Goal: Task Accomplishment & Management: Manage account settings

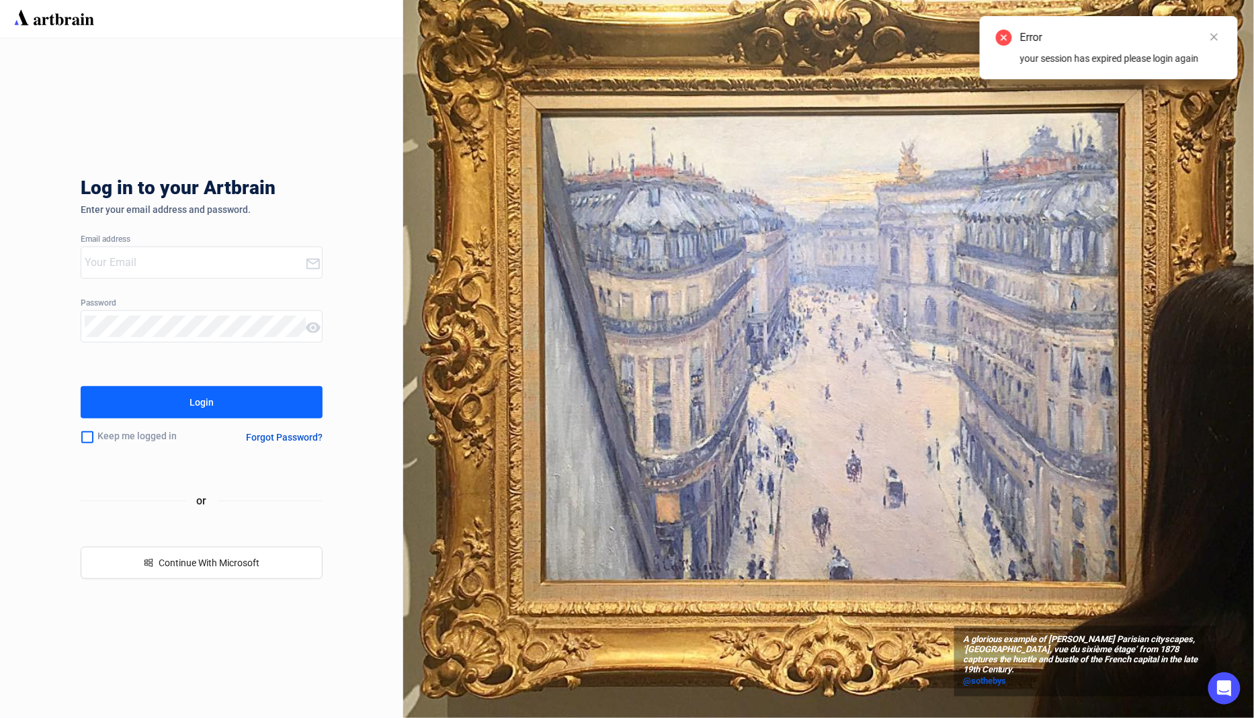
click at [0, 717] on com-1password-button at bounding box center [0, 718] width 0 height 0
type input "concierge+artemis@artbrain.co"
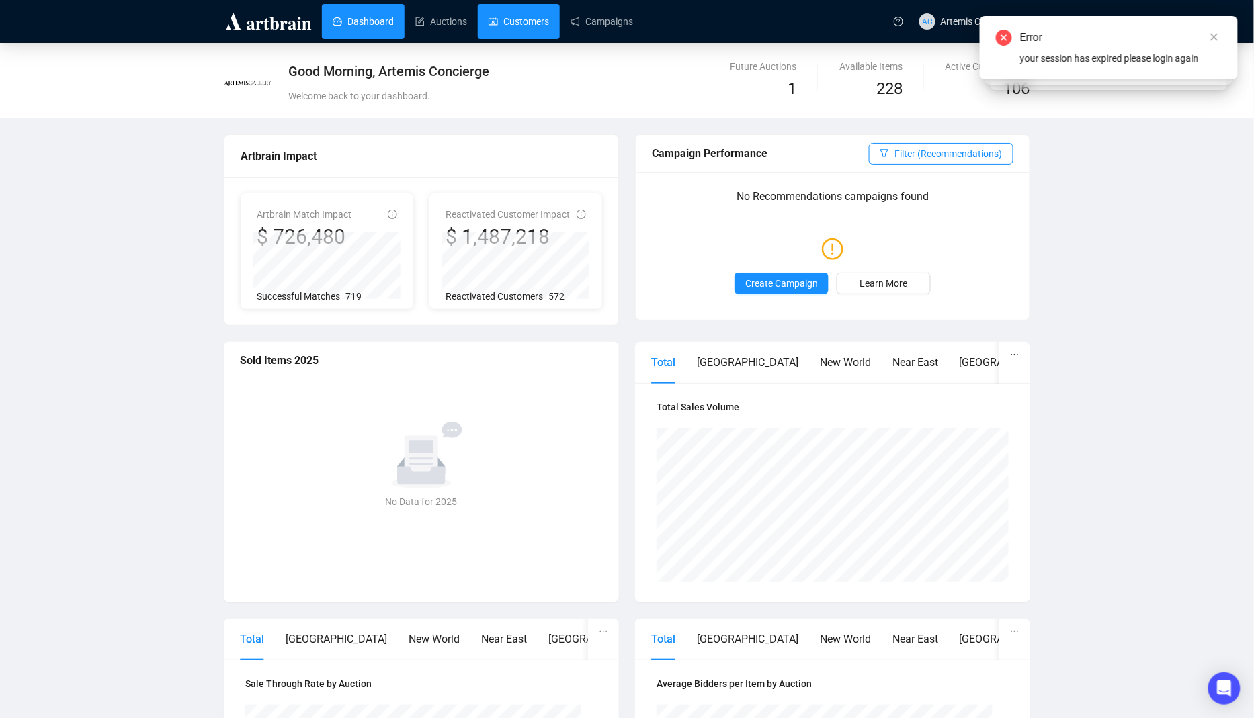
click at [522, 21] on link "Customers" at bounding box center [518, 21] width 60 height 35
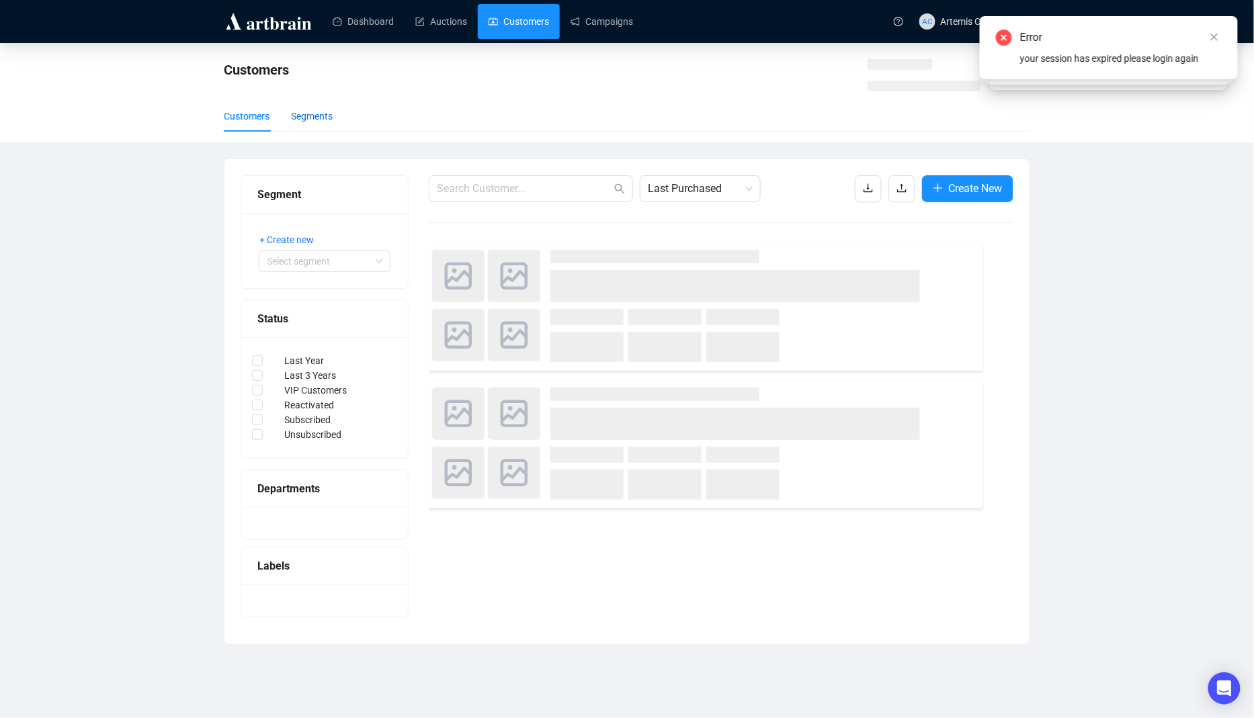
click at [331, 114] on div "Segments" at bounding box center [312, 116] width 42 height 15
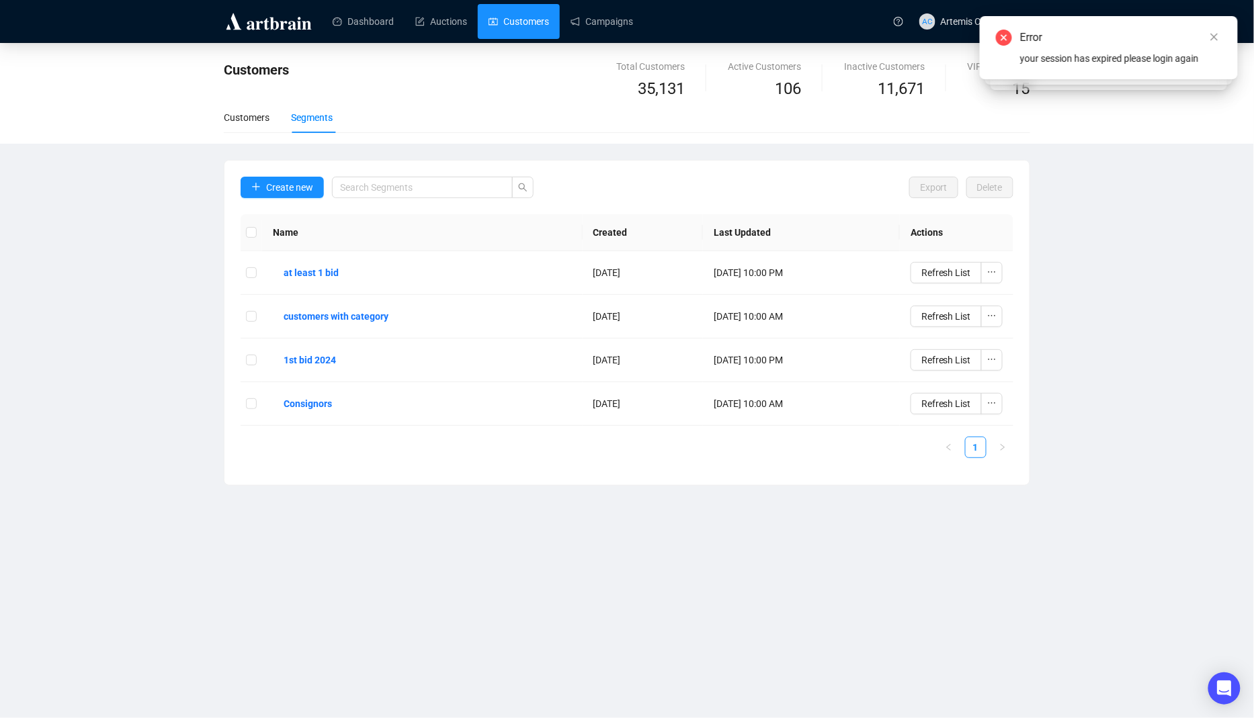
drag, startPoint x: 286, startPoint y: 167, endPoint x: 279, endPoint y: 183, distance: 17.2
click at [286, 167] on div "Create new Export Delete Name Created Last Updated Actions at least 1 bid Oct 1…" at bounding box center [626, 323] width 805 height 324
click at [277, 191] on span "Create new" at bounding box center [289, 187] width 47 height 15
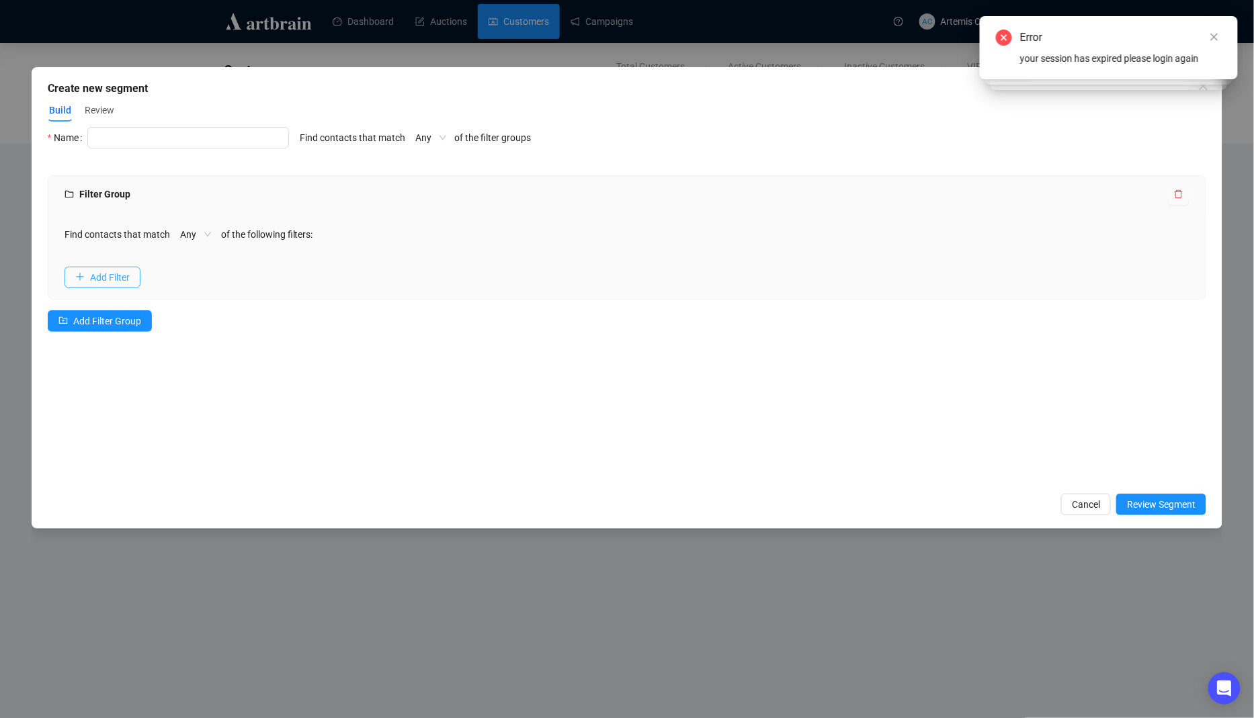
click at [127, 277] on span "Add Filter" at bounding box center [110, 277] width 40 height 15
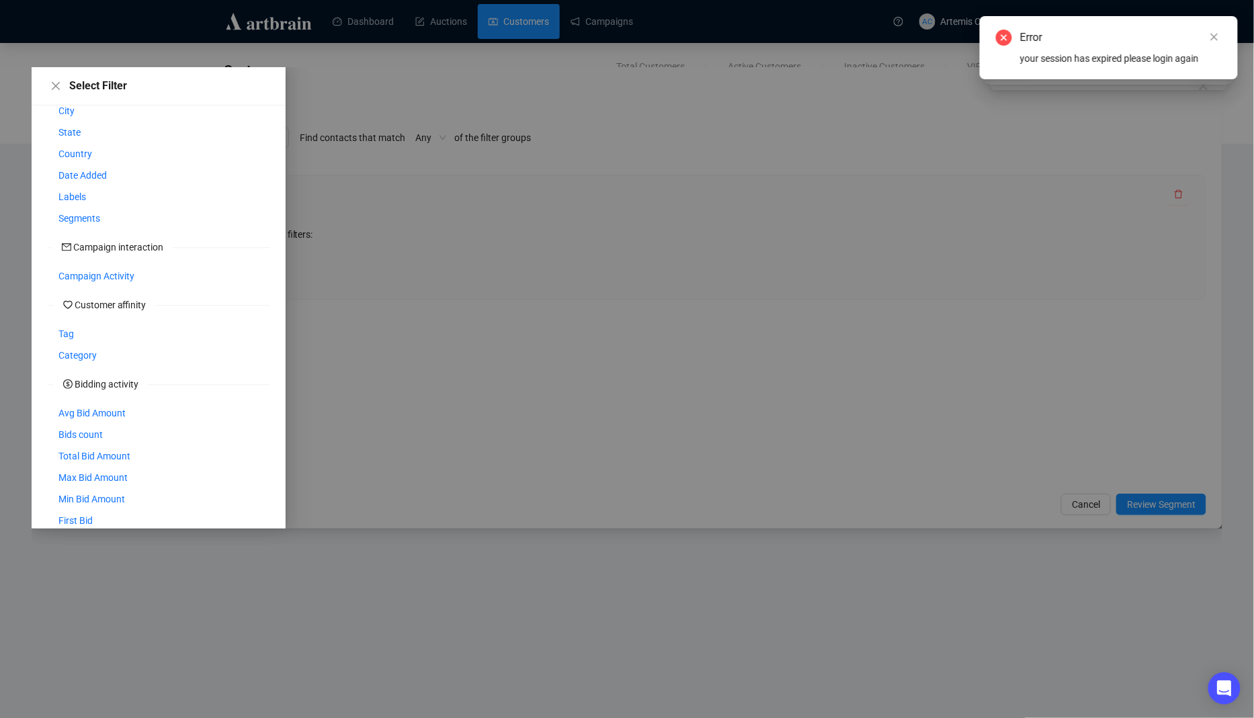
scroll to position [140, 0]
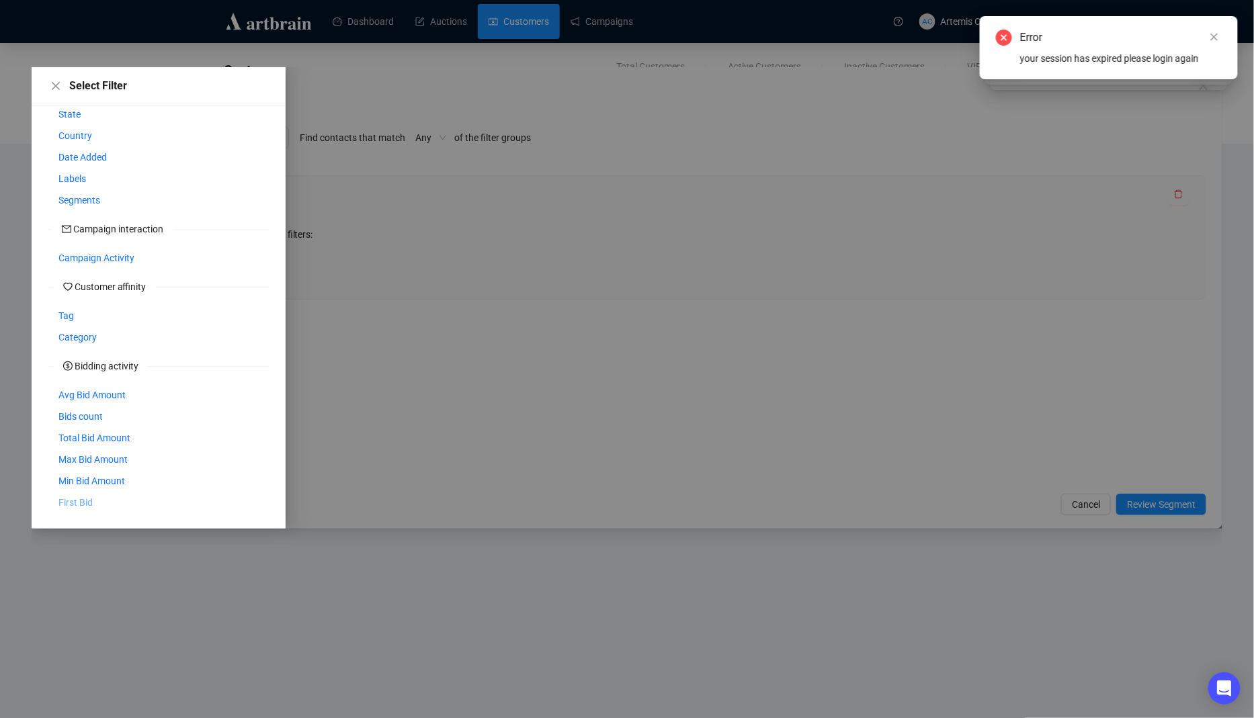
click at [67, 501] on span "First Bid" at bounding box center [75, 502] width 34 height 15
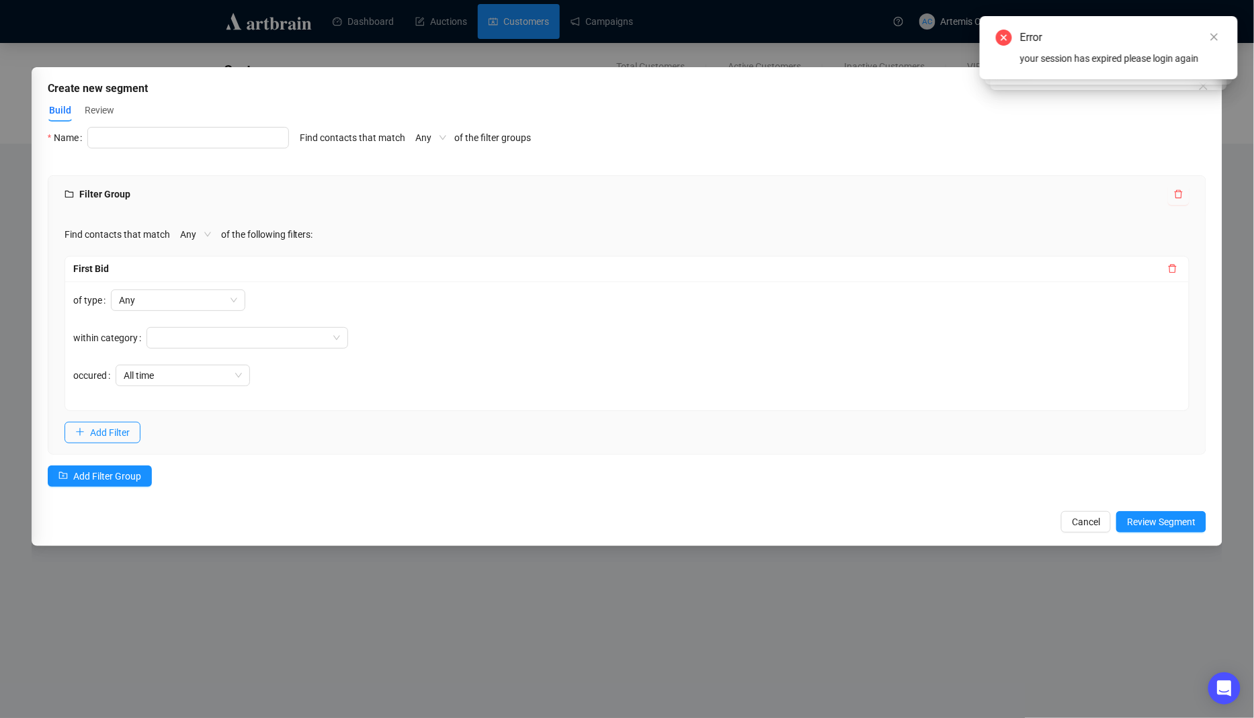
scroll to position [125, 0]
click at [257, 341] on div at bounding box center [240, 337] width 182 height 19
click at [344, 290] on div "Any" at bounding box center [229, 300] width 237 height 21
click at [194, 369] on span "All time" at bounding box center [183, 375] width 118 height 20
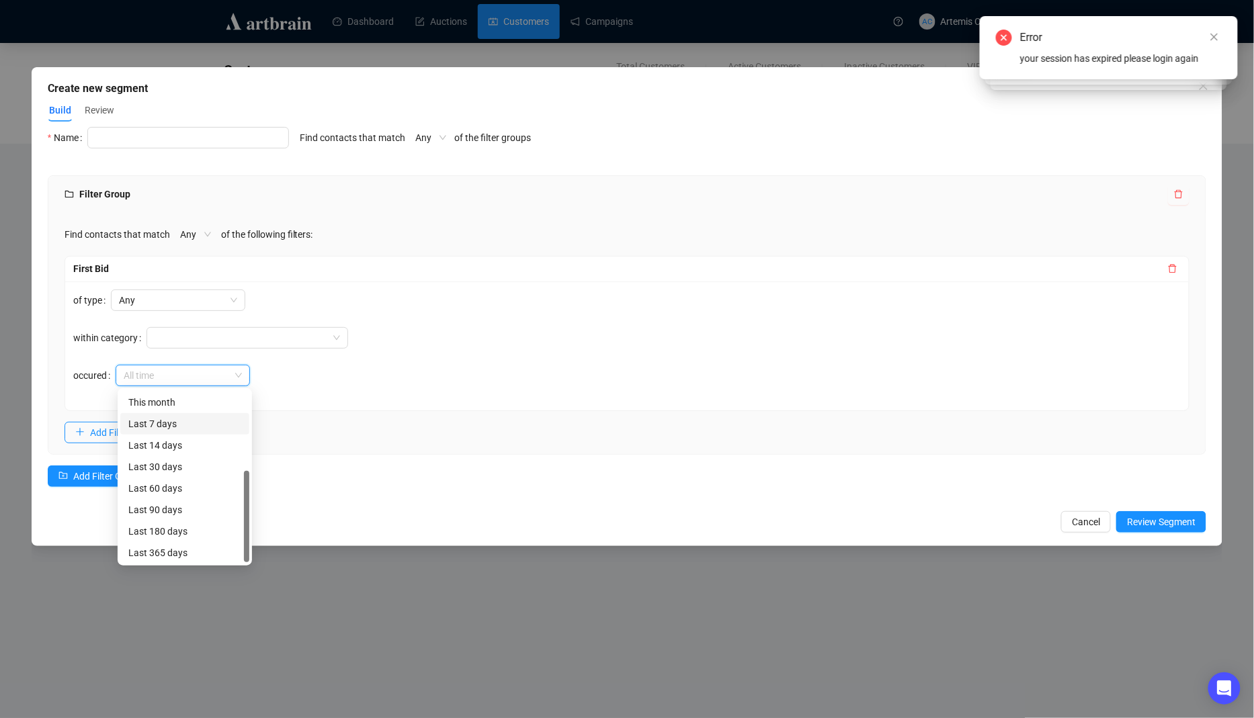
scroll to position [0, 0]
click at [635, 344] on div "of type Any within category occured All time" at bounding box center [627, 345] width 1124 height 129
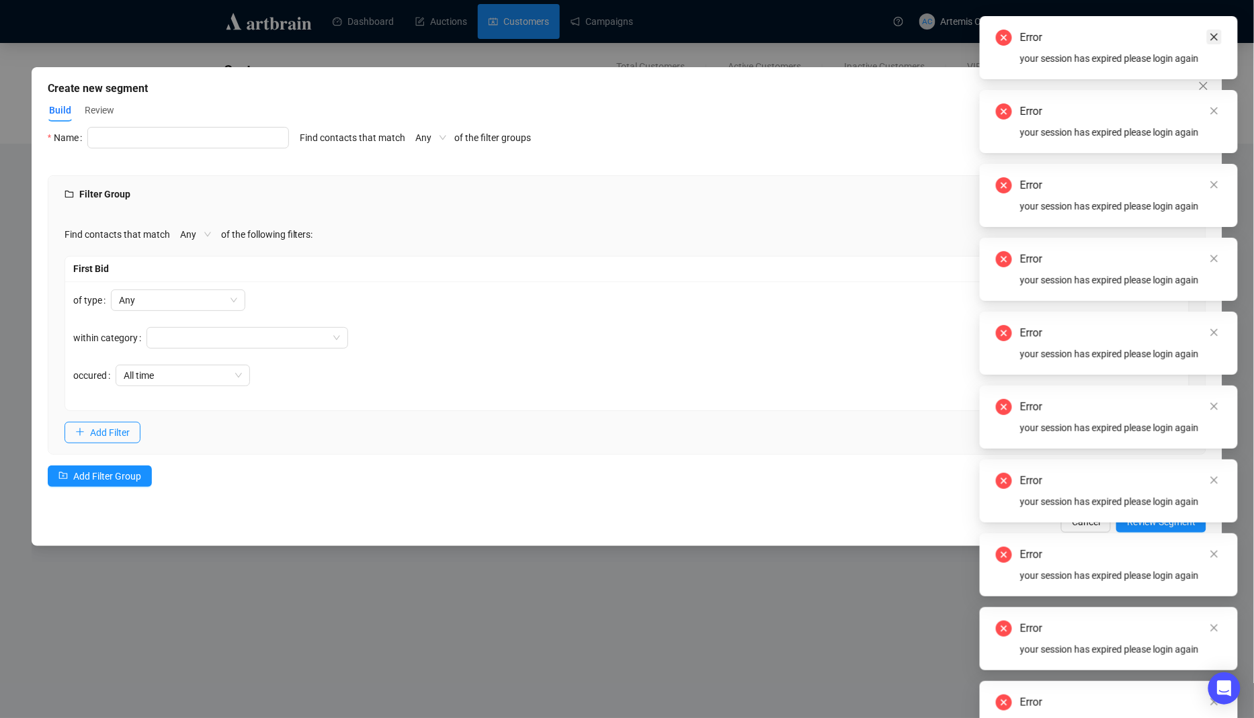
click at [1208, 40] on link "Close" at bounding box center [1213, 37] width 15 height 15
click at [1217, 37] on icon "close" at bounding box center [1213, 36] width 9 height 9
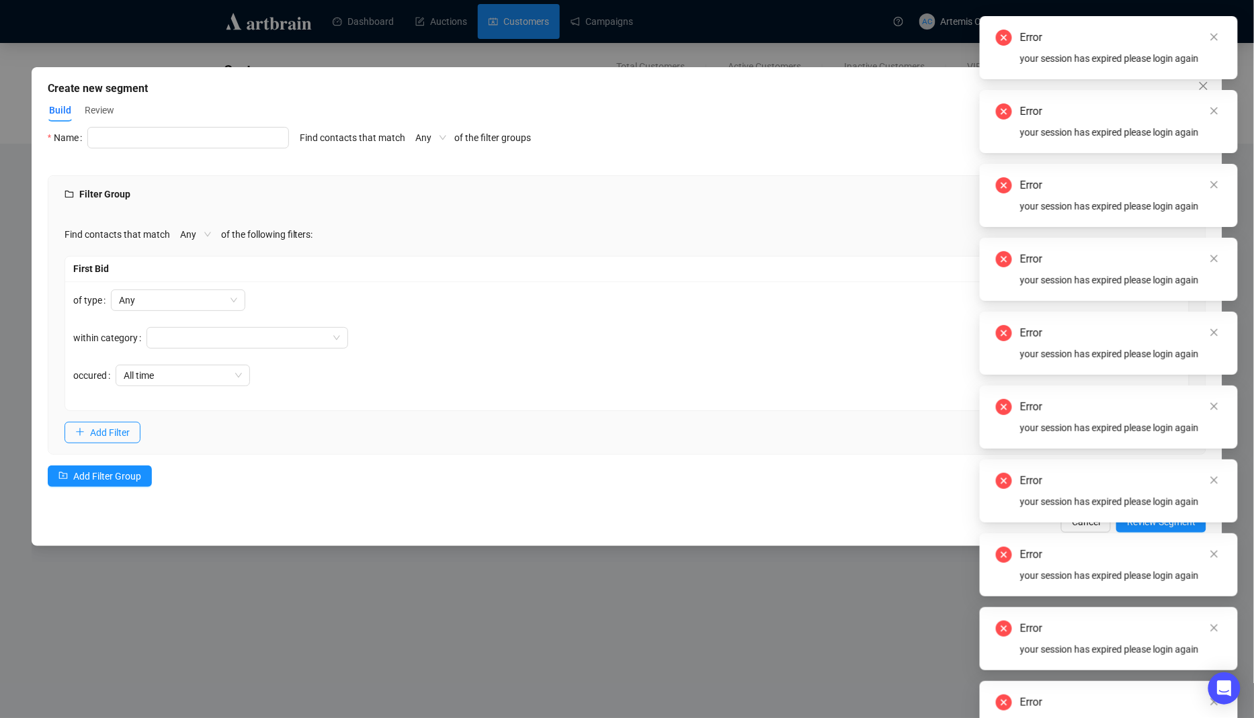
click at [1217, 37] on icon "close" at bounding box center [1213, 36] width 9 height 9
click at [1217, 16] on div "Error your session has expired please login again" at bounding box center [1108, 16] width 258 height 0
click at [1217, 37] on icon "close" at bounding box center [1213, 36] width 9 height 9
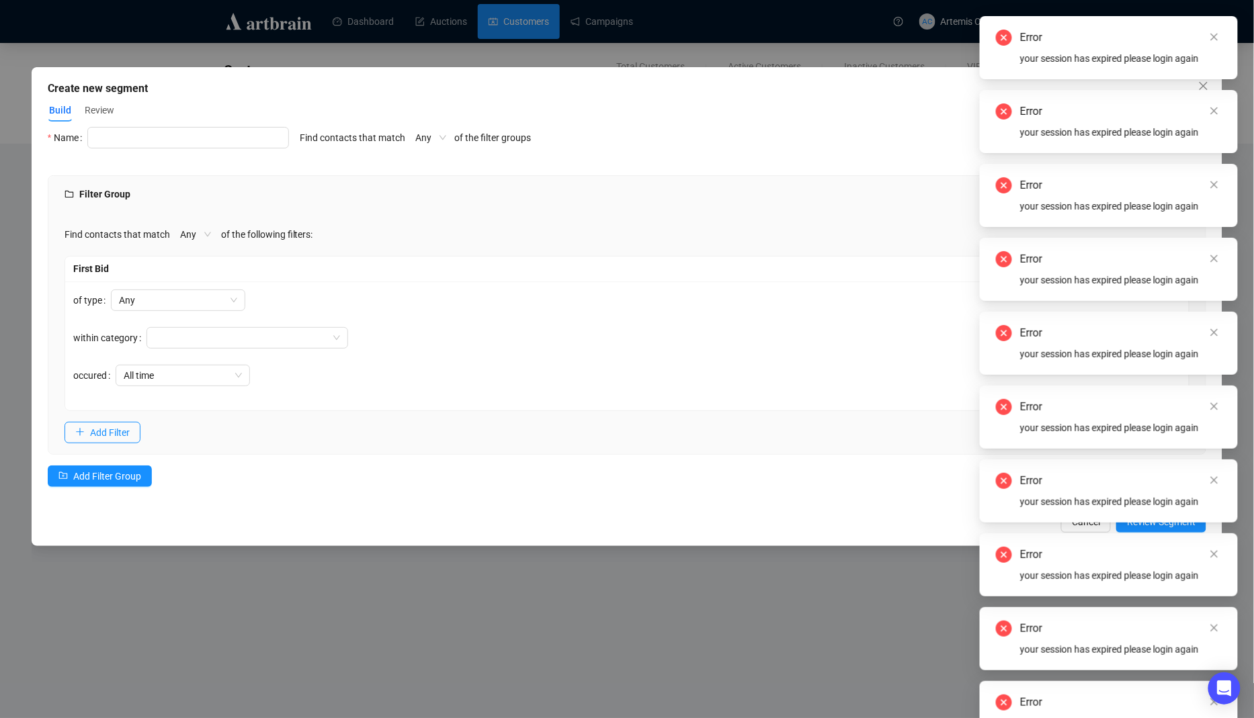
click at [1217, 37] on icon "close" at bounding box center [1213, 36] width 9 height 9
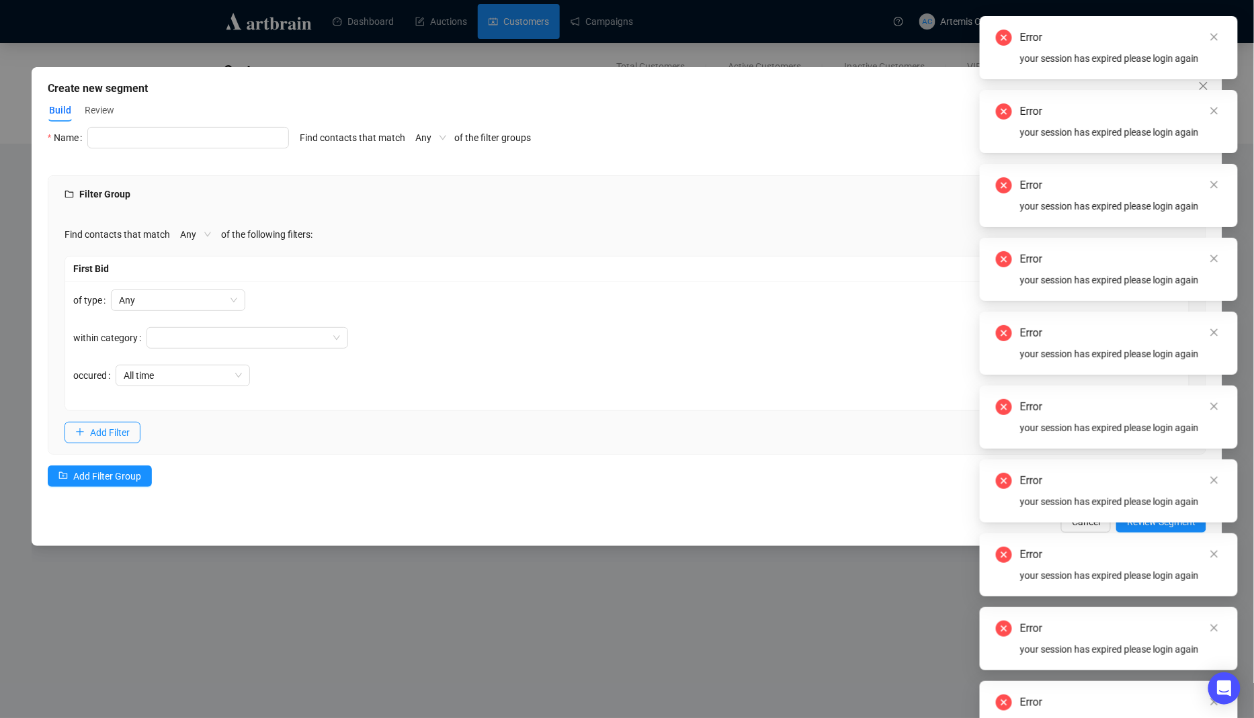
click at [1217, 37] on icon "close" at bounding box center [1213, 36] width 9 height 9
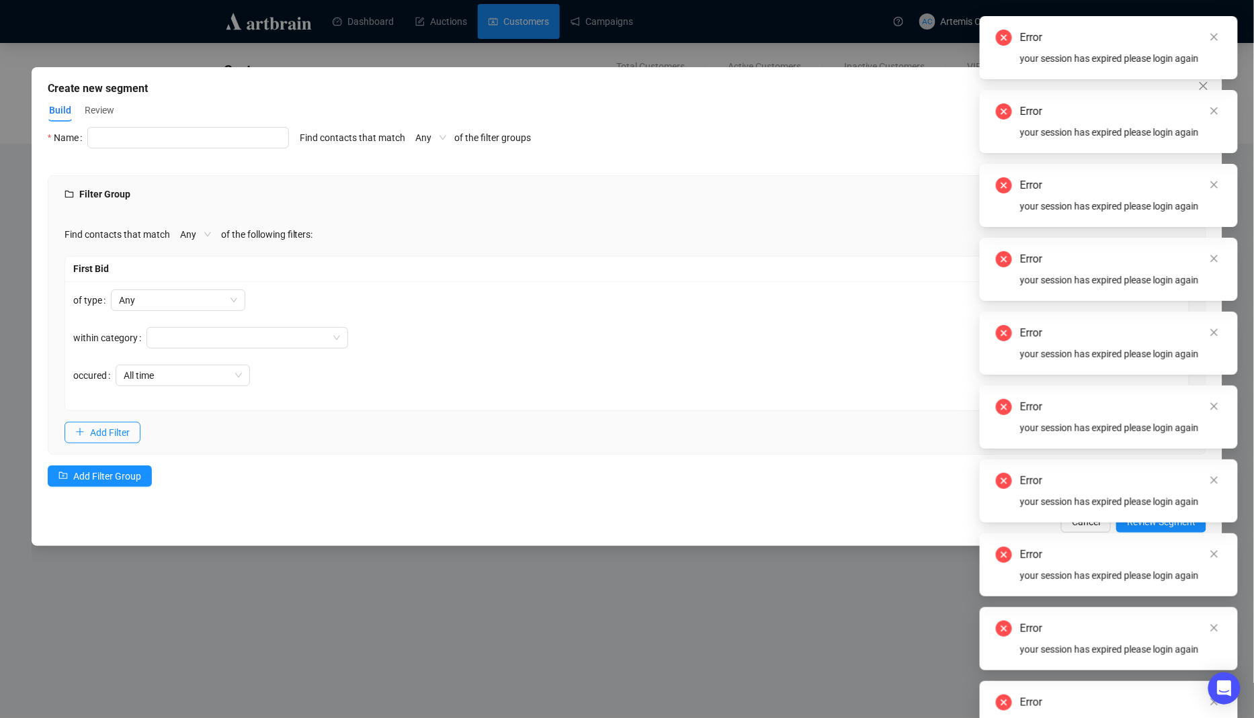
click at [1217, 37] on icon "close" at bounding box center [1213, 36] width 9 height 9
click at [1217, 16] on div "Error your session has expired please login again" at bounding box center [1108, 16] width 258 height 0
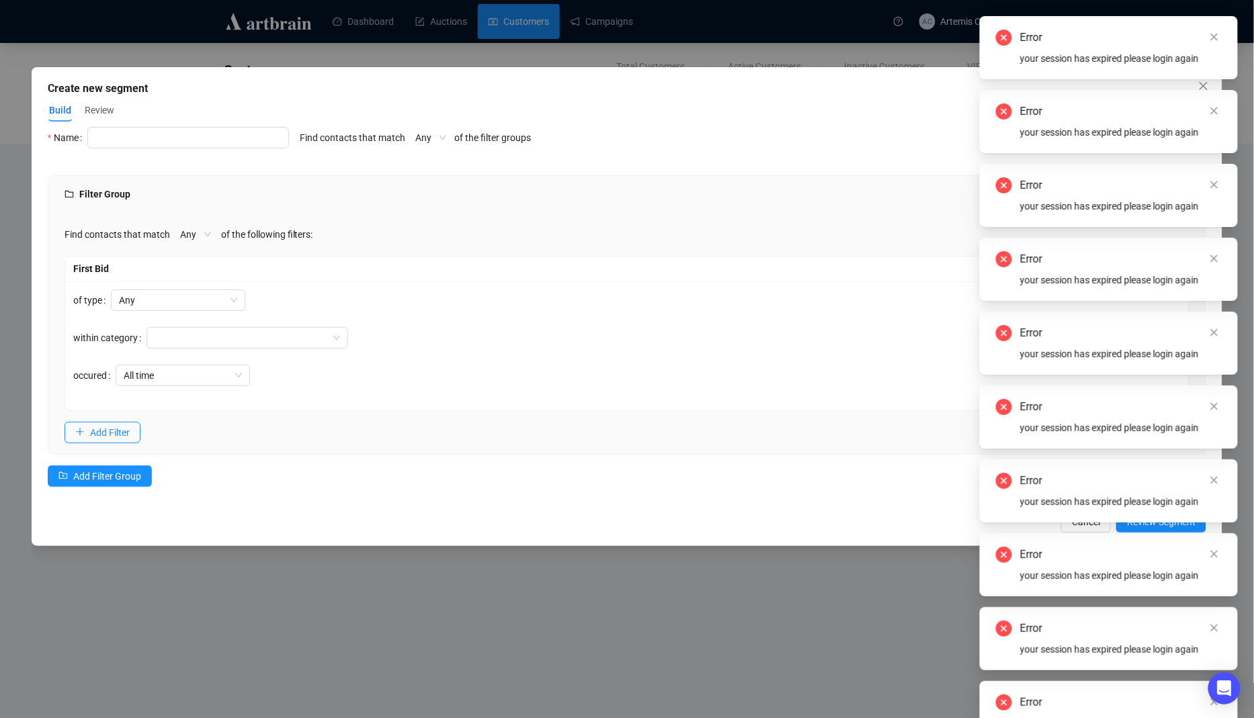
click at [1217, 37] on icon "close" at bounding box center [1213, 36] width 9 height 9
click at [1217, 16] on div "Error your session has expired please login again" at bounding box center [1108, 16] width 258 height 0
click at [1217, 37] on icon "close" at bounding box center [1213, 36] width 9 height 9
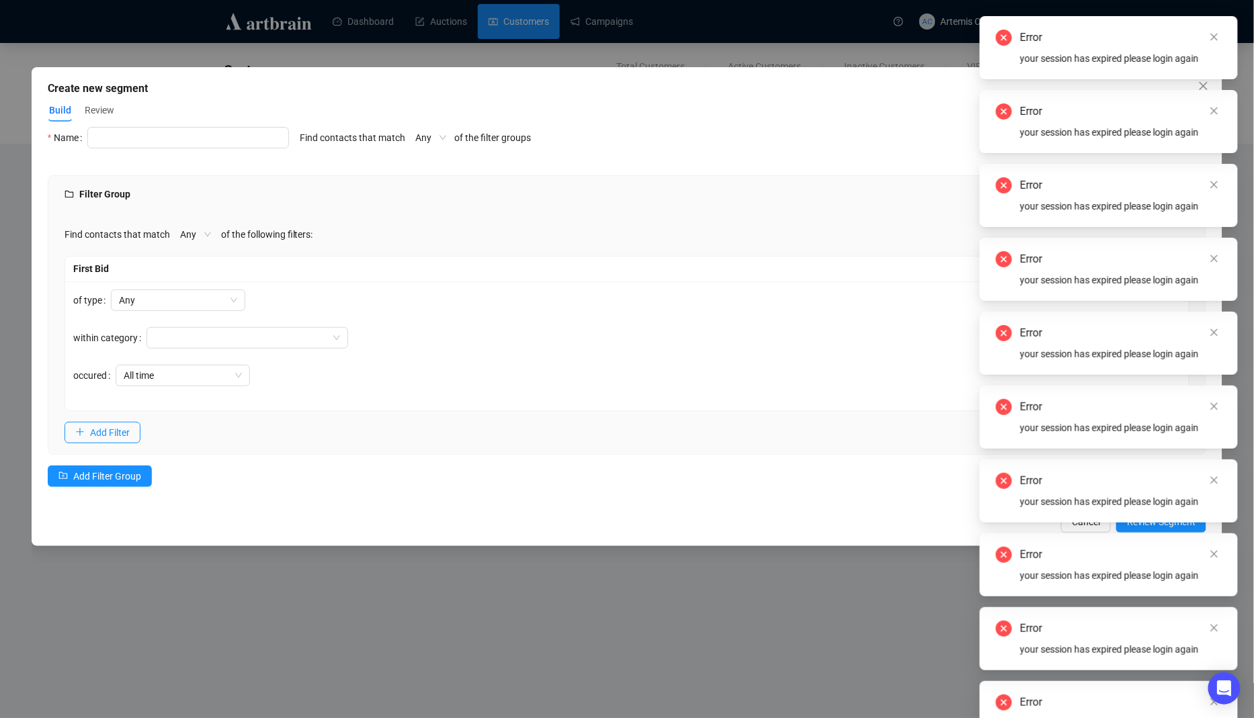
click at [1217, 37] on icon "close" at bounding box center [1213, 36] width 9 height 9
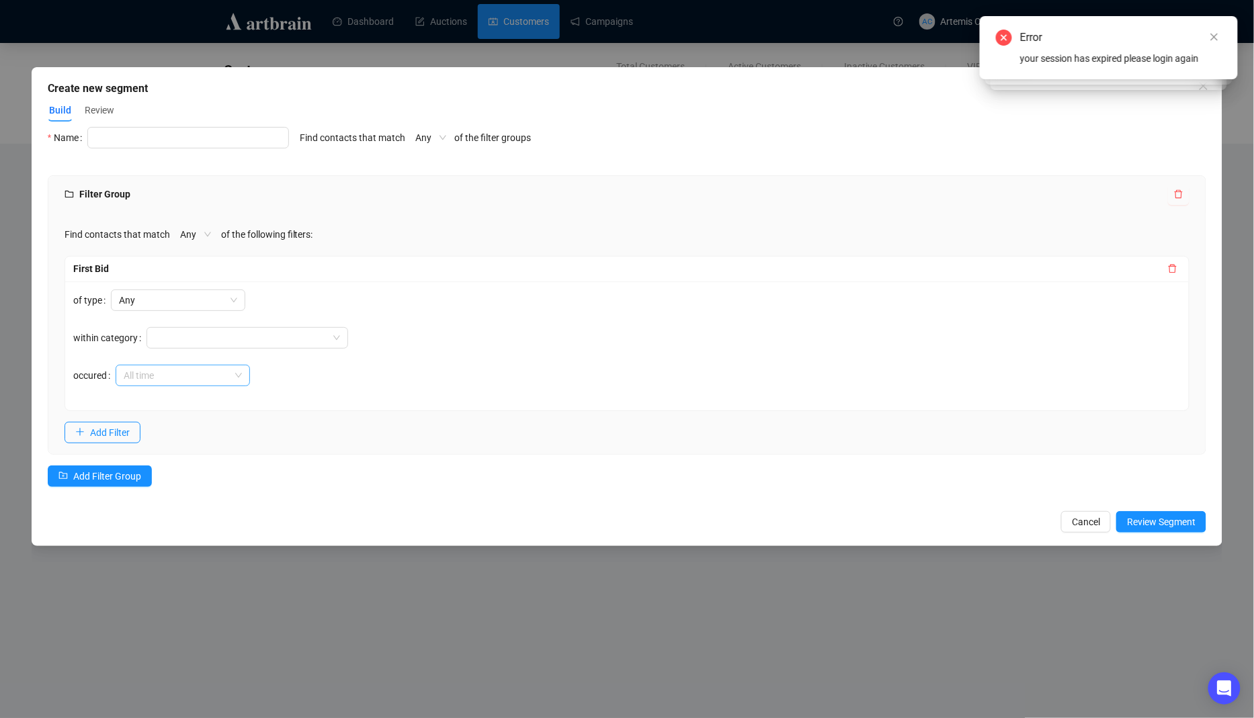
click at [211, 366] on span "All time" at bounding box center [183, 375] width 118 height 20
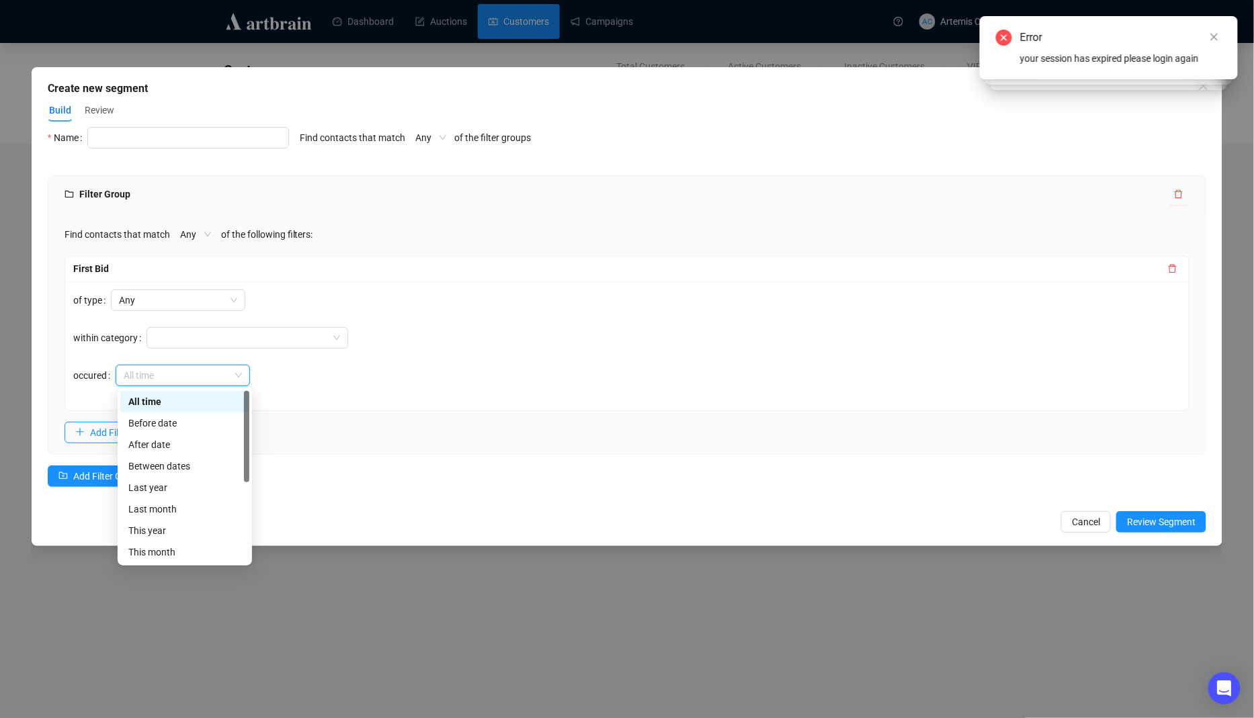
click at [376, 364] on div "of type Any within category occured All time" at bounding box center [627, 345] width 1124 height 129
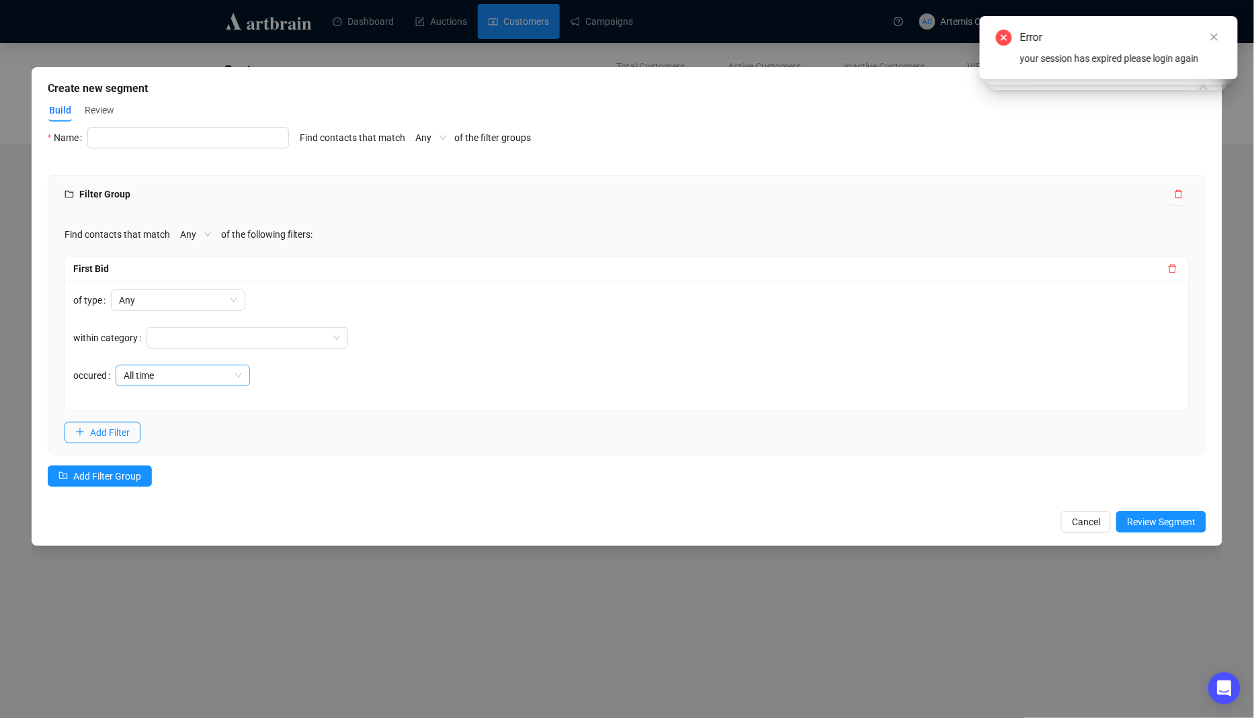
click at [228, 372] on span "All time" at bounding box center [183, 375] width 118 height 20
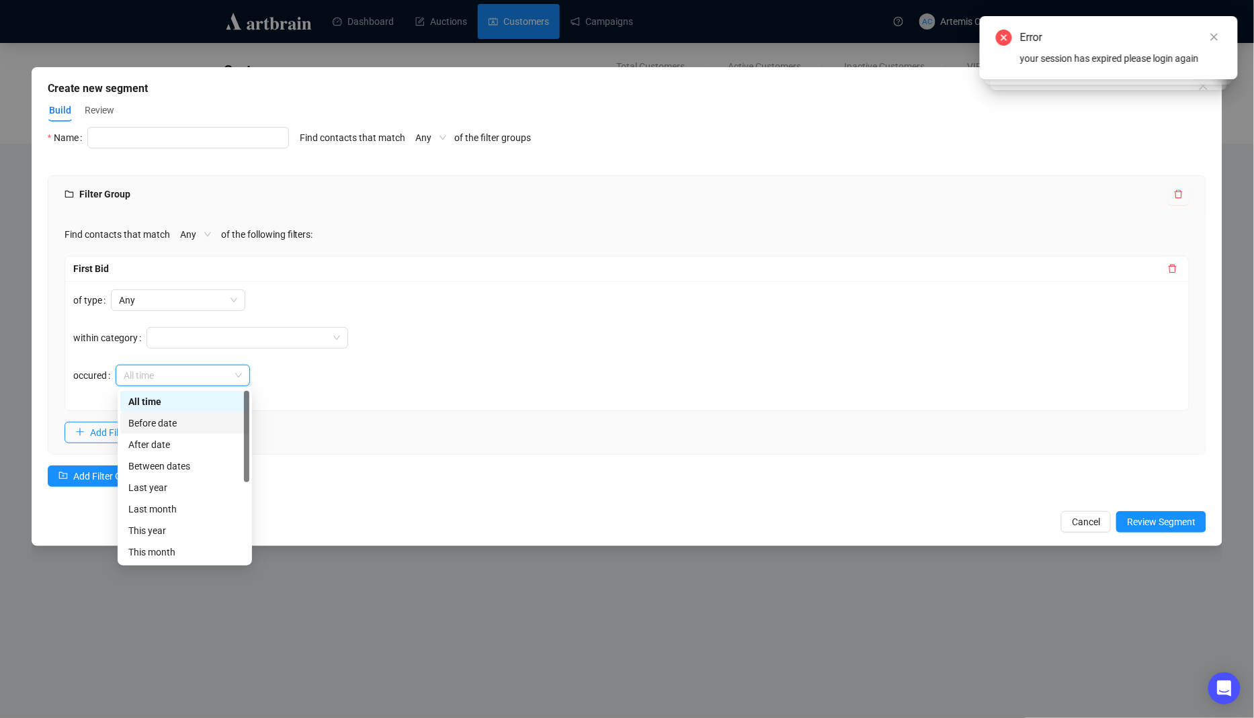
click at [195, 421] on div "Before date" at bounding box center [184, 423] width 113 height 15
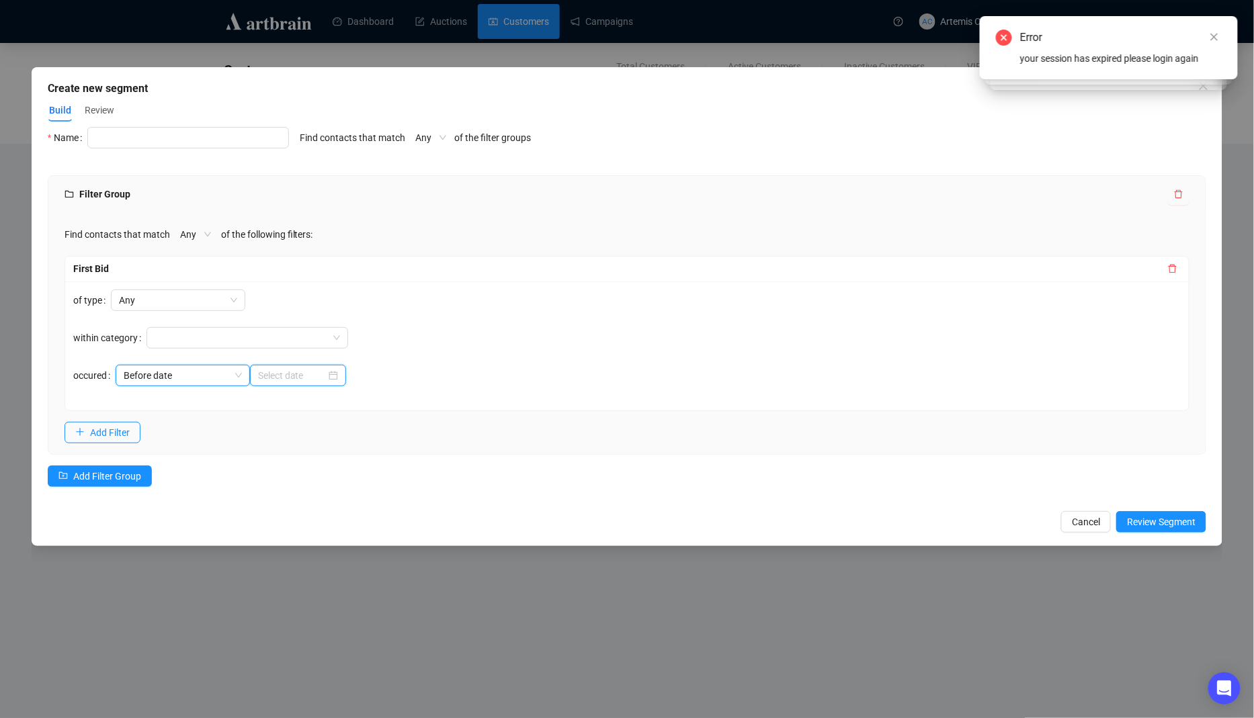
click at [279, 377] on input at bounding box center [292, 375] width 68 height 15
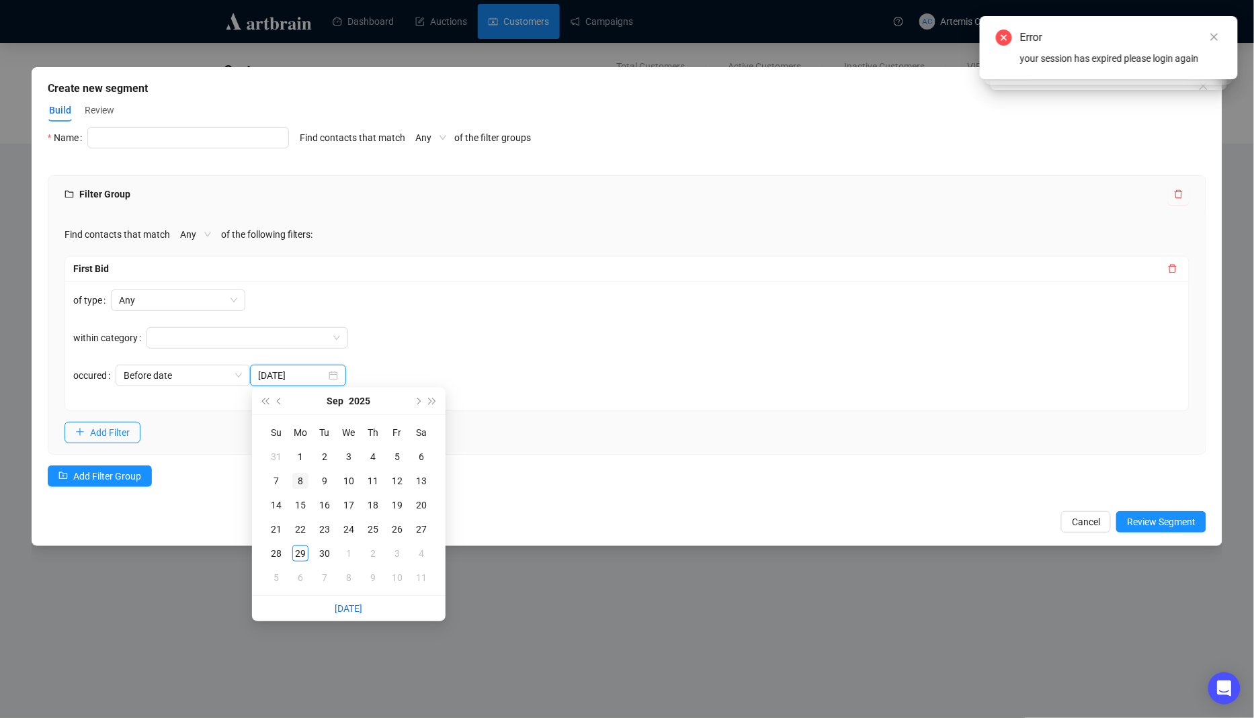
type input "2025-09-08"
click at [293, 478] on div "8" at bounding box center [300, 481] width 16 height 16
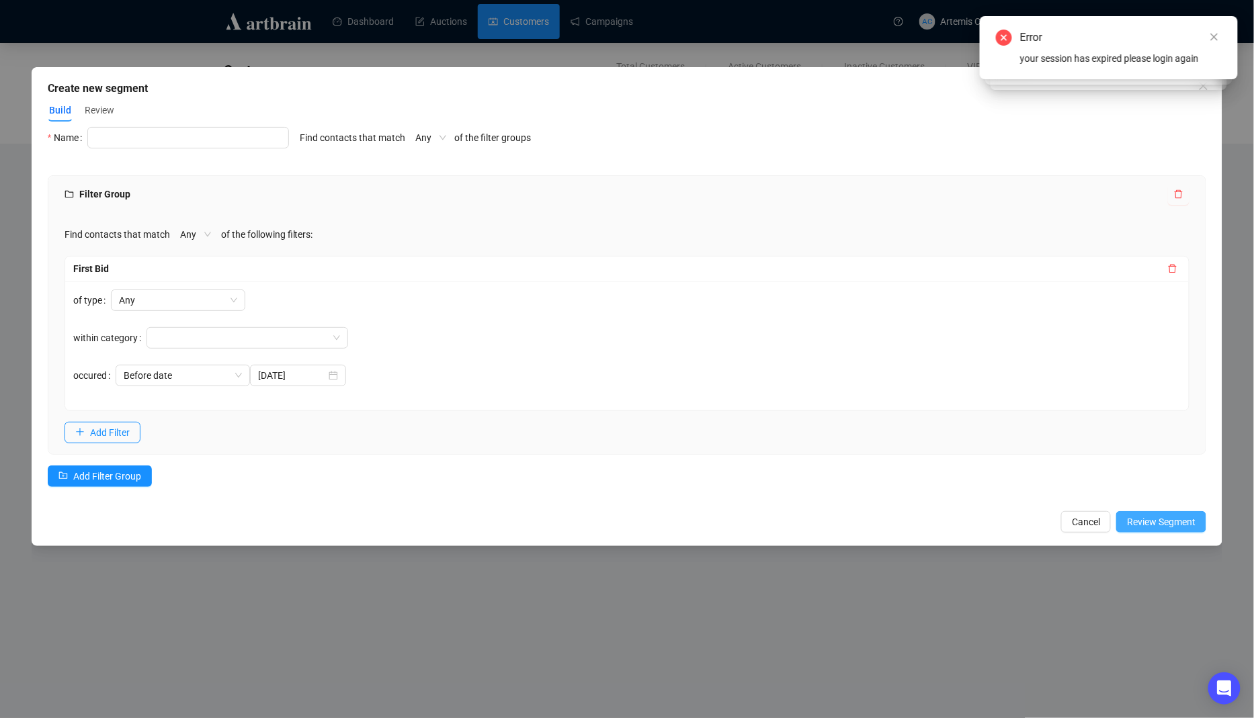
click at [1147, 521] on span "Review Segment" at bounding box center [1161, 522] width 69 height 15
click at [189, 144] on input "text" at bounding box center [188, 137] width 202 height 21
type input "fsfafa"
click at [1170, 527] on span "Review Segment" at bounding box center [1161, 522] width 69 height 15
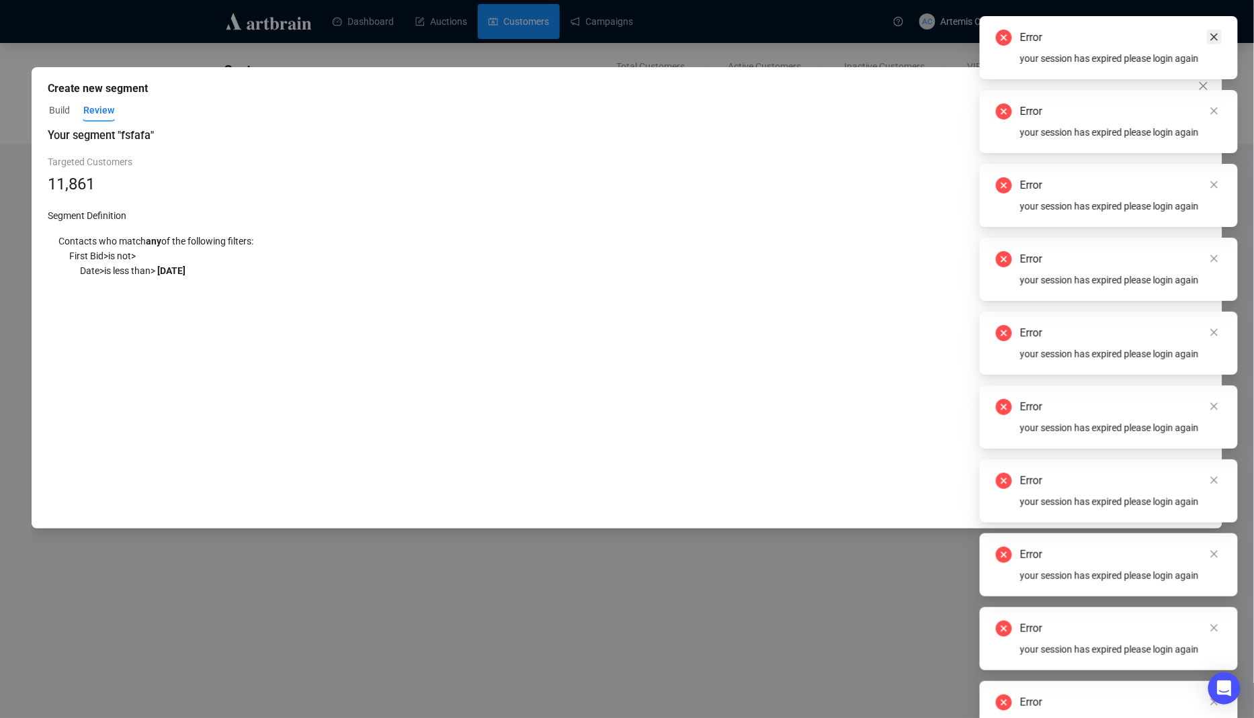
click at [1218, 38] on icon "close" at bounding box center [1213, 36] width 9 height 9
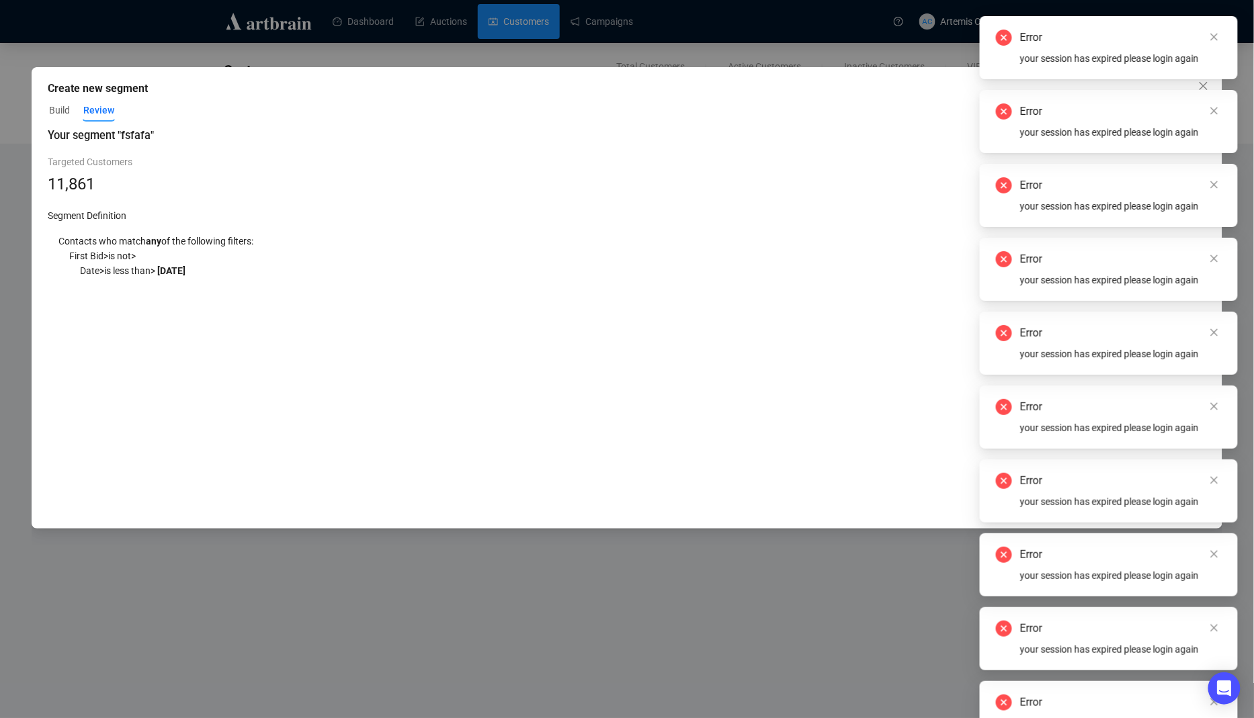
click at [1218, 38] on icon "close" at bounding box center [1213, 36] width 9 height 9
click at [1218, 16] on div "Error your session has expired please login again" at bounding box center [1108, 16] width 258 height 0
click at [1218, 38] on icon "close" at bounding box center [1213, 36] width 9 height 9
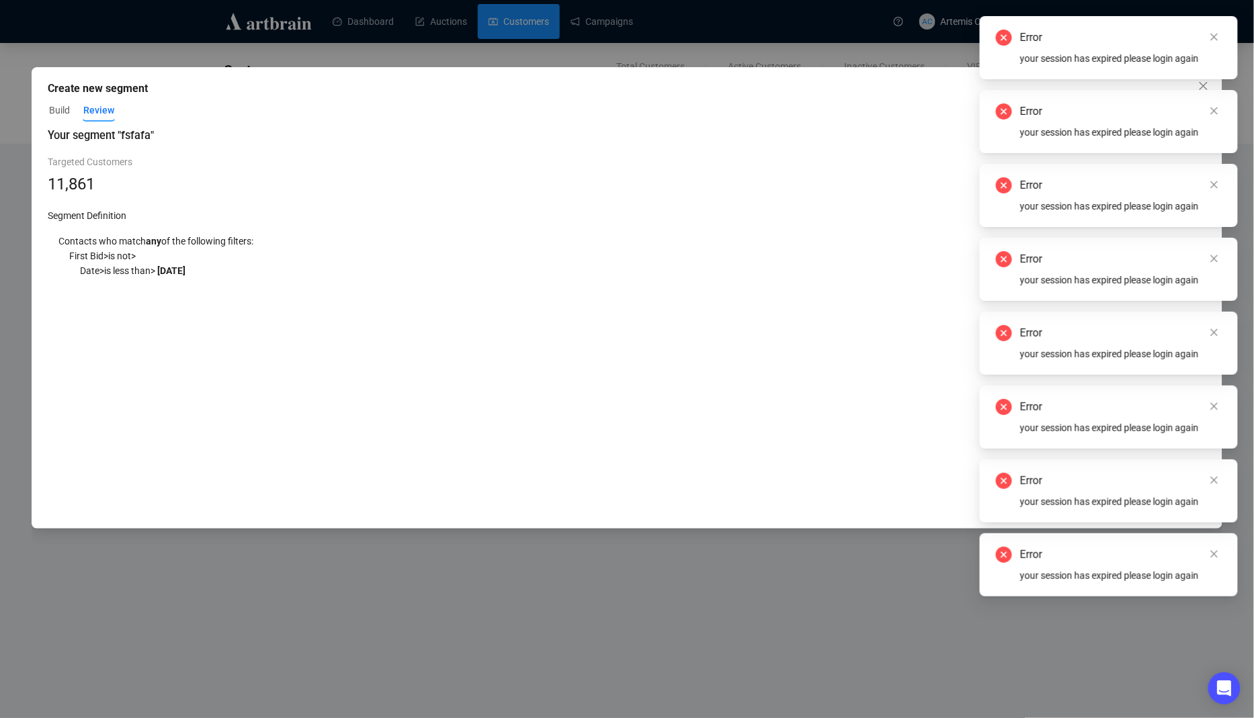
click at [1218, 38] on icon "close" at bounding box center [1213, 36] width 9 height 9
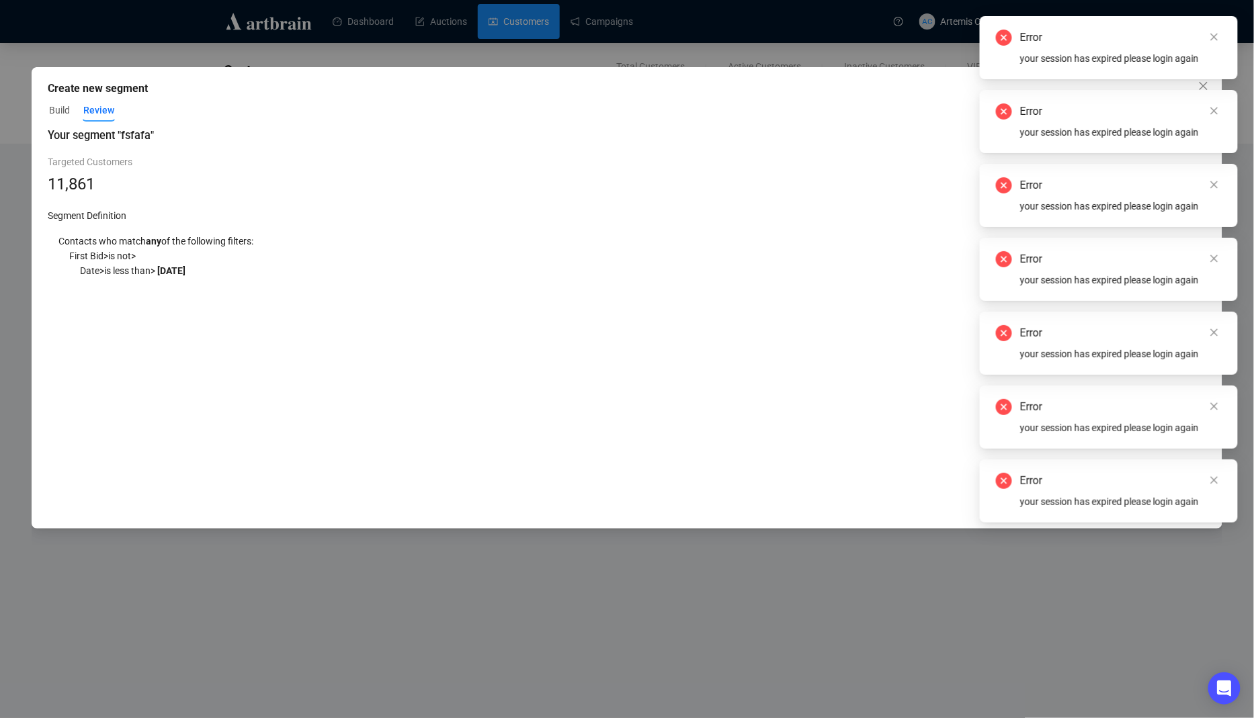
click at [1218, 38] on icon "close" at bounding box center [1213, 36] width 9 height 9
click at [1218, 38] on div "Error your session has expired please login again" at bounding box center [1108, 47] width 258 height 63
click at [1218, 38] on icon "close" at bounding box center [1213, 36] width 9 height 9
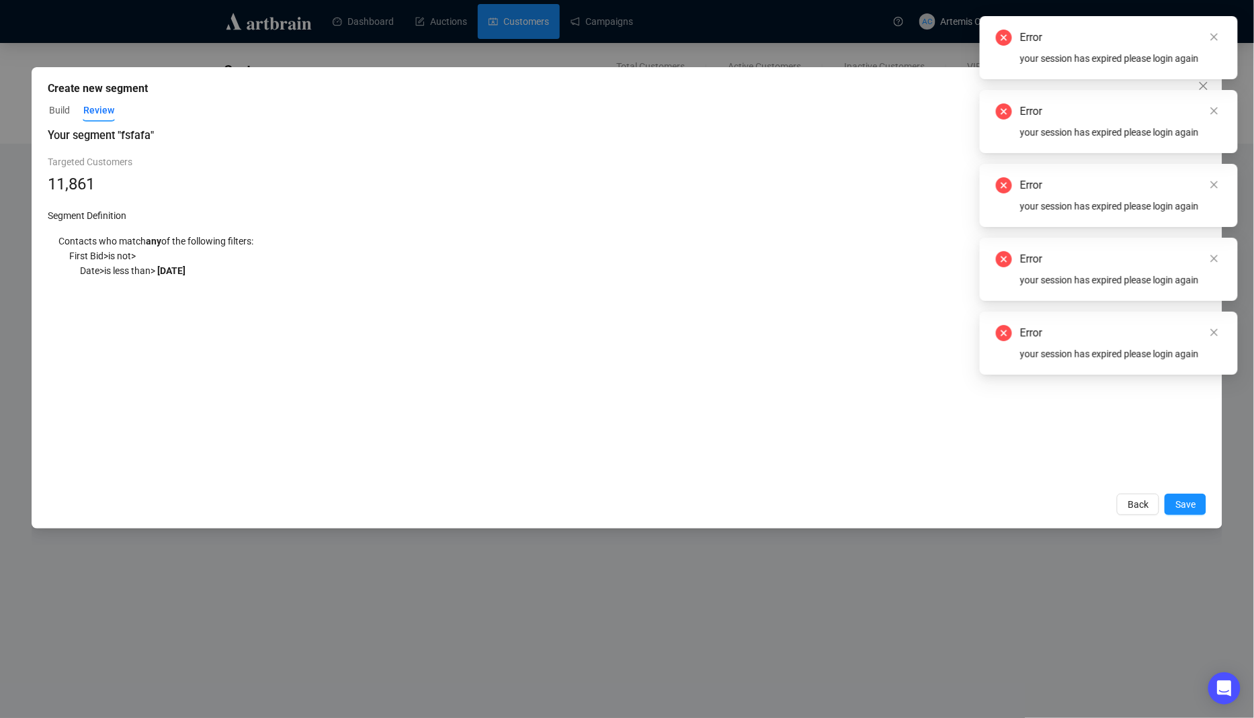
click at [1218, 38] on icon "close" at bounding box center [1213, 36] width 9 height 9
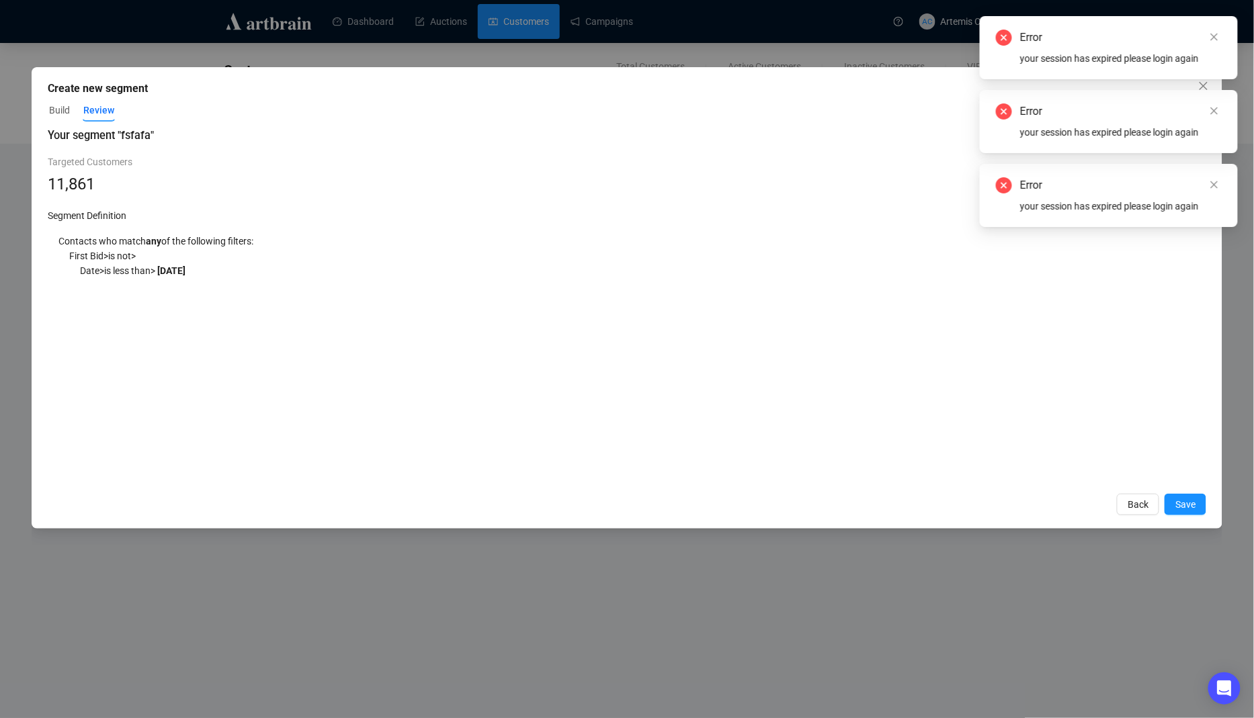
click at [1218, 38] on icon "close" at bounding box center [1213, 36] width 9 height 9
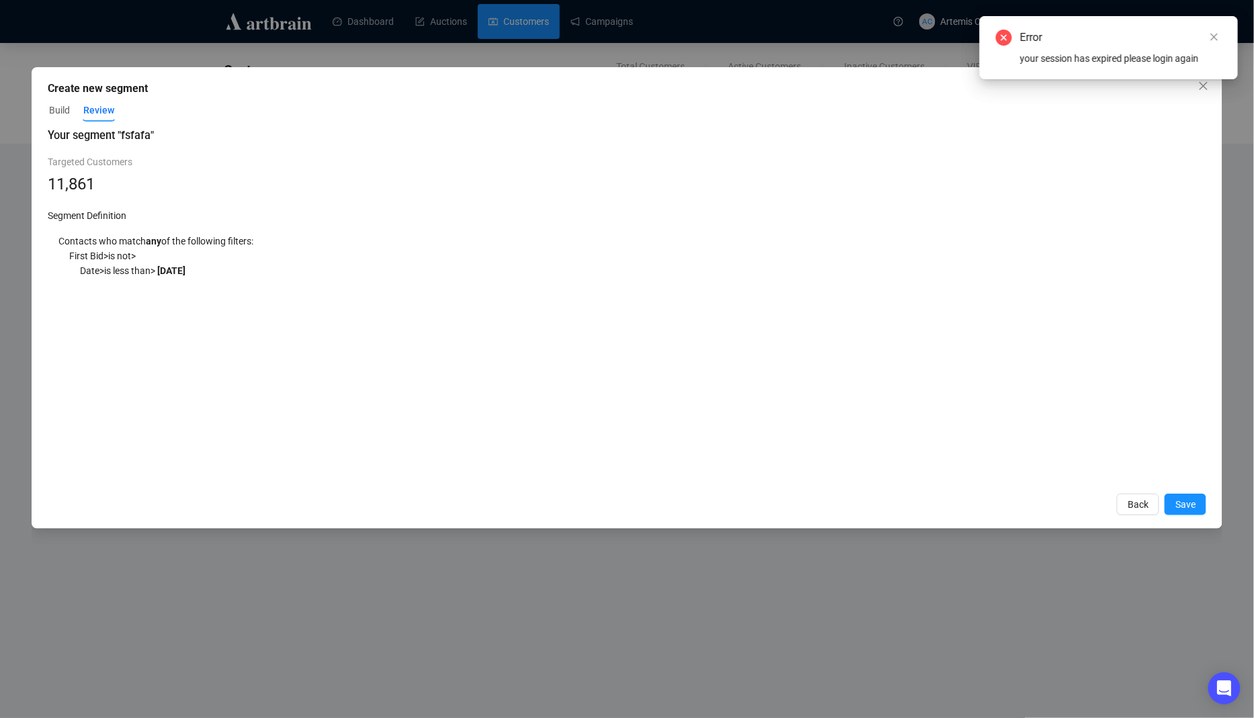
click at [1218, 38] on icon "close" at bounding box center [1213, 36] width 9 height 9
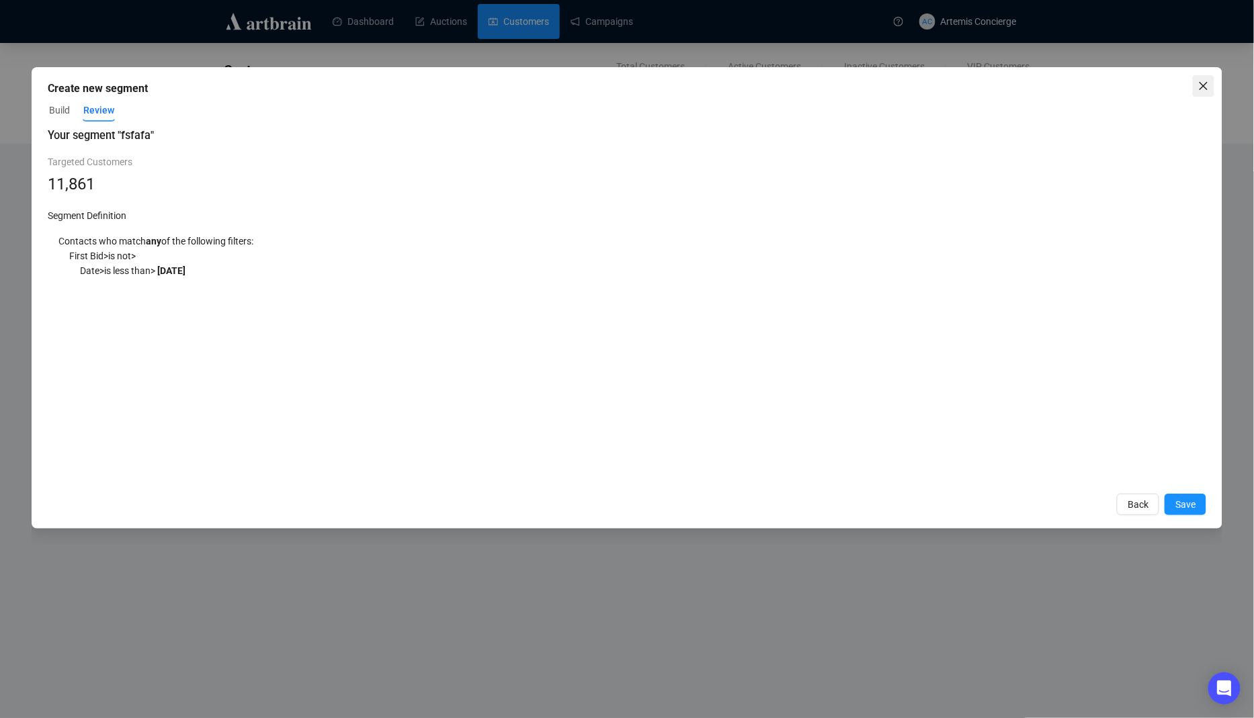
click at [1206, 77] on button "Close" at bounding box center [1202, 85] width 21 height 21
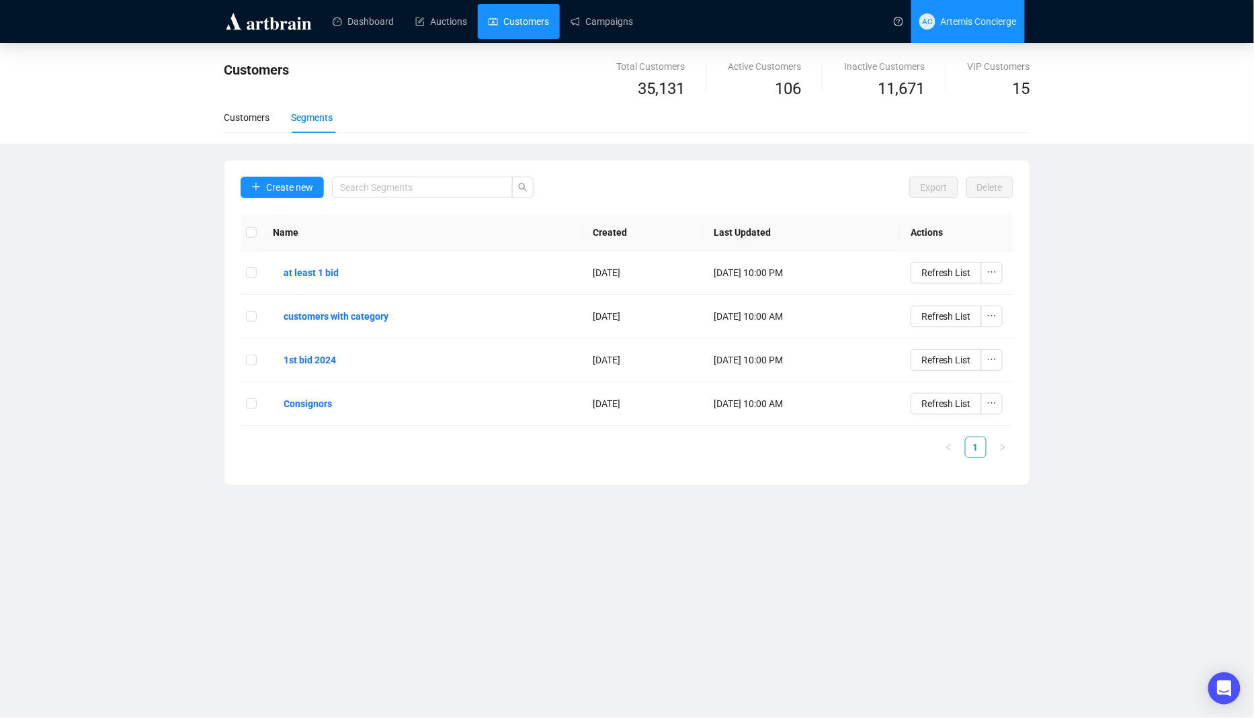
click at [953, 35] on span "AC Artemis Concierge" at bounding box center [967, 21] width 97 height 43
click at [451, 24] on link "Auctions" at bounding box center [441, 21] width 52 height 35
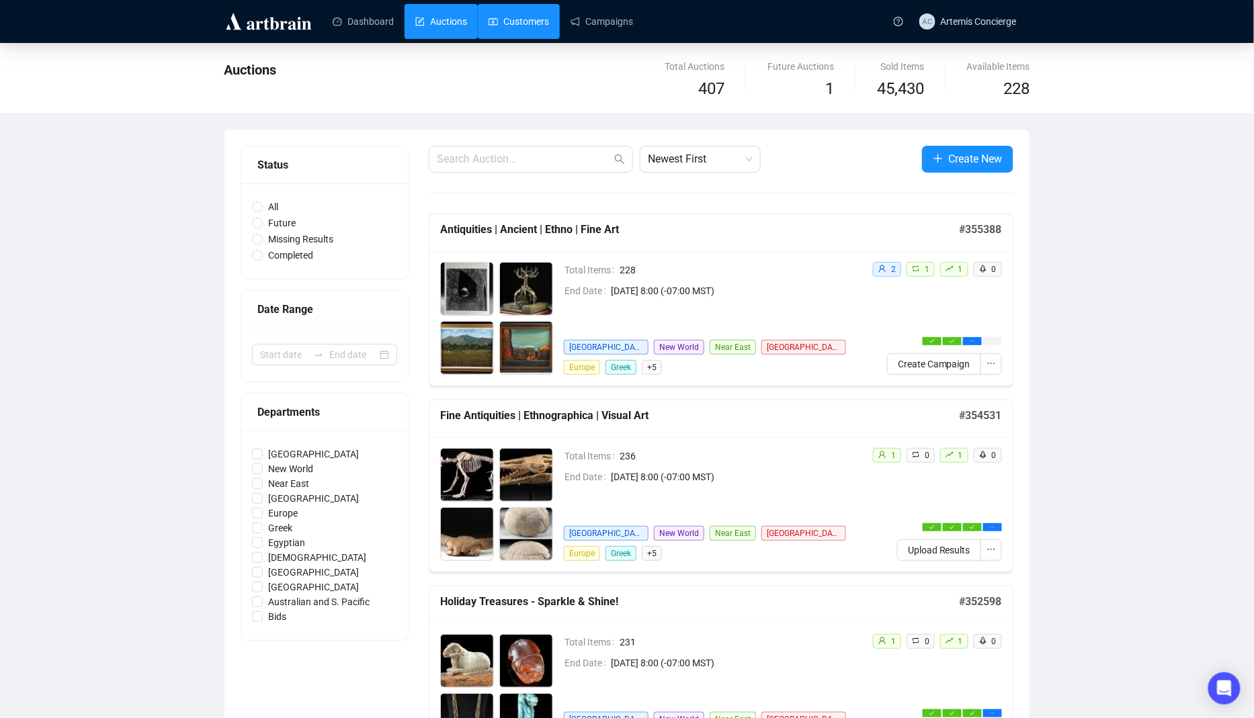
click at [518, 25] on link "Customers" at bounding box center [518, 21] width 60 height 35
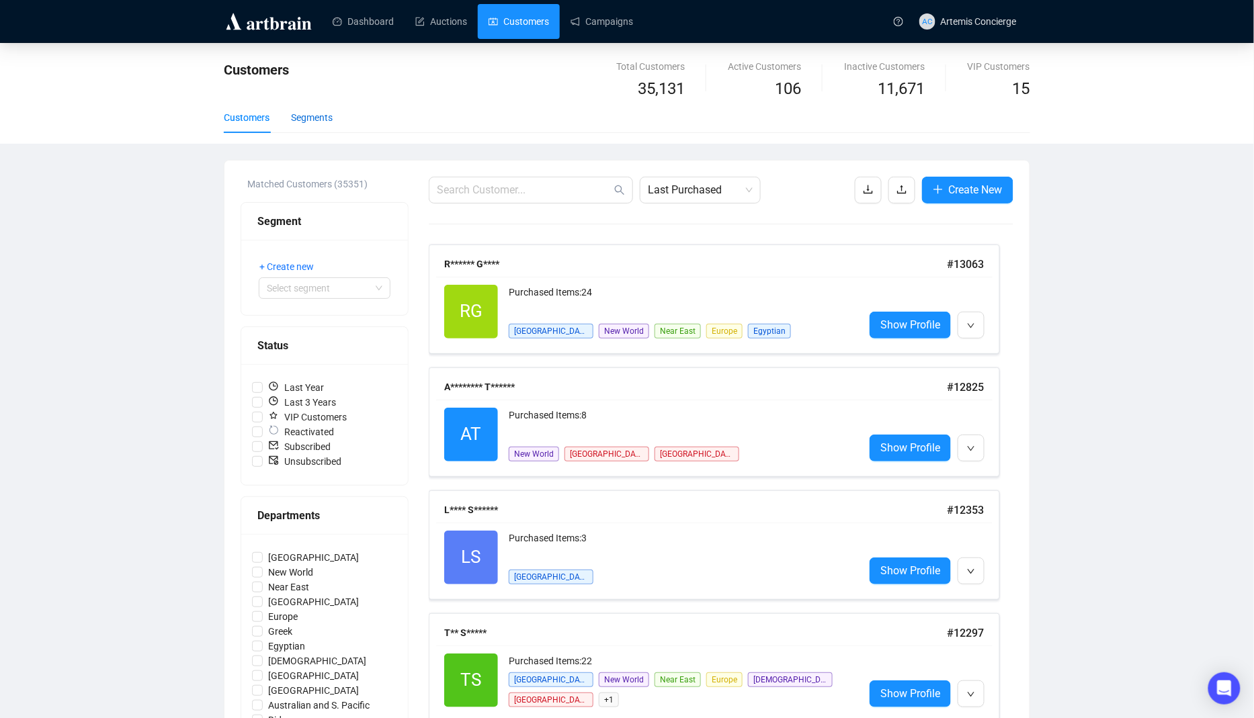
click at [315, 112] on div "Segments" at bounding box center [312, 117] width 42 height 15
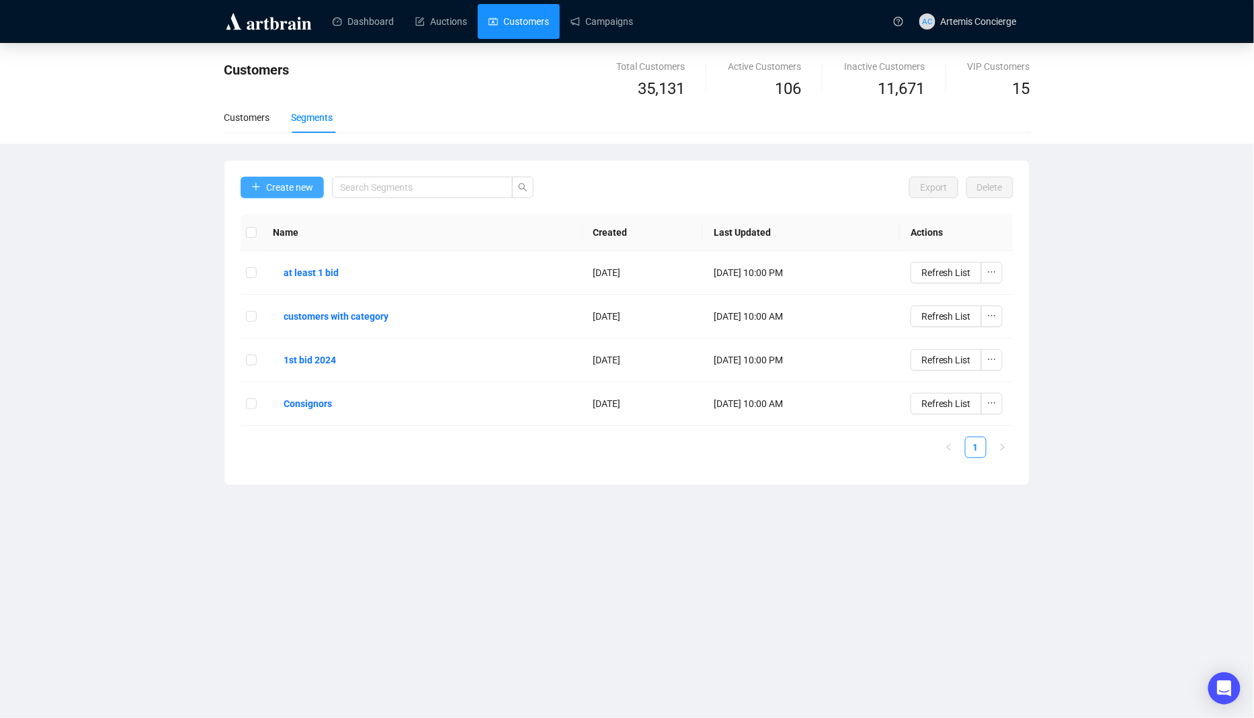
click at [295, 185] on span "Create new" at bounding box center [289, 187] width 47 height 15
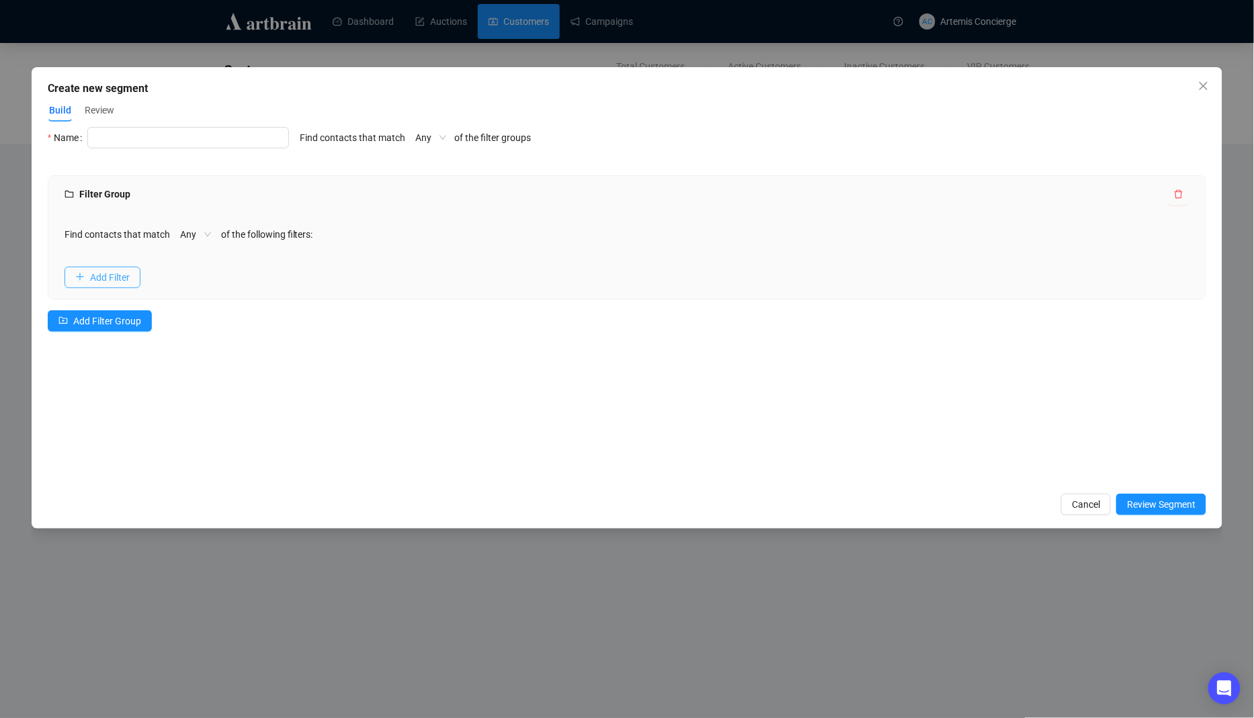
click at [103, 271] on span "Add Filter" at bounding box center [110, 277] width 40 height 15
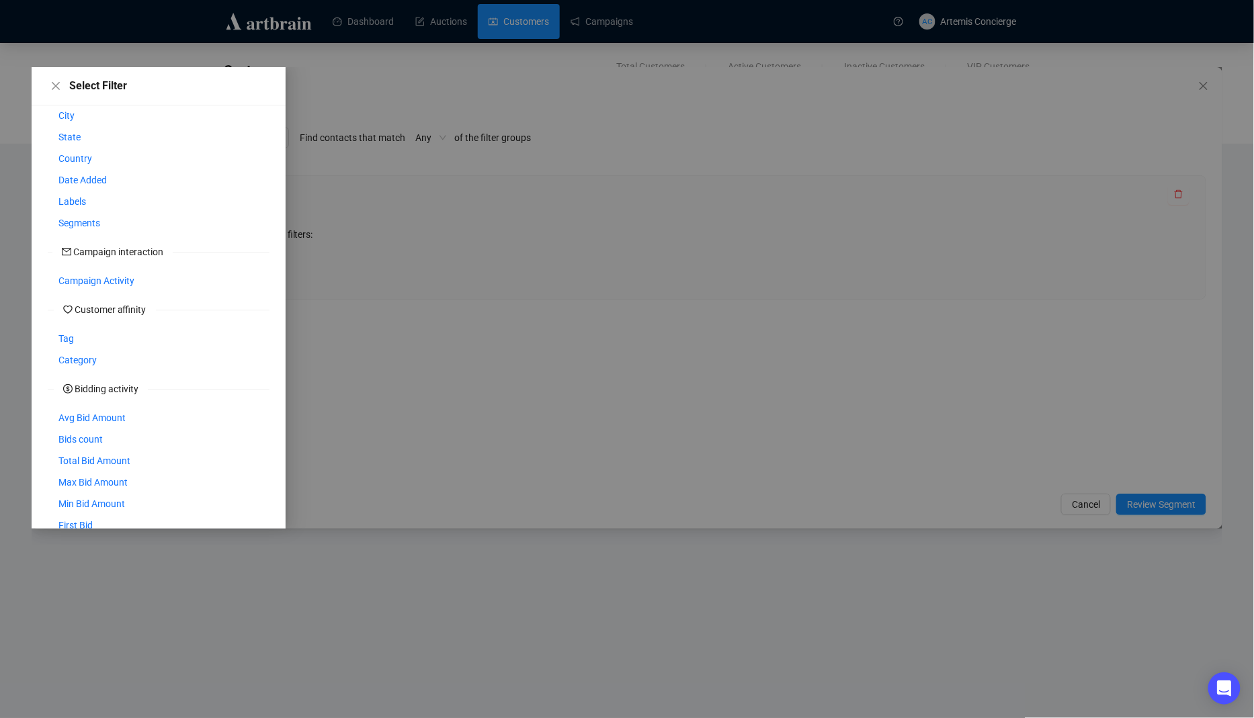
scroll to position [140, 0]
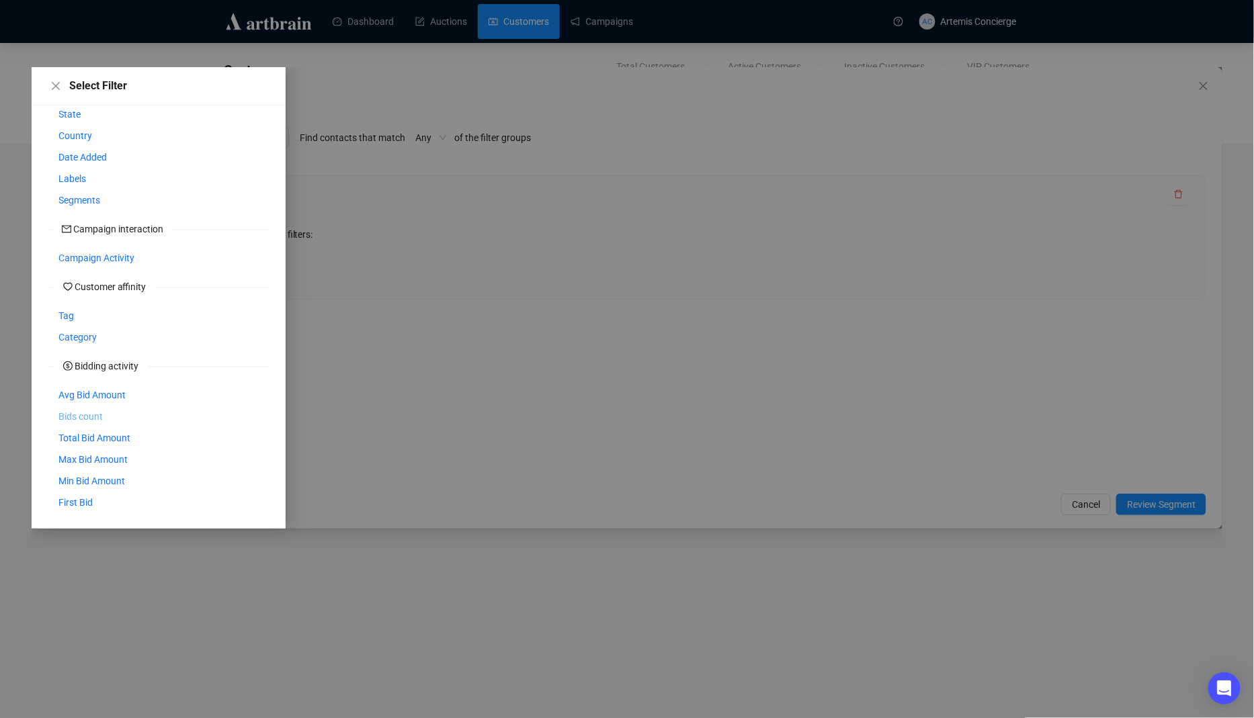
click at [103, 419] on span "Bids count" at bounding box center [80, 416] width 44 height 15
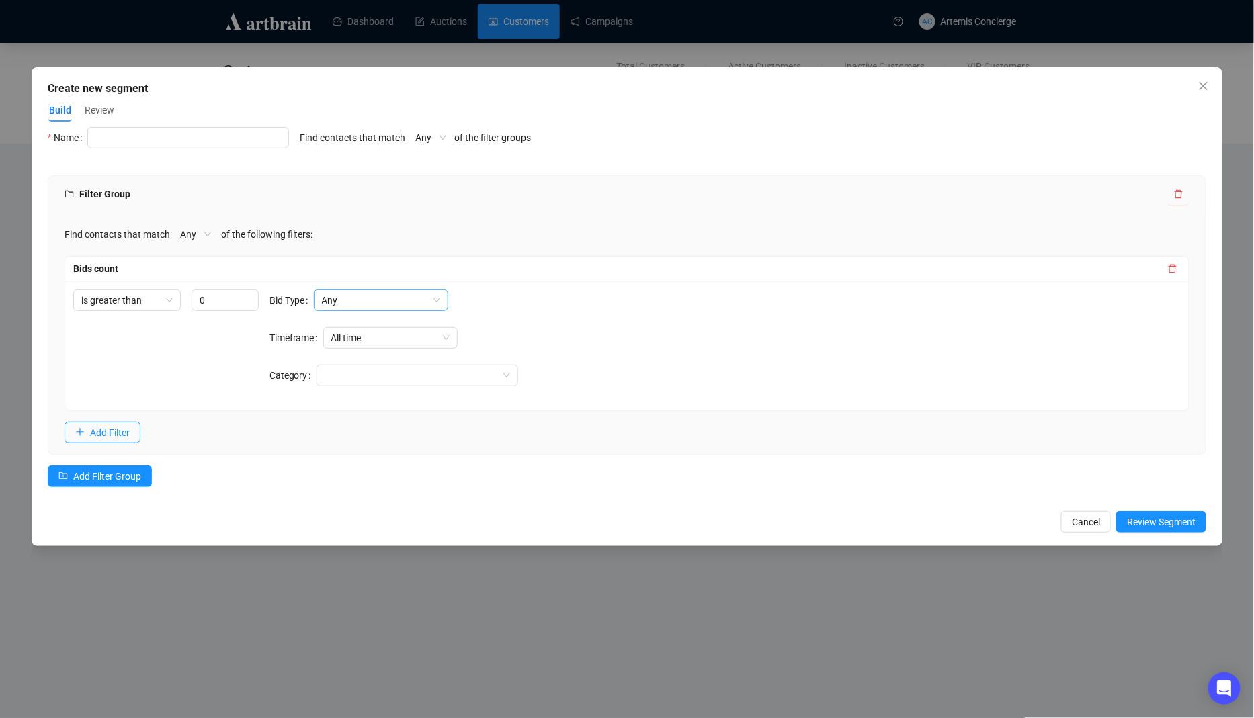
click at [381, 296] on span "Any" at bounding box center [381, 300] width 118 height 20
click at [531, 286] on div "is greater than 0 Bid Type Any Timeframe All time Category" at bounding box center [627, 345] width 1124 height 129
click at [395, 299] on span "Any" at bounding box center [381, 300] width 118 height 20
click at [382, 348] on div "Underbid" at bounding box center [382, 348] width 113 height 15
click at [365, 386] on div "Bid Type Underbid Timeframe All time Category" at bounding box center [393, 346] width 249 height 113
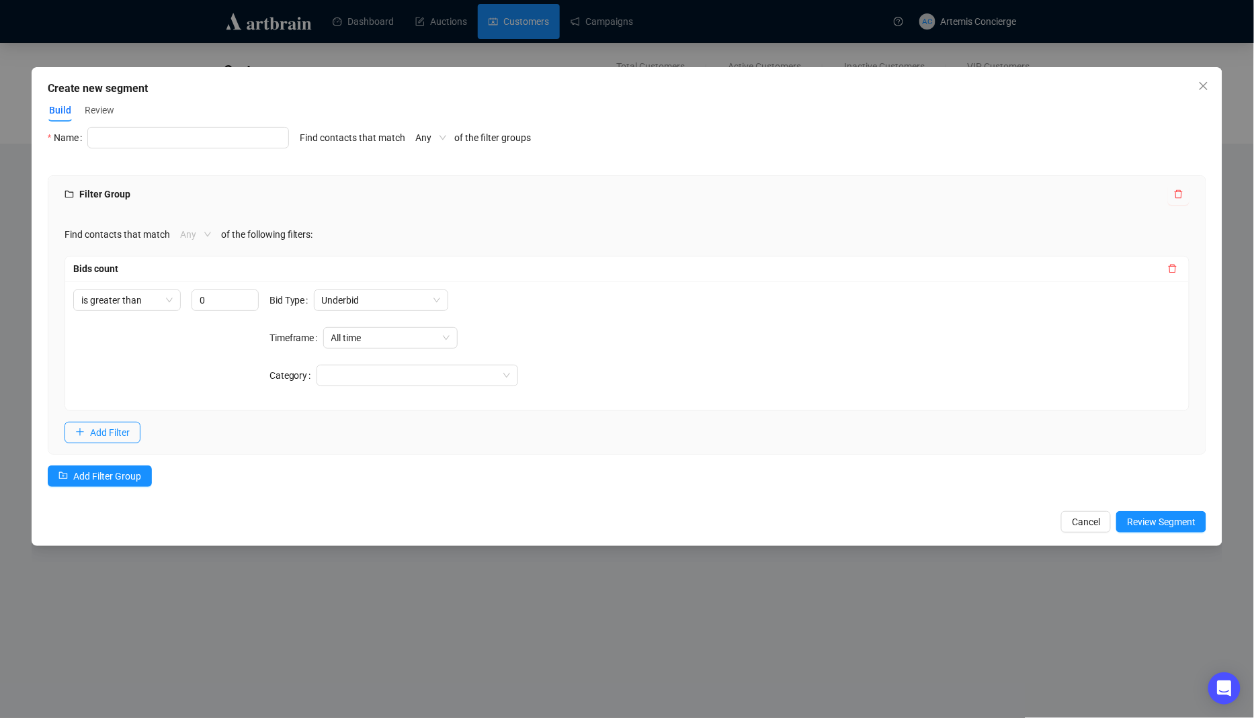
click at [214, 231] on div "Any" at bounding box center [195, 234] width 47 height 21
click at [196, 281] on div "All" at bounding box center [198, 282] width 26 height 15
click at [105, 439] on button "Add Filter" at bounding box center [102, 432] width 76 height 21
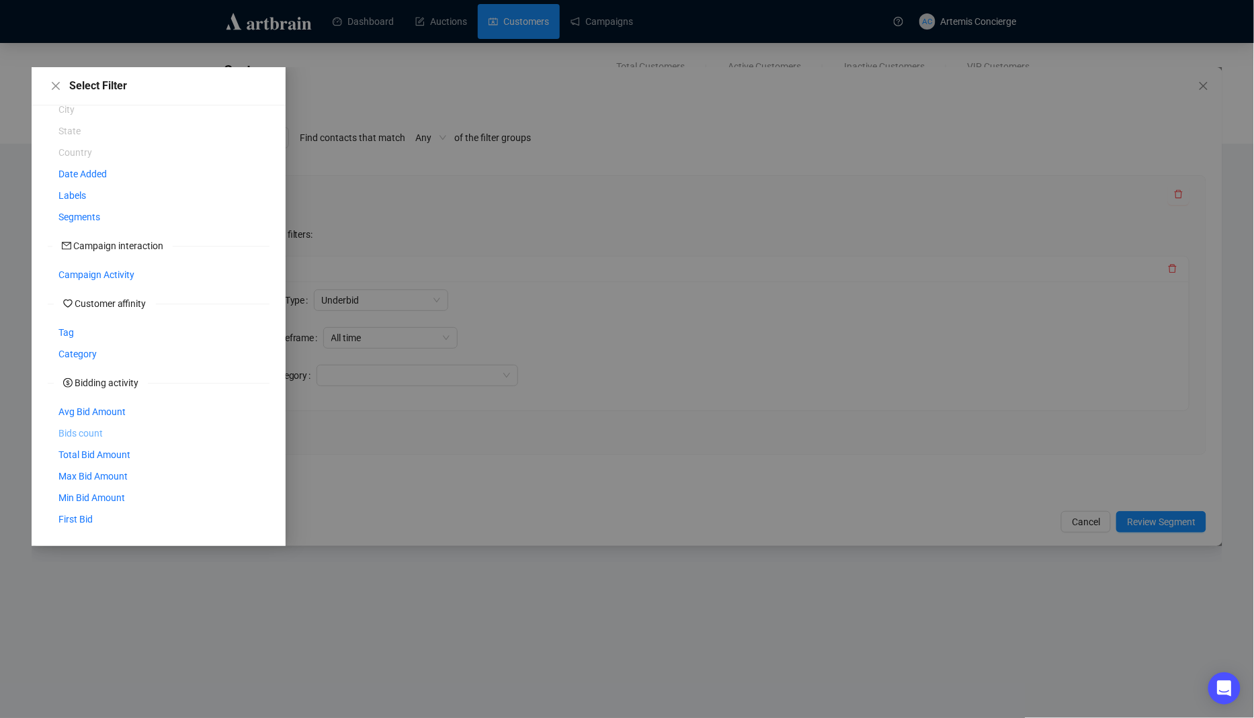
click at [98, 435] on span "Bids count" at bounding box center [80, 433] width 44 height 15
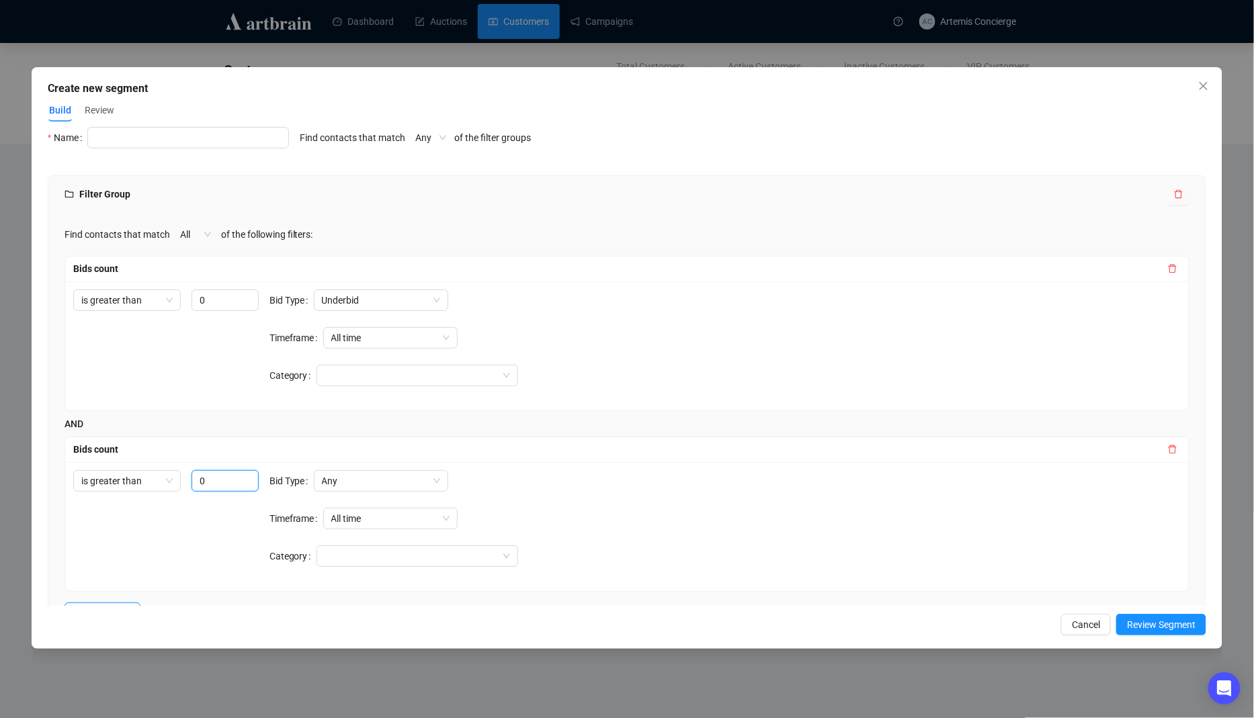
click at [211, 484] on input "0" at bounding box center [224, 480] width 67 height 21
click at [165, 478] on span "is greater than" at bounding box center [126, 481] width 91 height 20
click at [145, 530] on div "is less than" at bounding box center [126, 528] width 86 height 15
type input "1"
click at [245, 475] on input "1" at bounding box center [224, 480] width 67 height 21
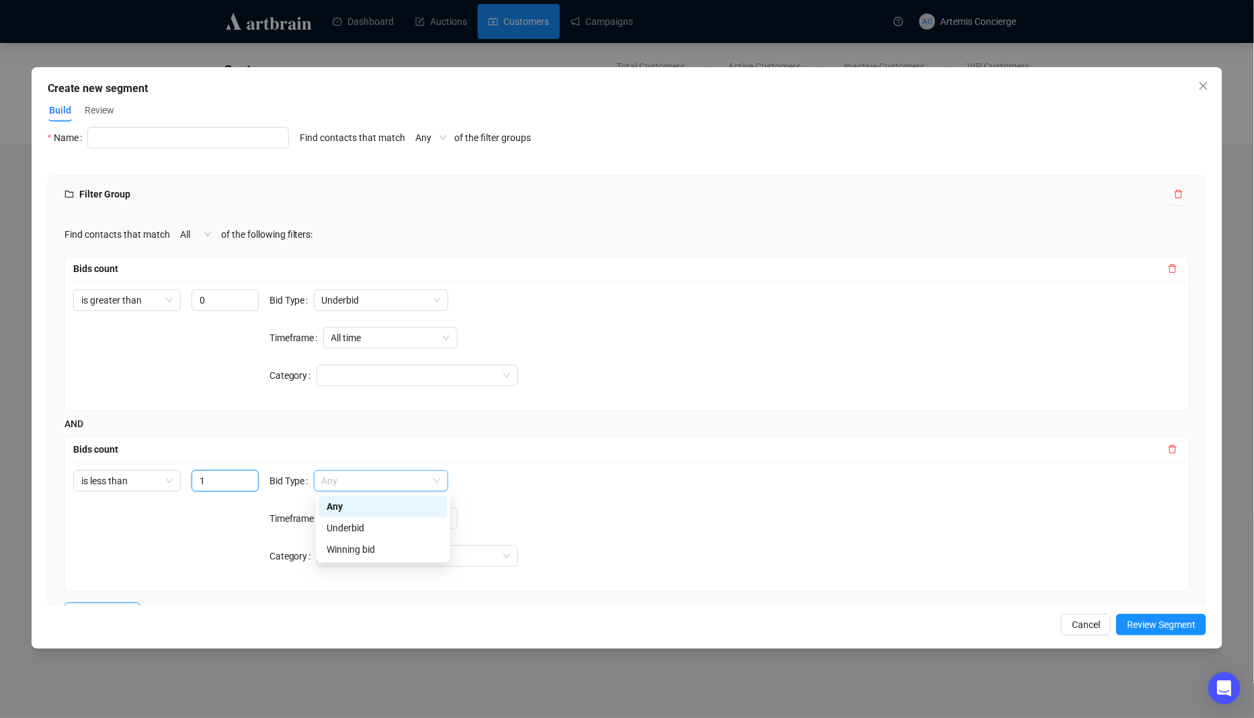
click at [370, 477] on span "Any" at bounding box center [381, 481] width 118 height 20
click at [350, 550] on div "Winning bid" at bounding box center [382, 549] width 113 height 15
click at [500, 470] on div "Winning bid Winning bid" at bounding box center [416, 480] width 204 height 21
click at [210, 130] on input "text" at bounding box center [188, 137] width 202 height 21
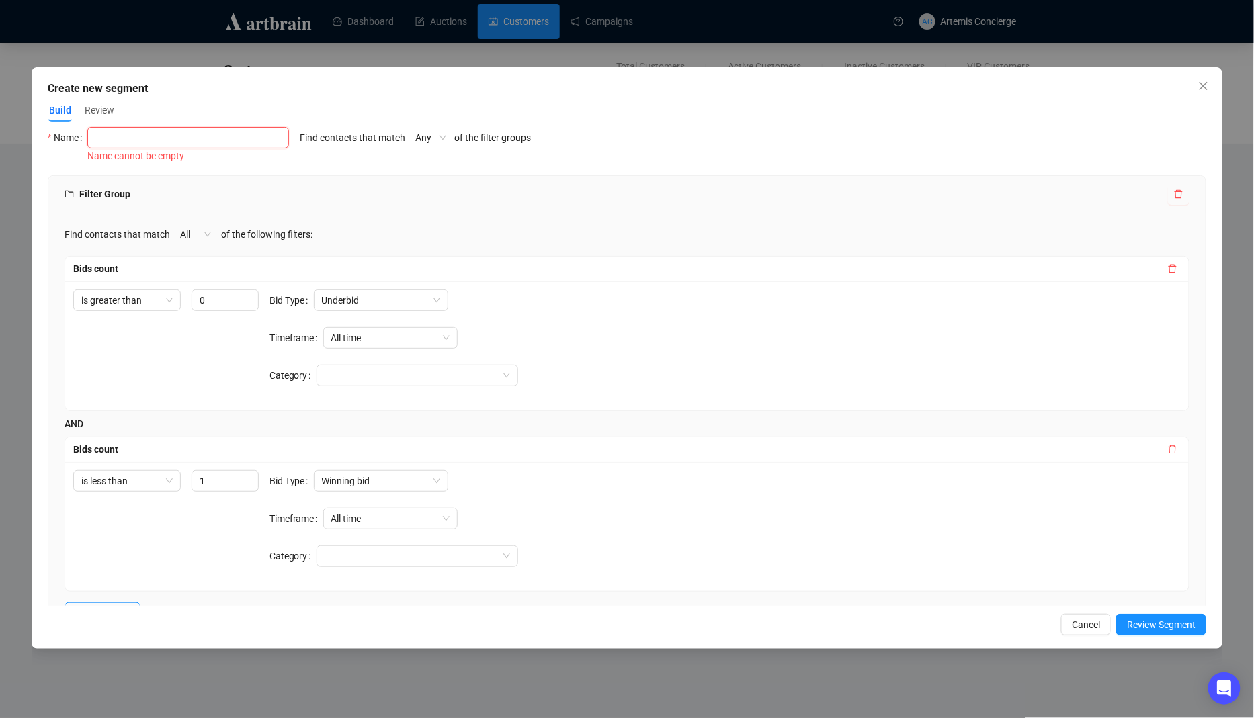
type input "W"
type input "Bid But didnt win"
click at [1162, 629] on span "Review Segment" at bounding box center [1161, 624] width 69 height 15
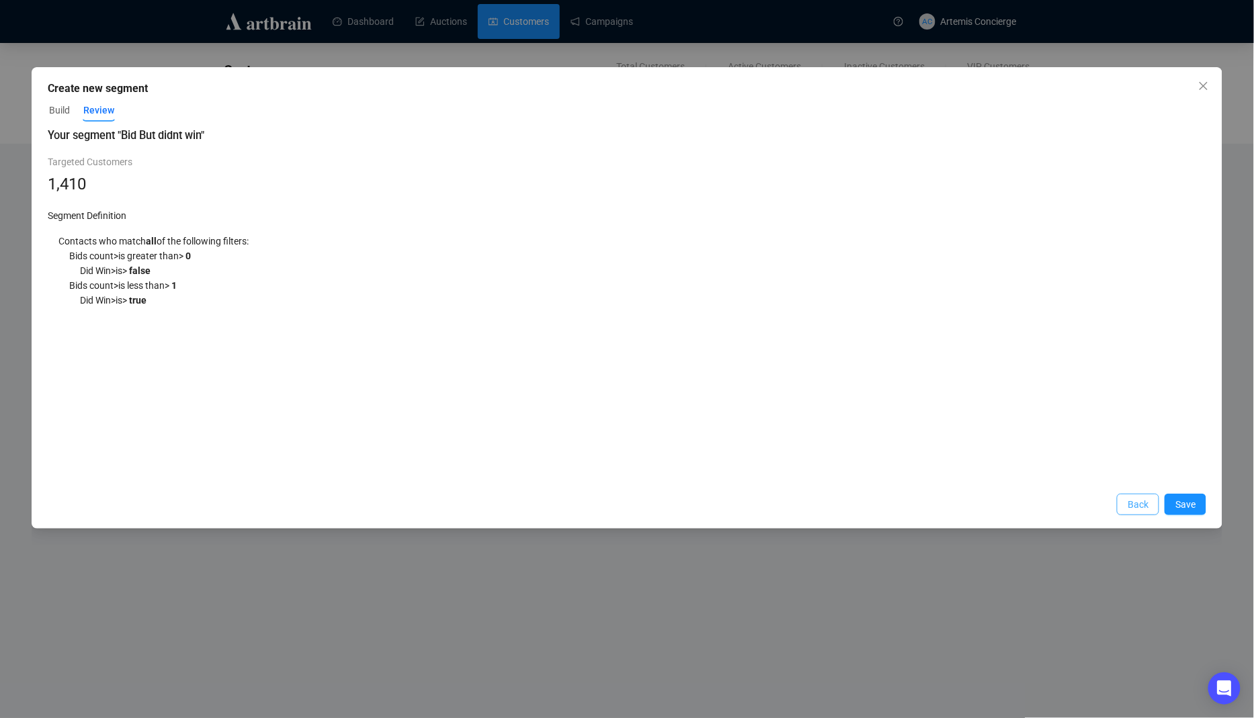
click at [1125, 507] on button "Back" at bounding box center [1137, 504] width 42 height 21
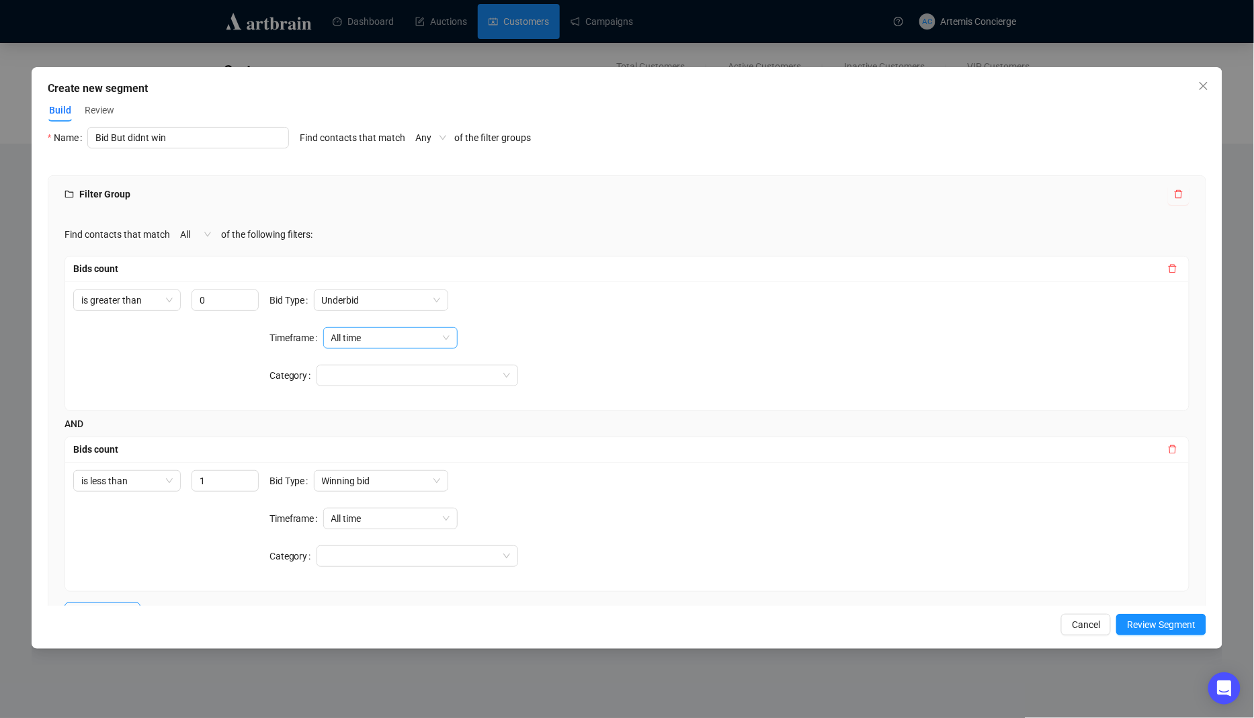
click at [375, 336] on span "All time" at bounding box center [390, 338] width 118 height 20
drag, startPoint x: 387, startPoint y: 389, endPoint x: 383, endPoint y: 428, distance: 39.2
click at [383, 428] on div "All time Before date After date Between dates Last year Last month This year Th…" at bounding box center [391, 460] width 129 height 215
click at [383, 428] on div "Between dates" at bounding box center [391, 428] width 113 height 15
click at [365, 524] on span "All time" at bounding box center [390, 519] width 118 height 20
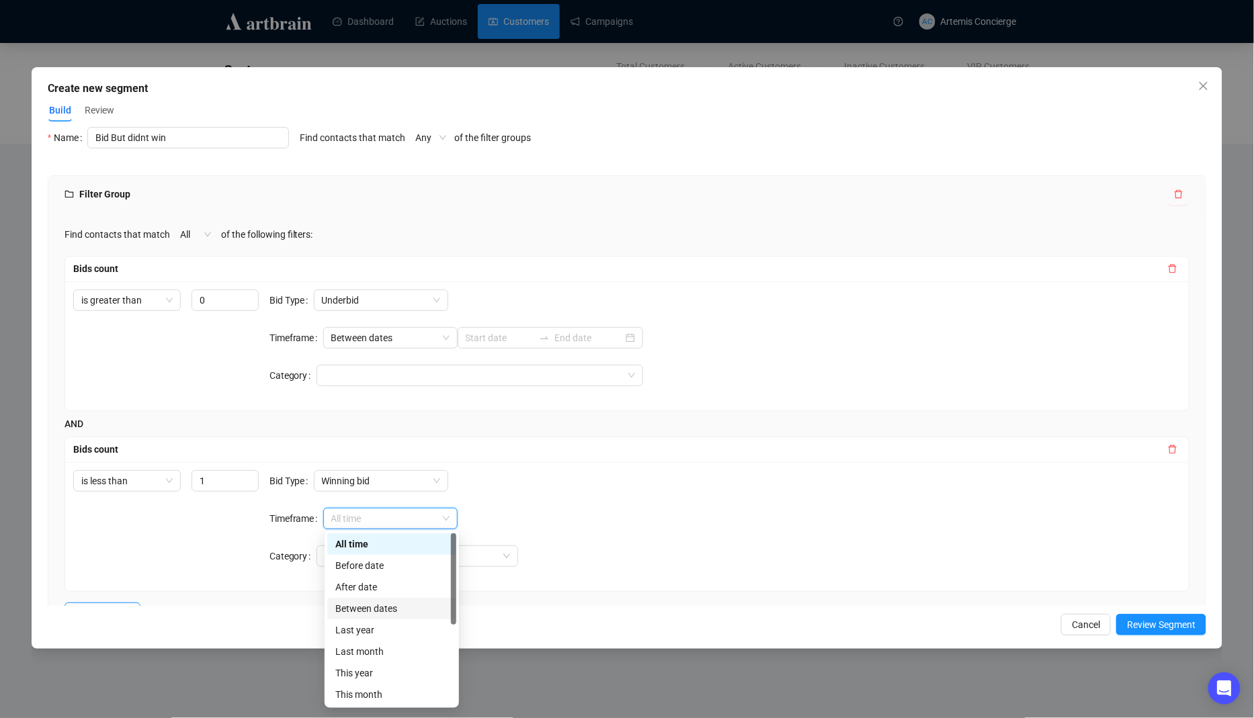
click at [412, 606] on div "Between dates" at bounding box center [391, 608] width 113 height 15
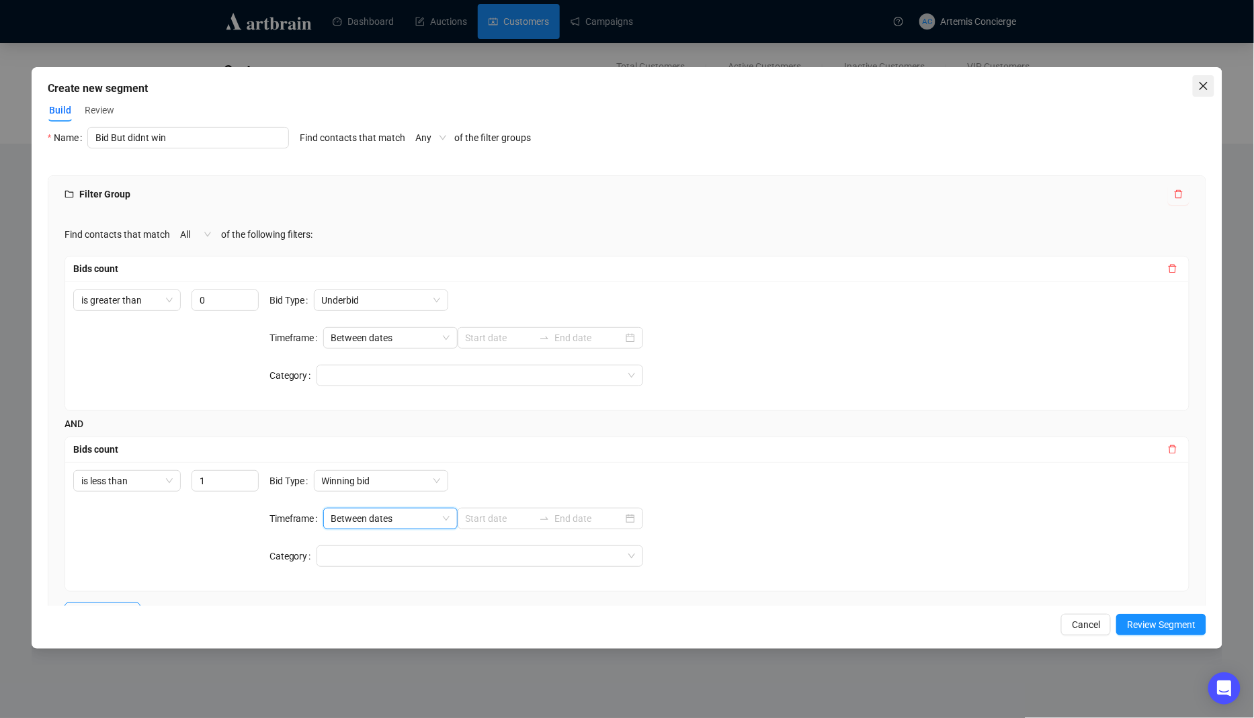
click at [1203, 81] on icon "close" at bounding box center [1203, 86] width 11 height 11
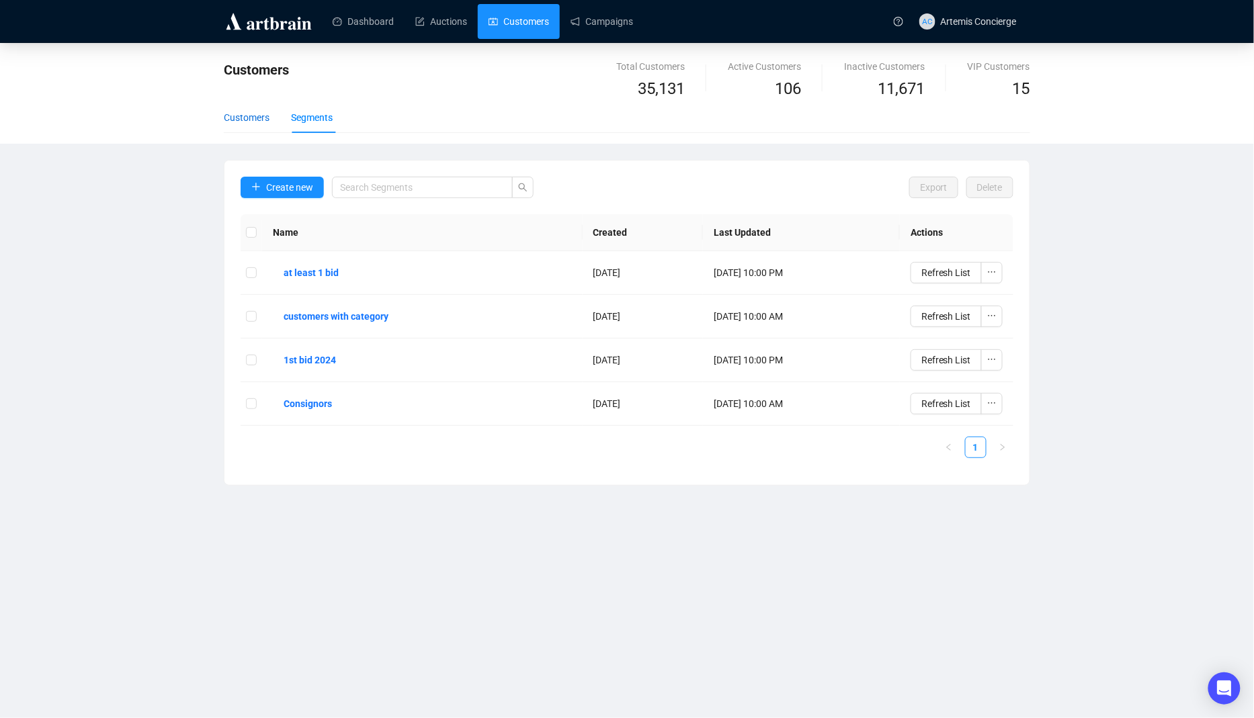
click at [265, 118] on div "Customers" at bounding box center [247, 117] width 46 height 15
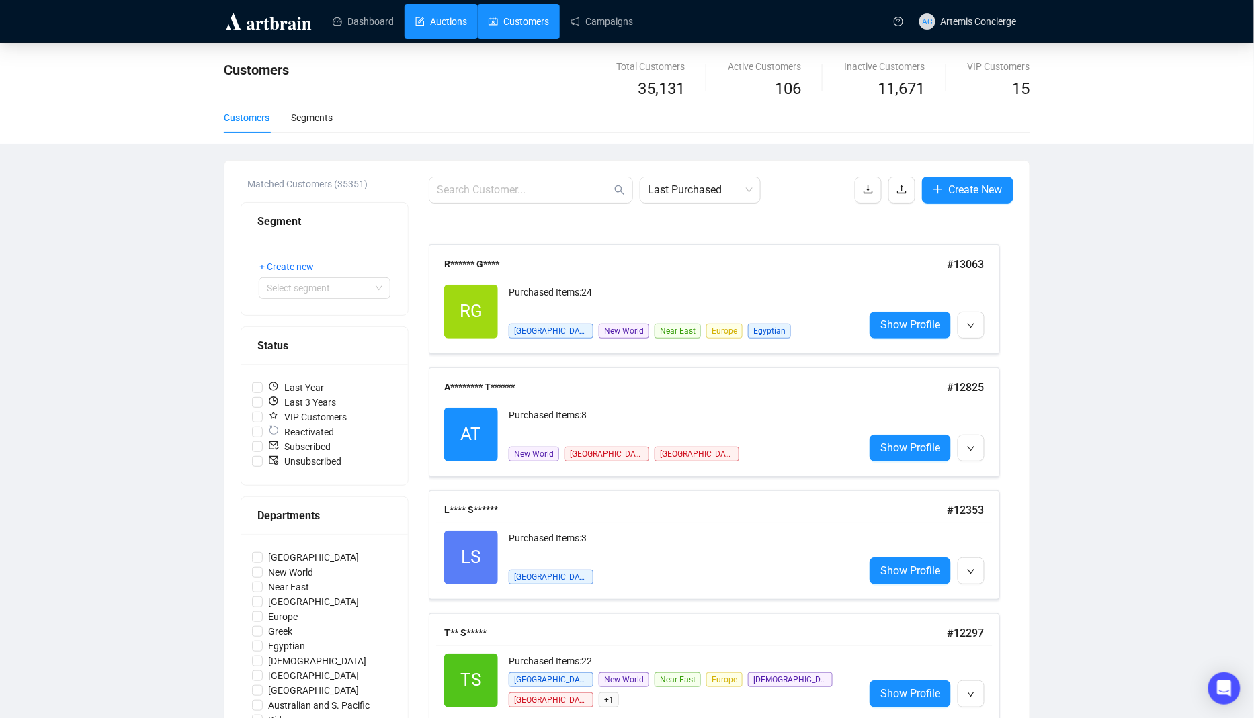
click at [456, 23] on link "Auctions" at bounding box center [441, 21] width 52 height 35
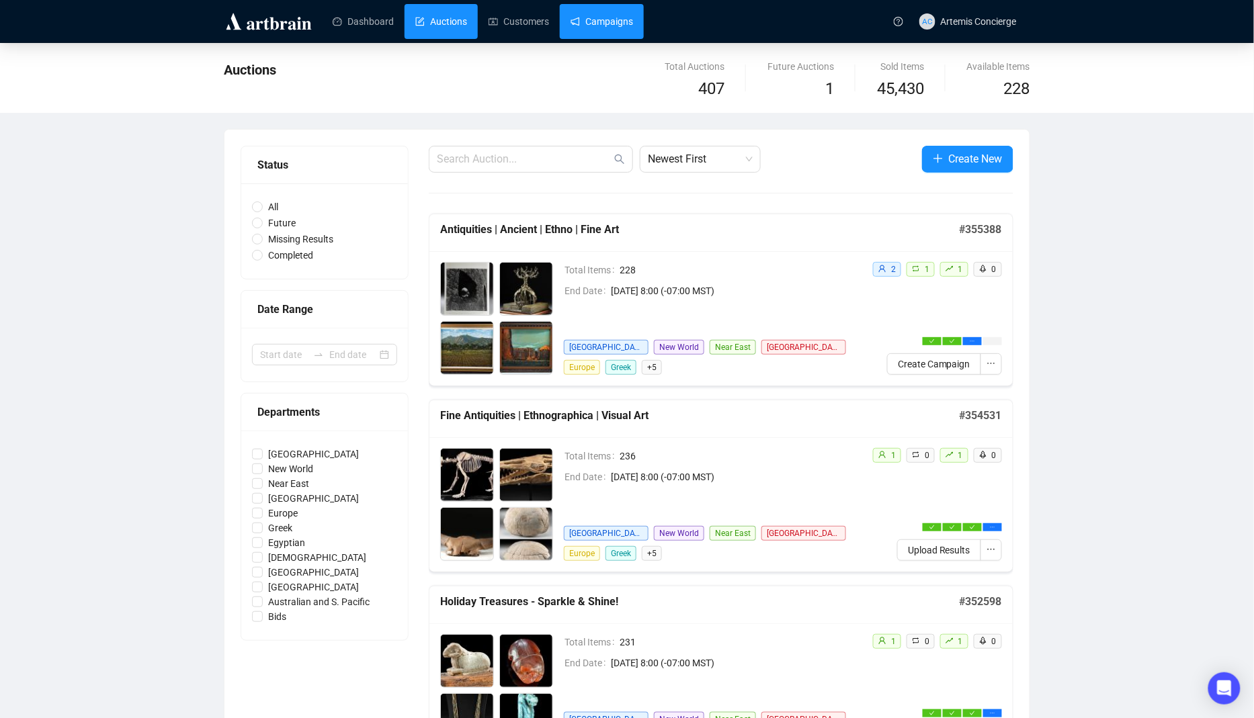
click at [593, 19] on link "Campaigns" at bounding box center [601, 21] width 62 height 35
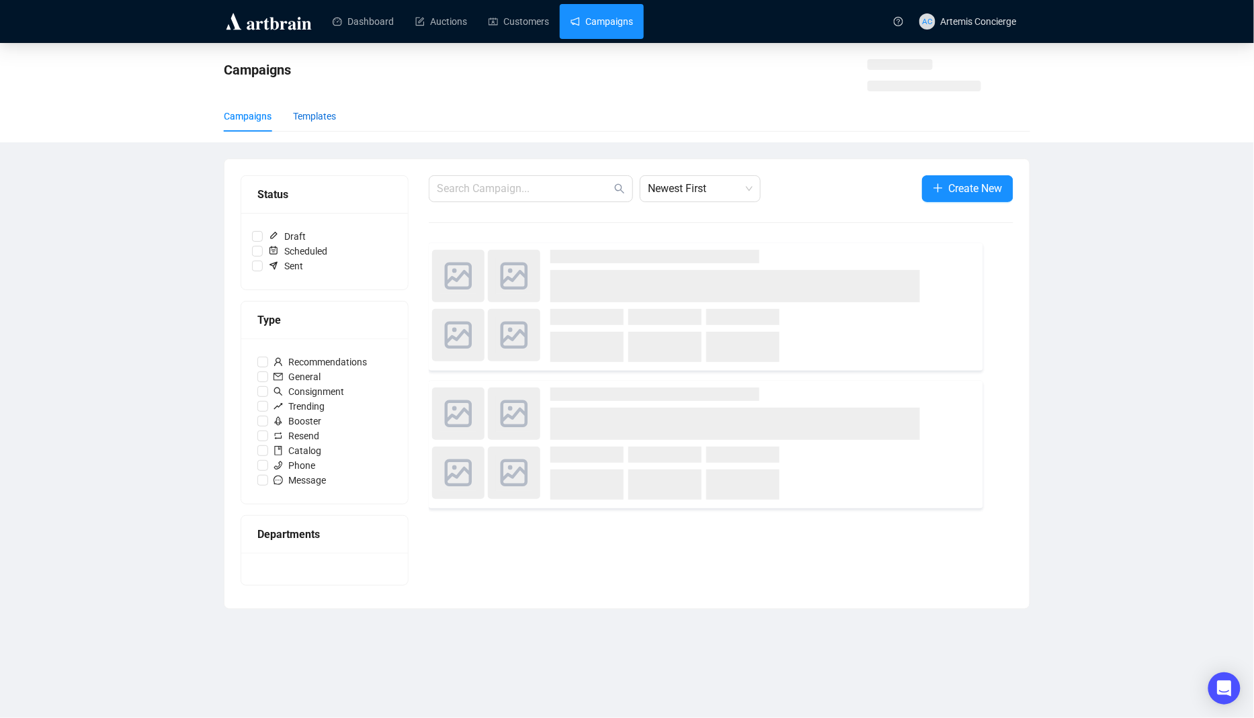
click at [320, 123] on div "Templates" at bounding box center [314, 116] width 43 height 15
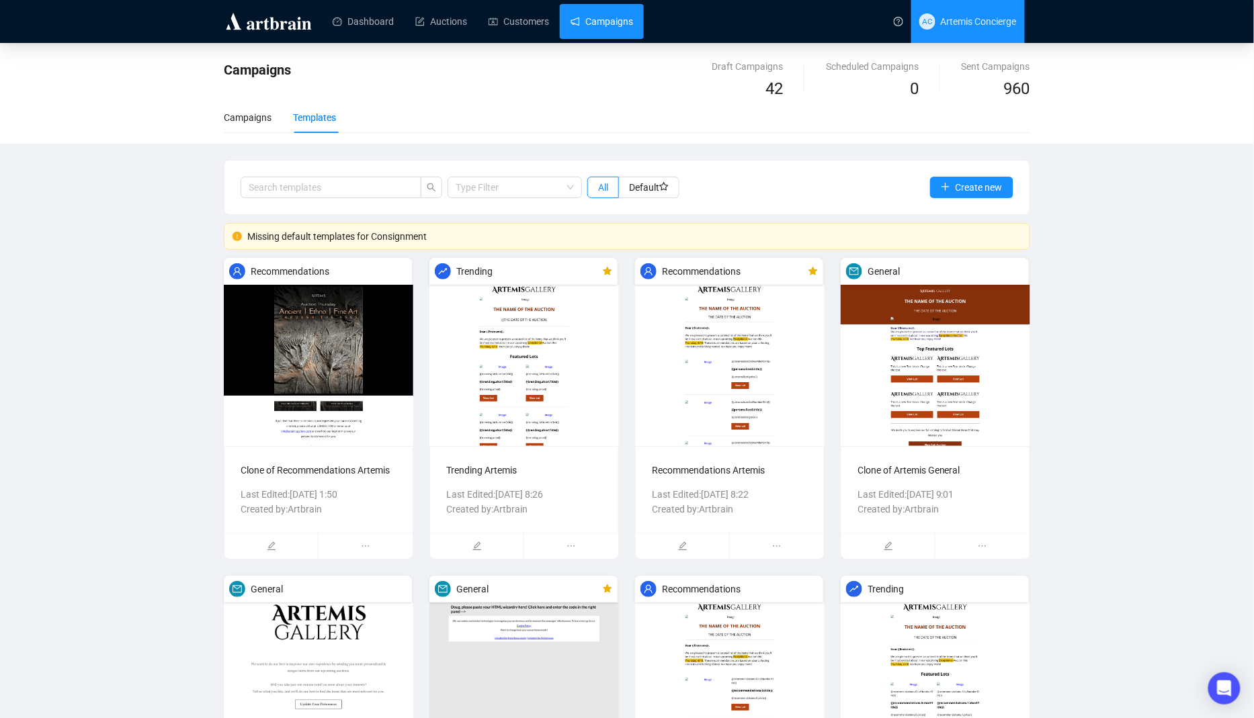
click at [982, 11] on span "AC Artemis Concierge" at bounding box center [967, 21] width 97 height 43
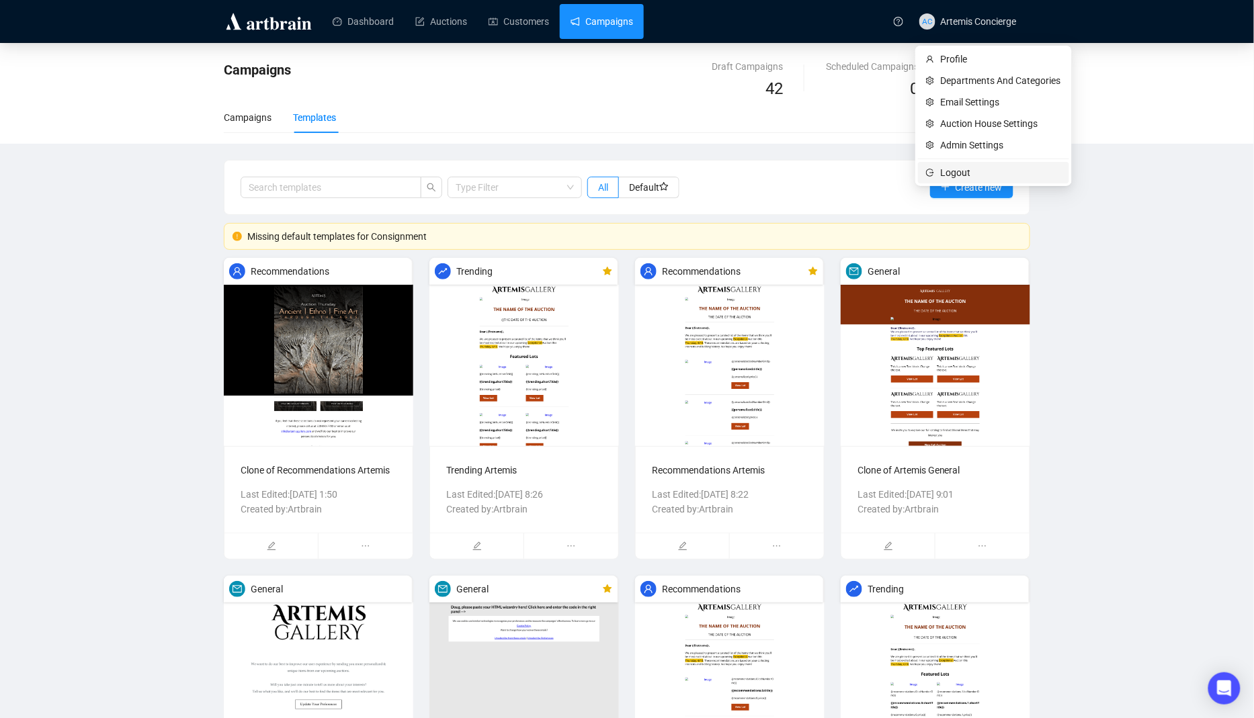
click at [971, 171] on span "Logout" at bounding box center [1000, 172] width 120 height 15
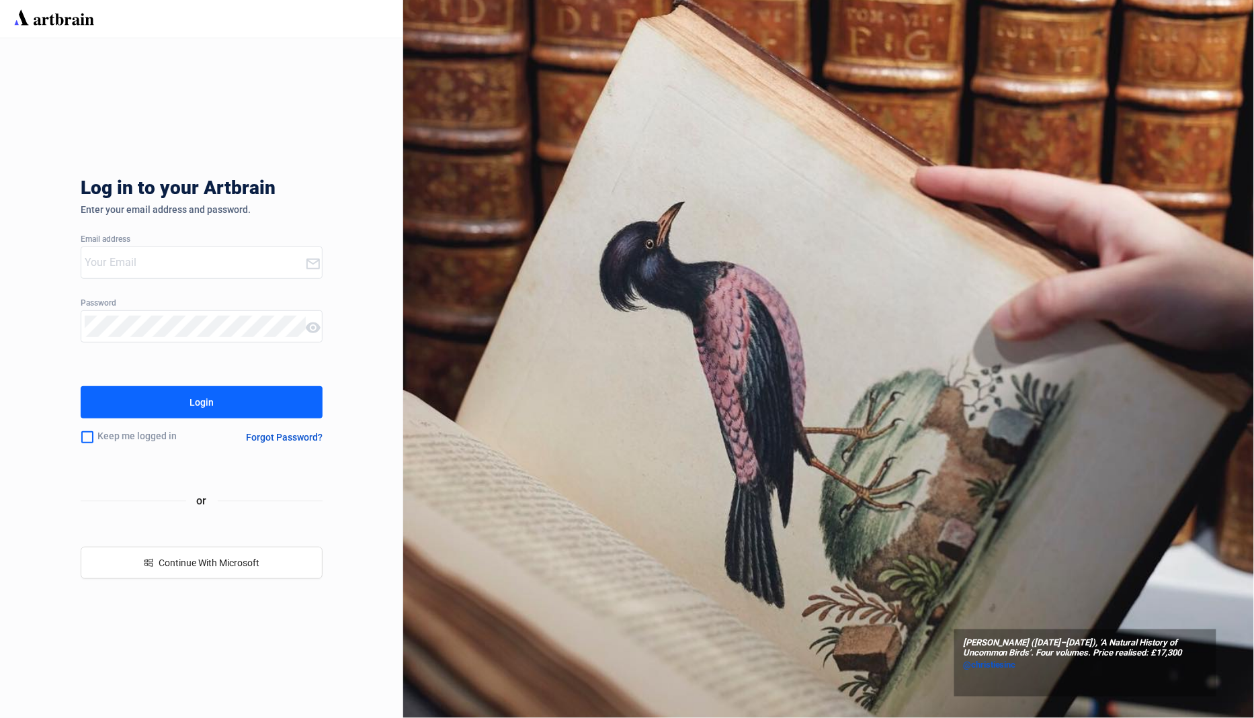
click at [224, 258] on input "email" at bounding box center [195, 262] width 220 height 21
type input "concierge+ArtbrainB2C@artbrain.co"
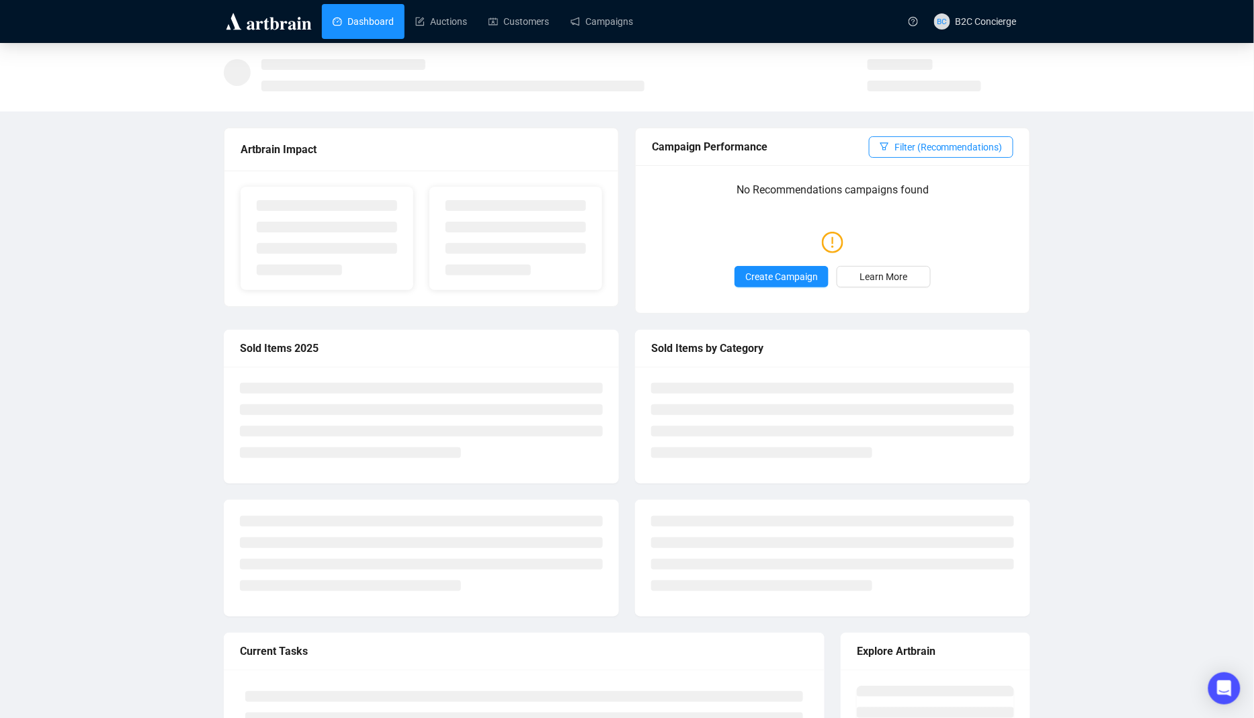
click at [394, 23] on link "Dashboard" at bounding box center [363, 21] width 61 height 35
click at [441, 22] on link "Auctions" at bounding box center [441, 21] width 52 height 35
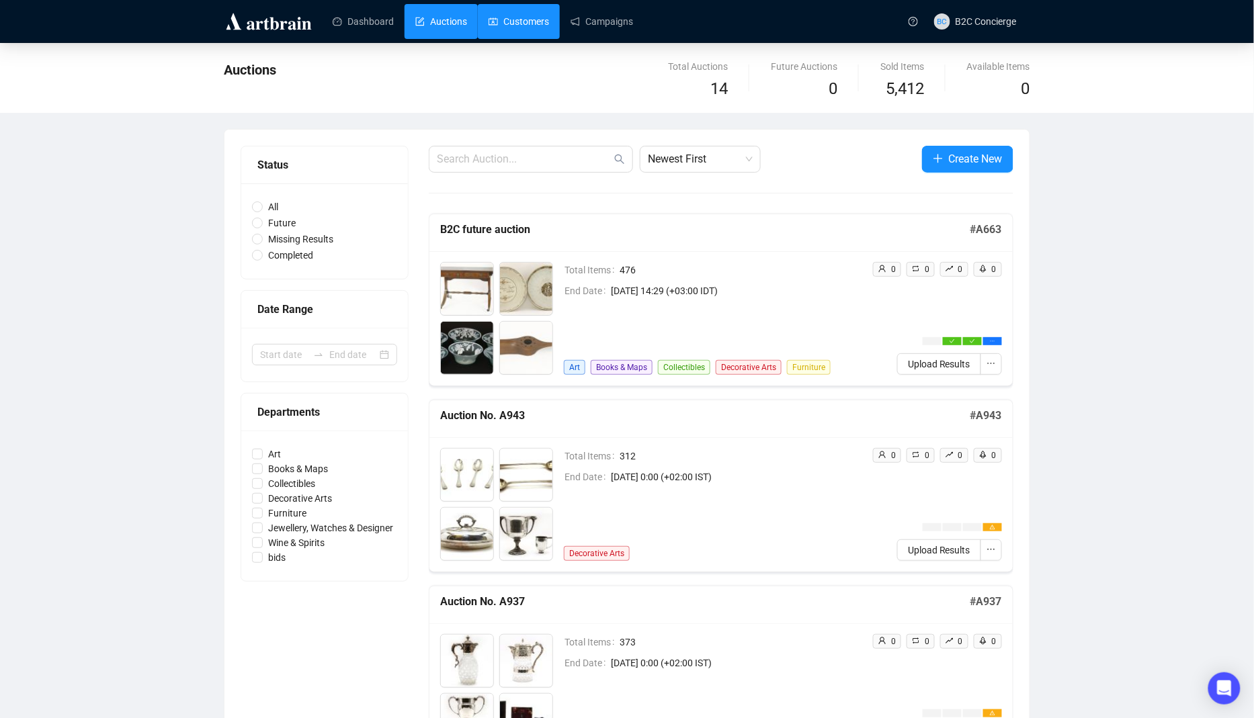
click at [521, 24] on link "Customers" at bounding box center [518, 21] width 60 height 35
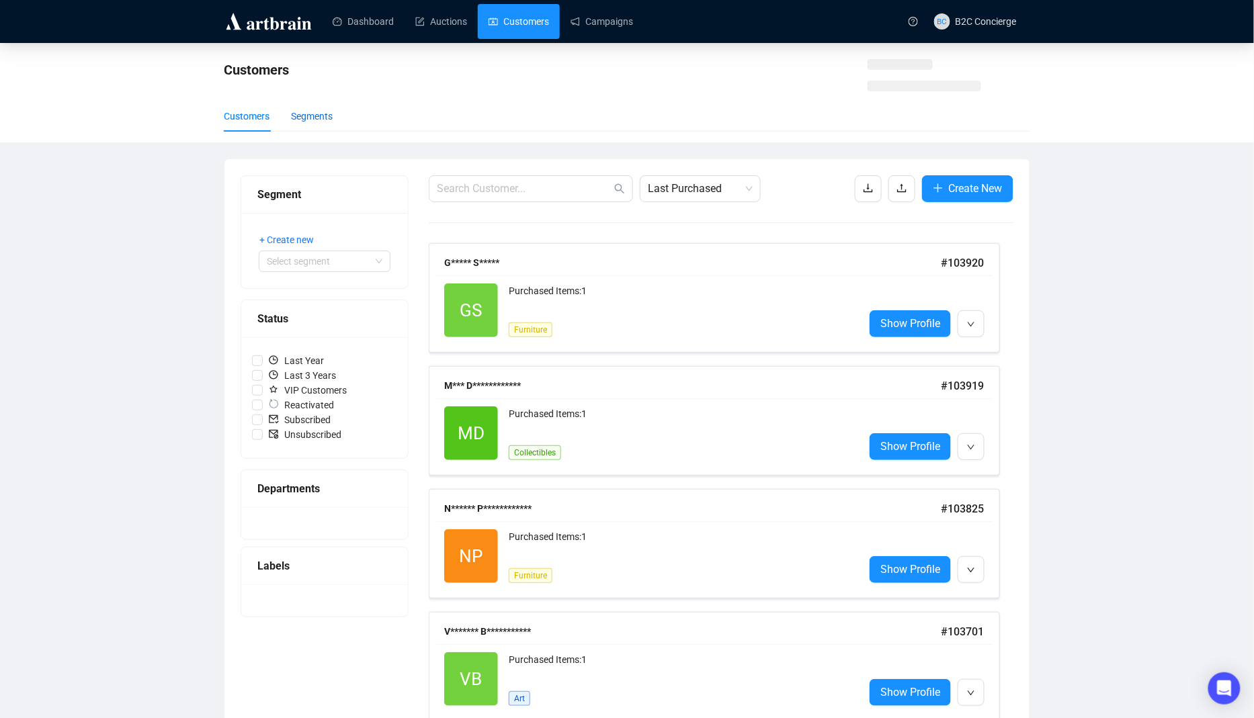
click at [320, 123] on div "Segments" at bounding box center [312, 116] width 42 height 15
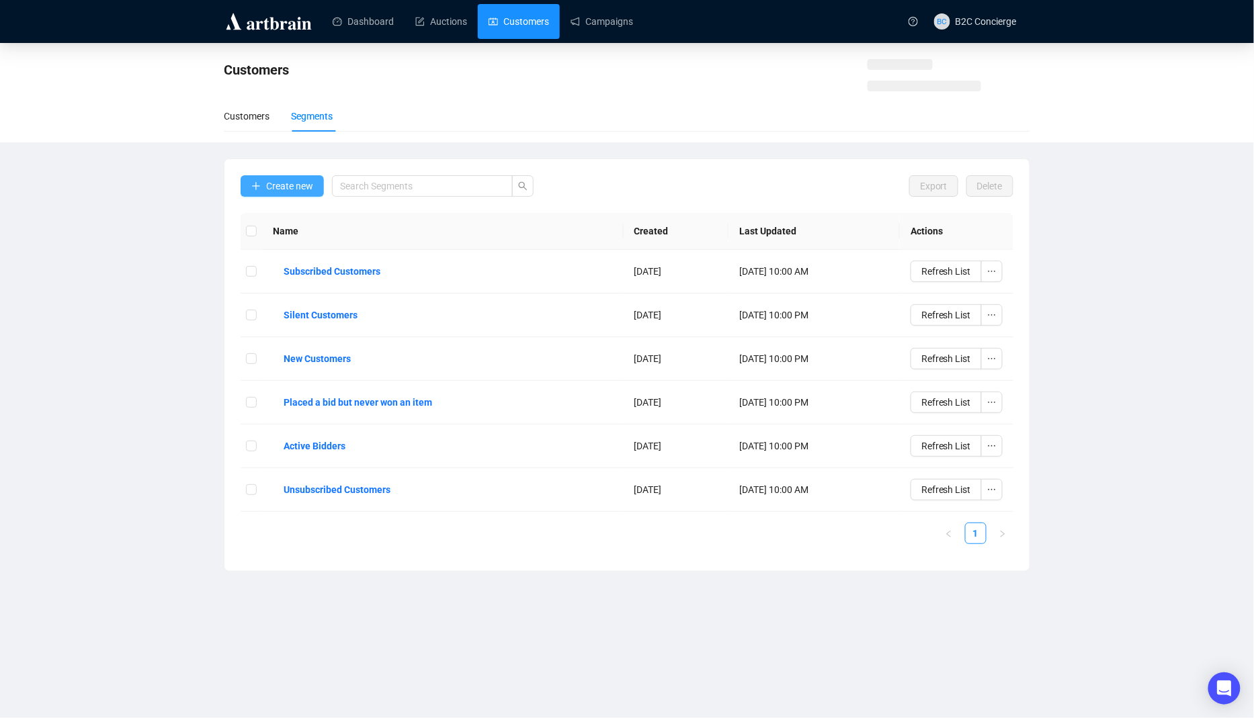
click at [312, 193] on button "Create new" at bounding box center [281, 185] width 83 height 21
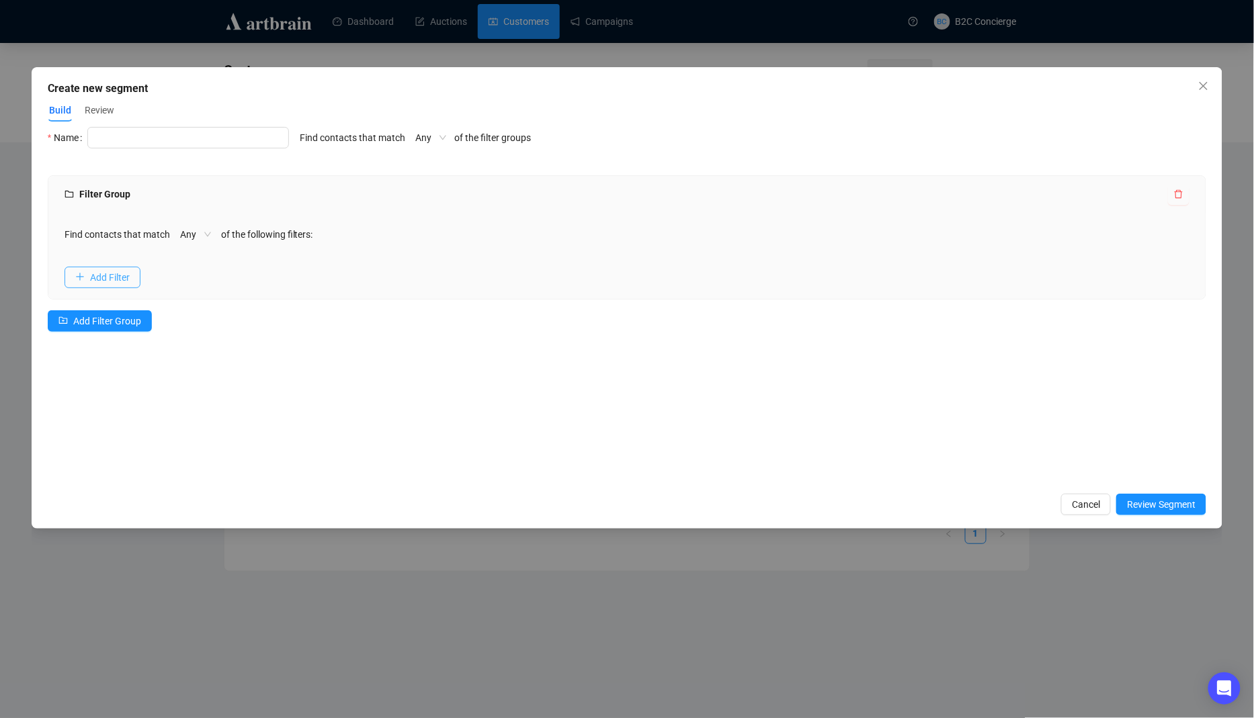
click at [133, 279] on button "Add Filter" at bounding box center [102, 277] width 76 height 21
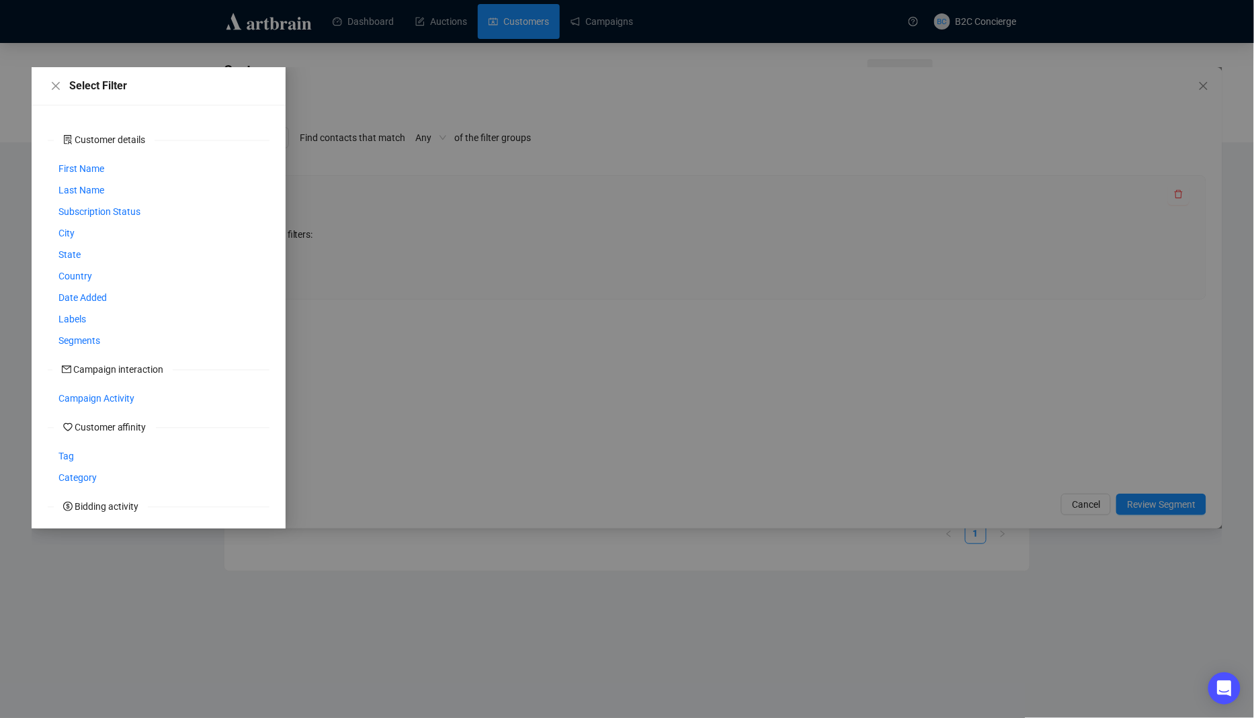
scroll to position [140, 0]
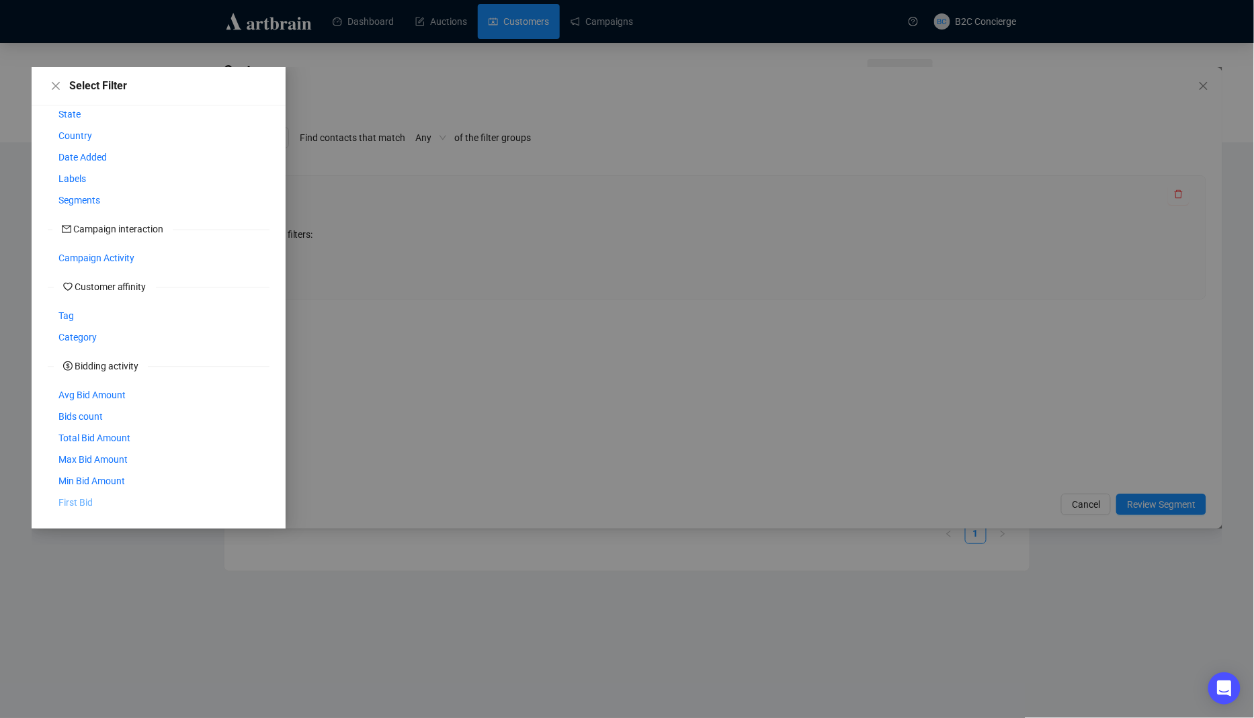
click at [84, 500] on span "First Bid" at bounding box center [75, 502] width 34 height 15
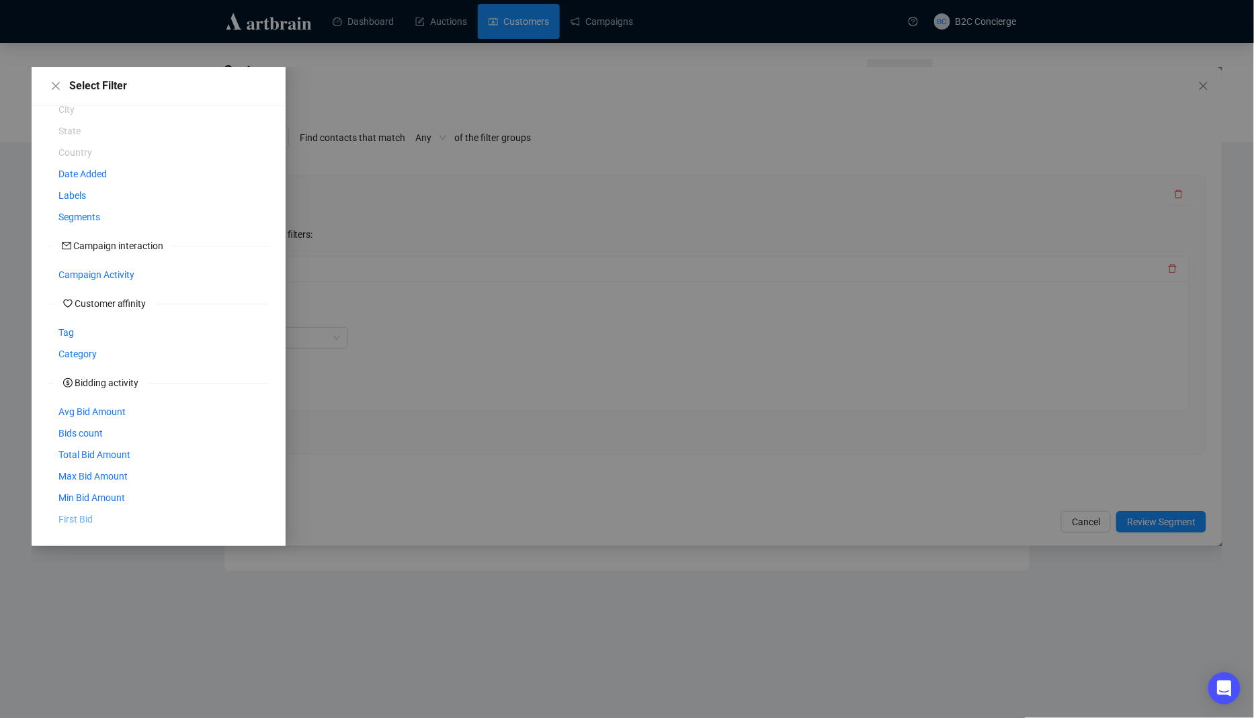
scroll to position [125, 0]
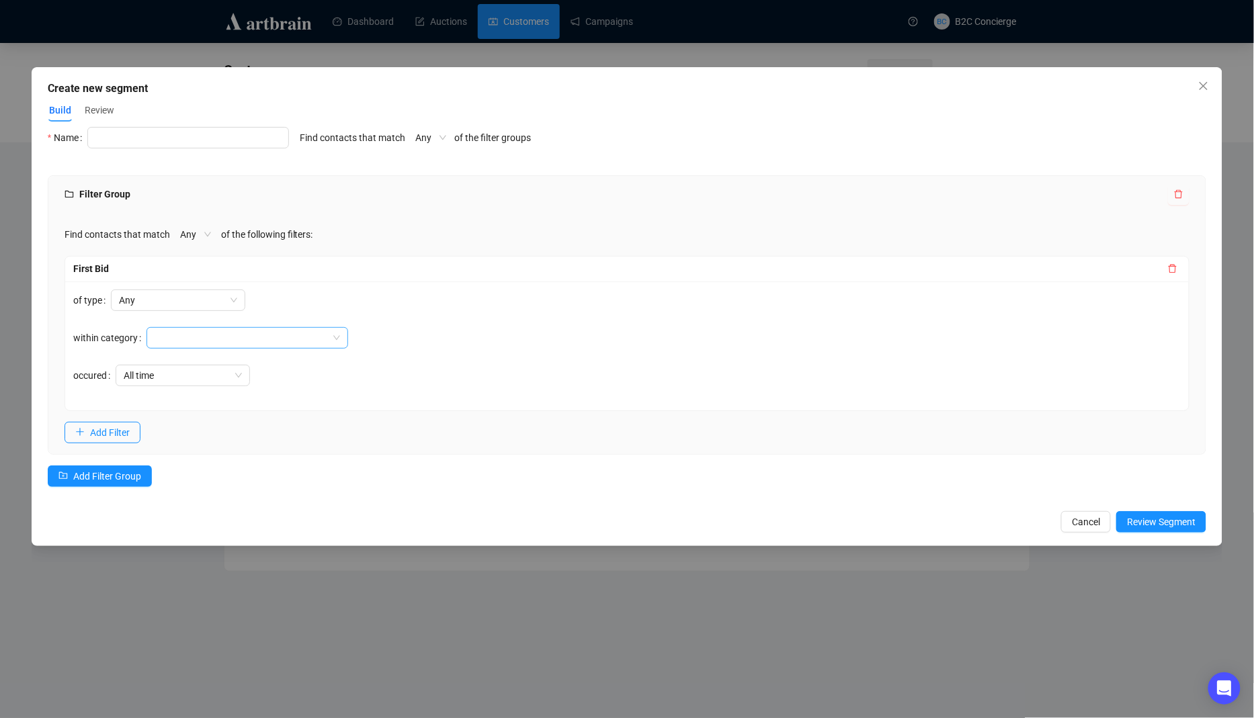
click at [222, 344] on div at bounding box center [240, 337] width 182 height 19
click at [202, 299] on span "Any" at bounding box center [178, 300] width 118 height 20
click at [188, 365] on div "Winning bid" at bounding box center [179, 369] width 113 height 15
click at [361, 272] on div "First Bid" at bounding box center [619, 268] width 1092 height 15
click at [293, 332] on div at bounding box center [240, 337] width 182 height 19
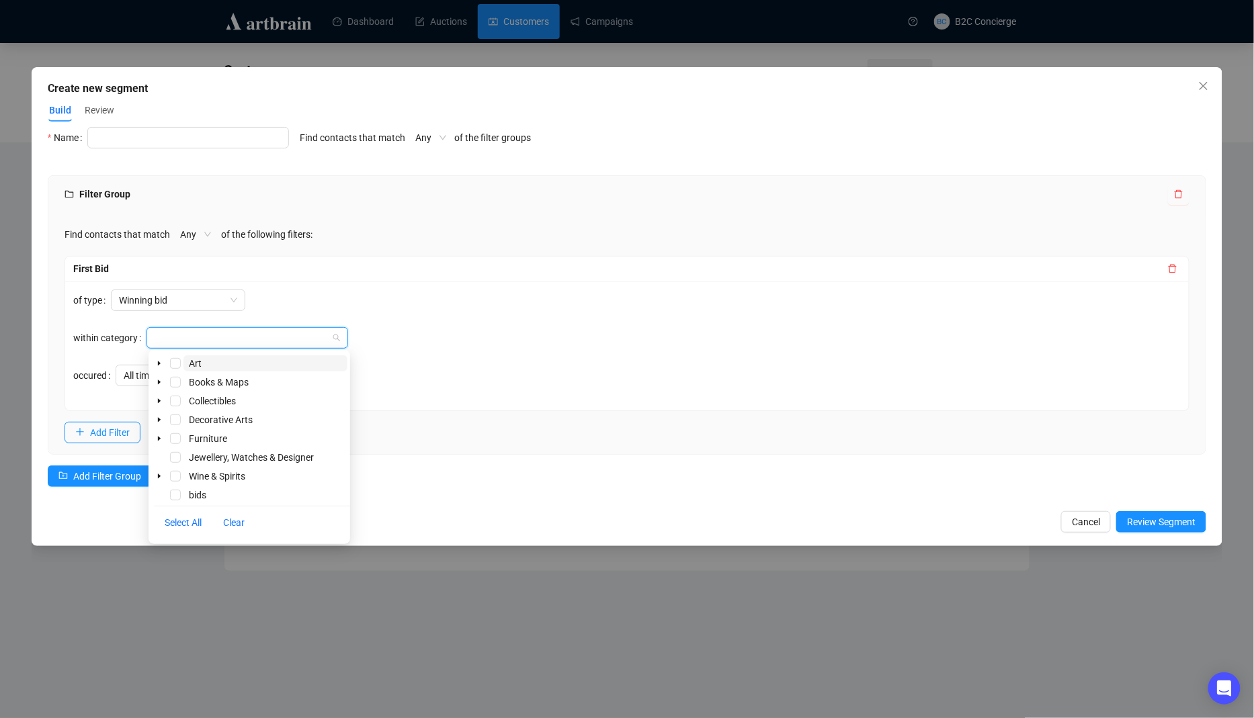
click at [331, 268] on div "First Bid" at bounding box center [619, 268] width 1092 height 15
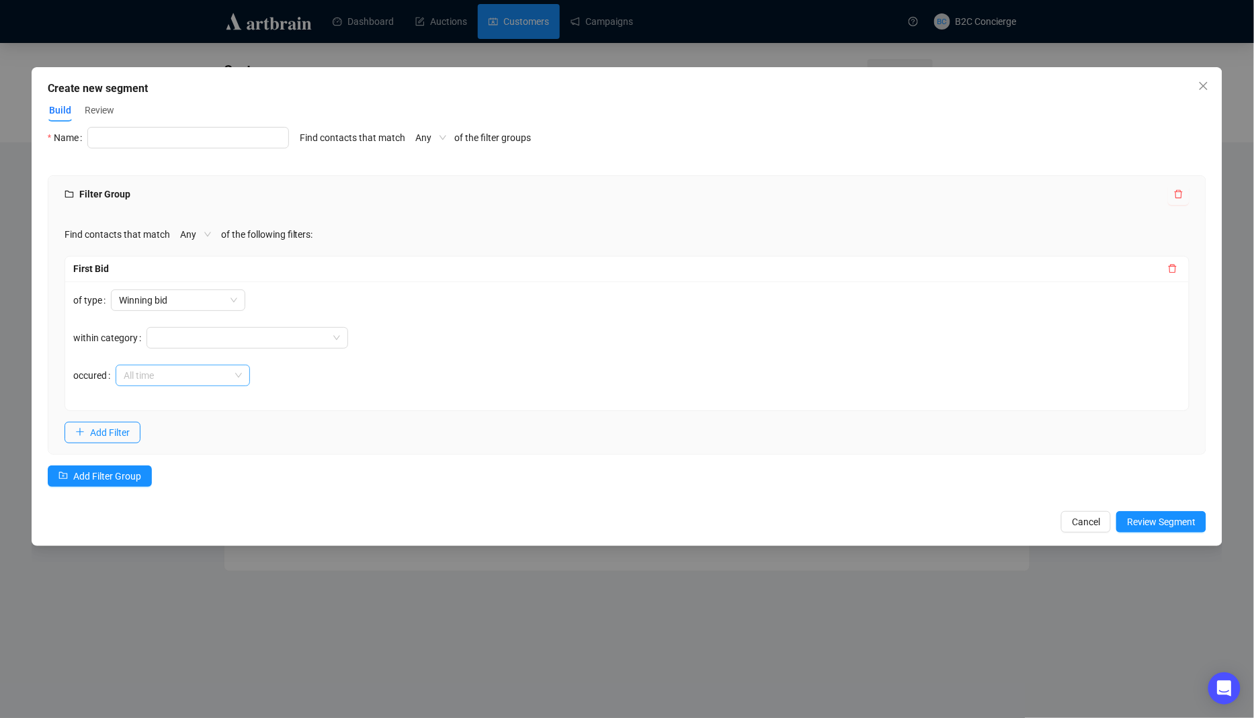
click at [183, 380] on span "All time" at bounding box center [183, 375] width 118 height 20
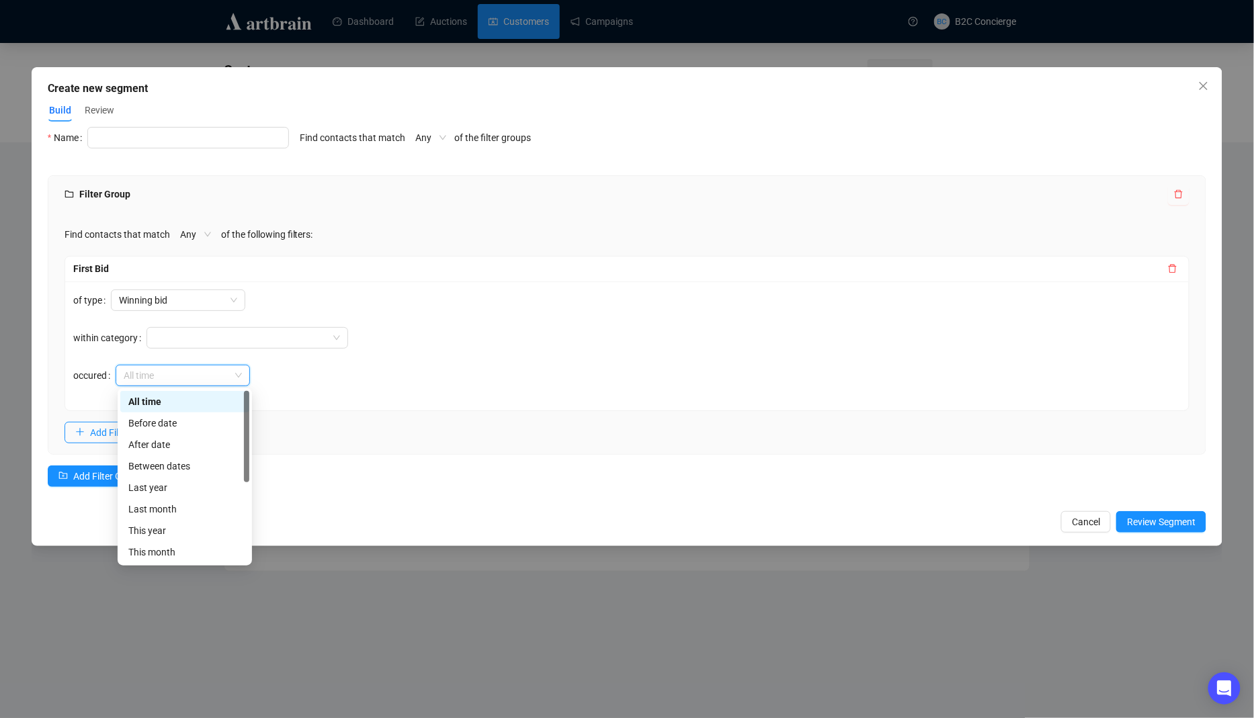
click at [354, 358] on div "of type Winning bid within category occured All time" at bounding box center [627, 345] width 1124 height 129
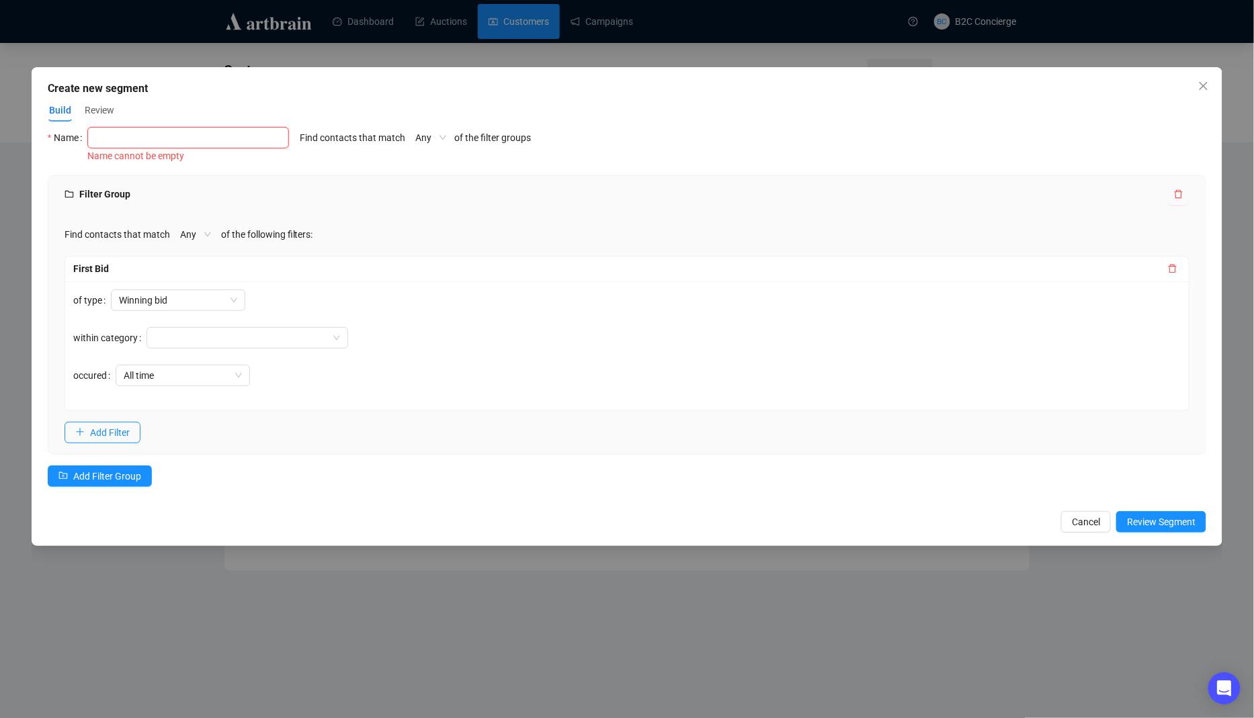
click at [162, 136] on input "text" at bounding box center [188, 137] width 202 height 21
click at [148, 146] on input "first bid" at bounding box center [188, 137] width 202 height 21
type input "first bid"
click at [146, 175] on div "Filter Group Find contacts that match Any of the following filters: First Bid o…" at bounding box center [627, 314] width 1159 height 279
click at [1150, 527] on span "Review Segment" at bounding box center [1161, 522] width 69 height 15
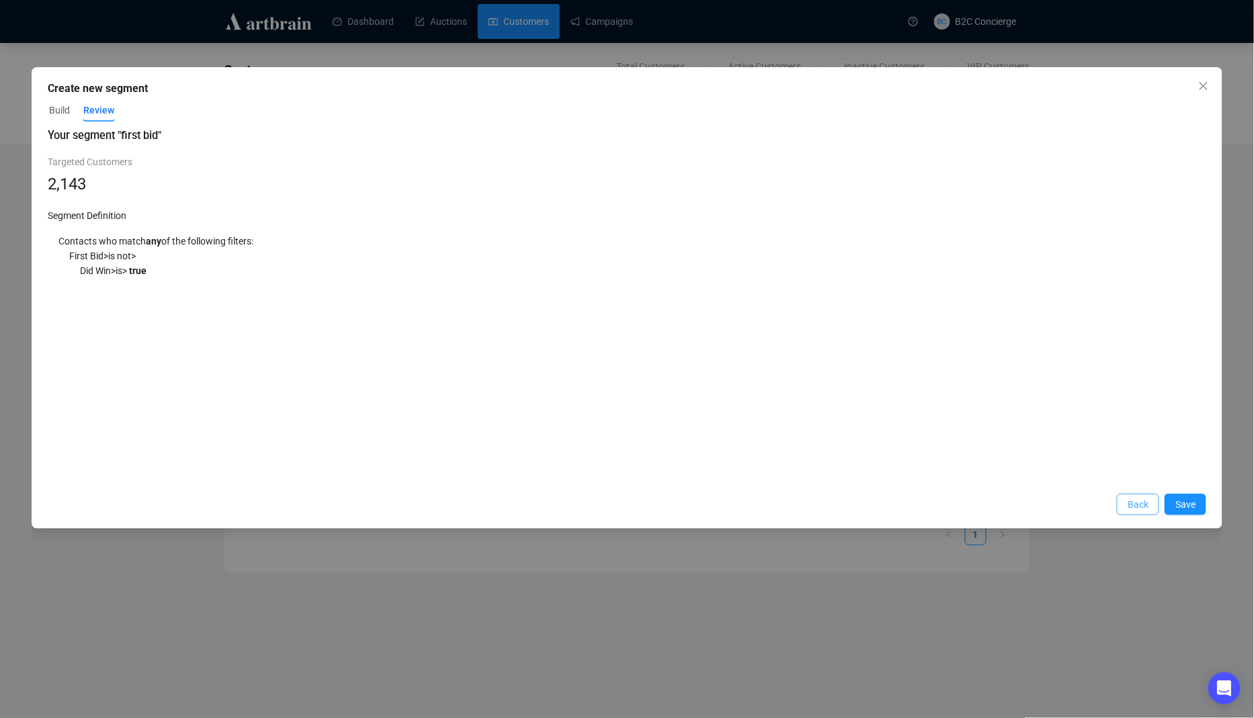
click at [1124, 502] on button "Back" at bounding box center [1137, 504] width 42 height 21
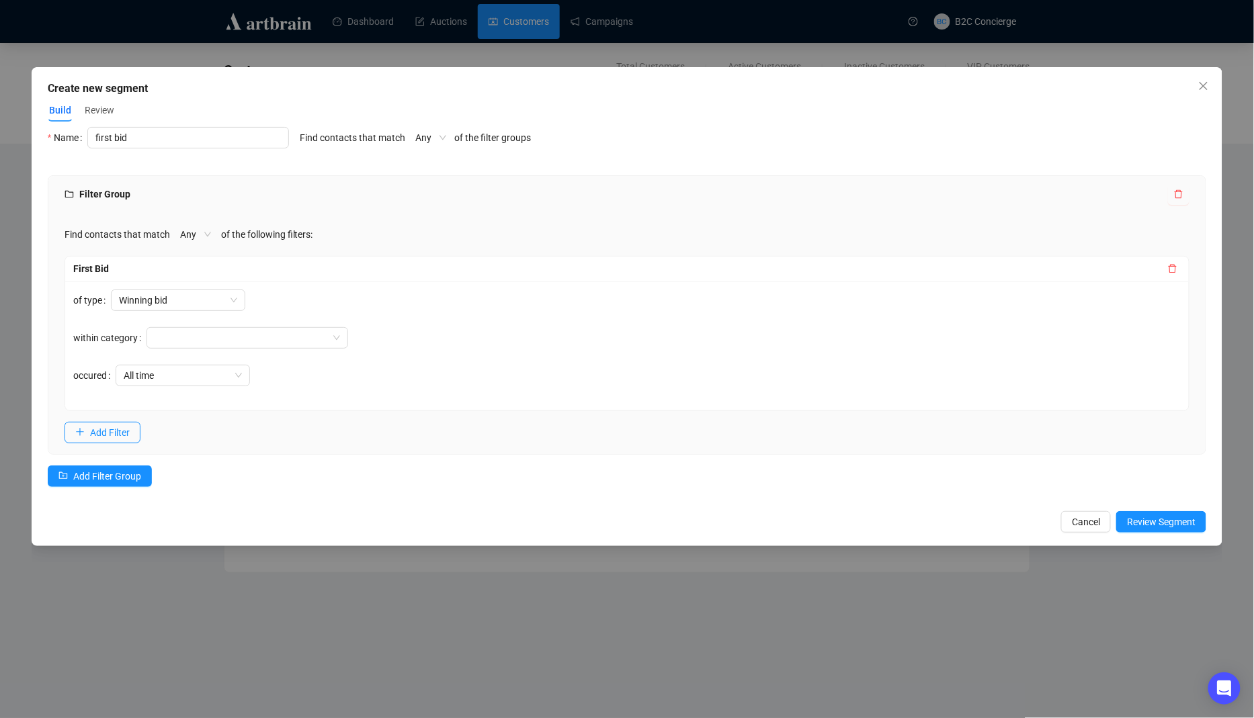
click at [179, 387] on form "of type Winning bid within category occured All time" at bounding box center [210, 346] width 275 height 113
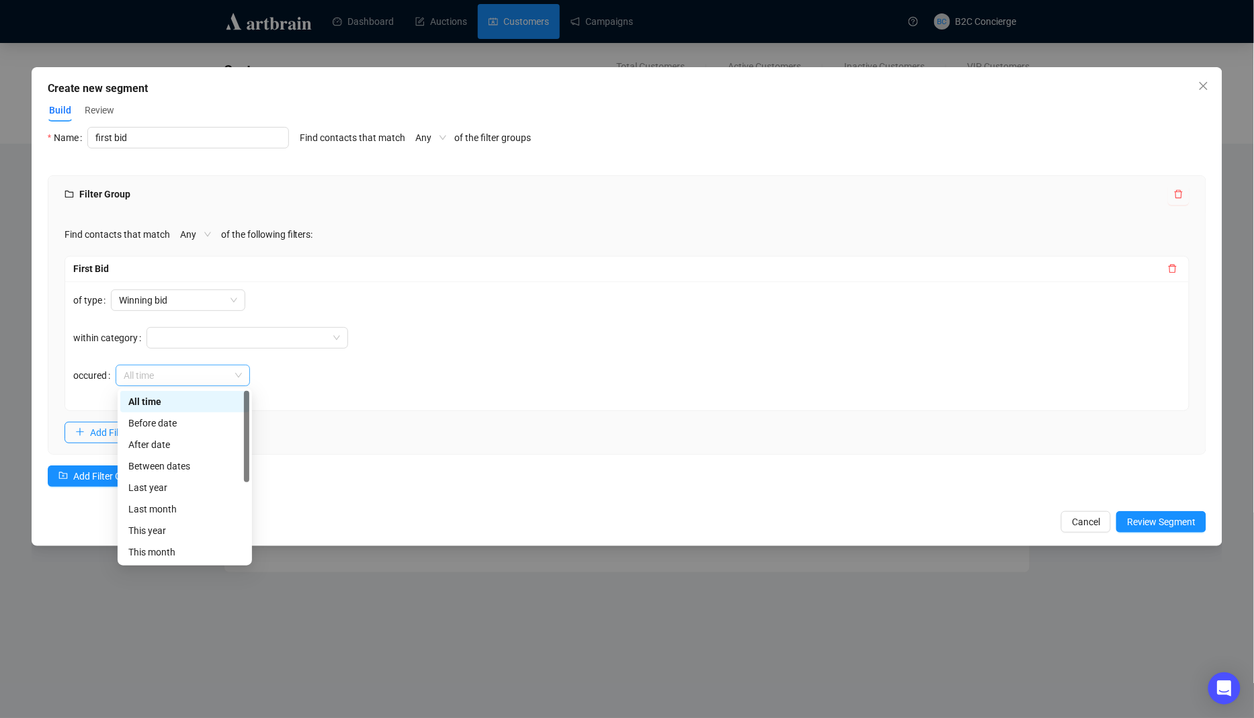
click at [179, 384] on div "All time" at bounding box center [183, 375] width 134 height 21
click at [192, 466] on div "Between dates" at bounding box center [184, 466] width 113 height 15
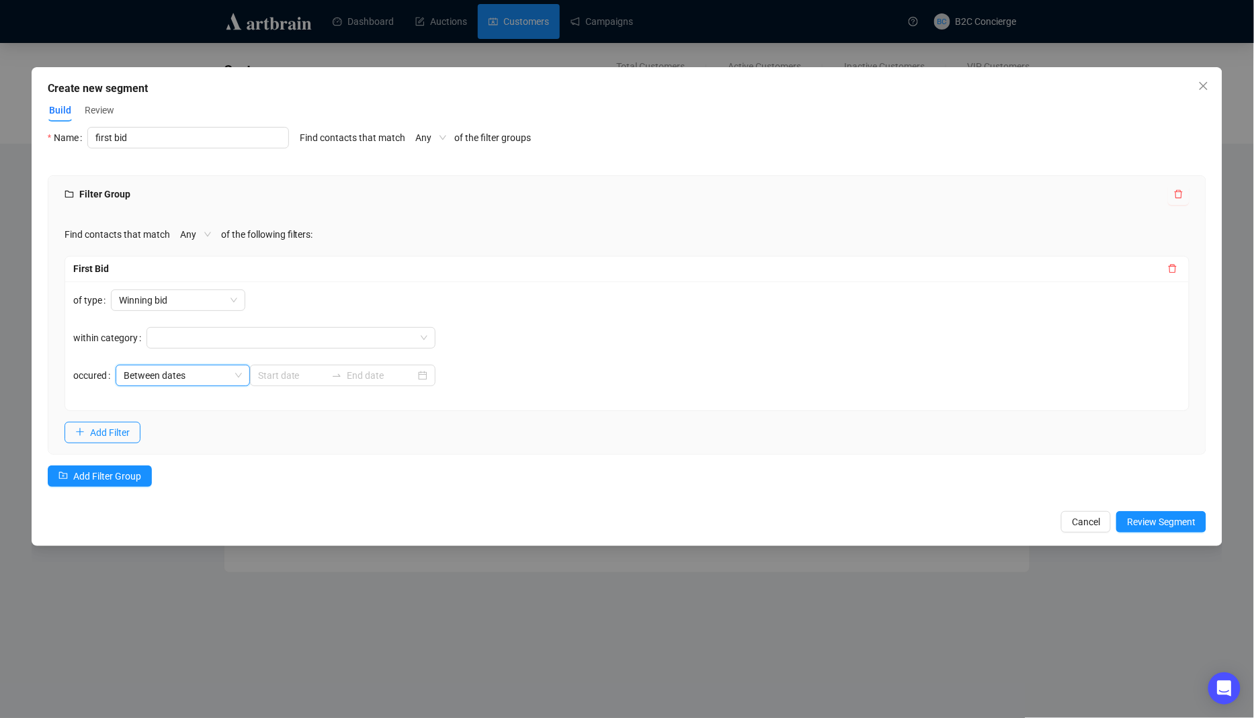
click at [1187, 104] on div "Build Review" at bounding box center [627, 110] width 1159 height 22
click at [1200, 83] on icon "close" at bounding box center [1203, 86] width 11 height 11
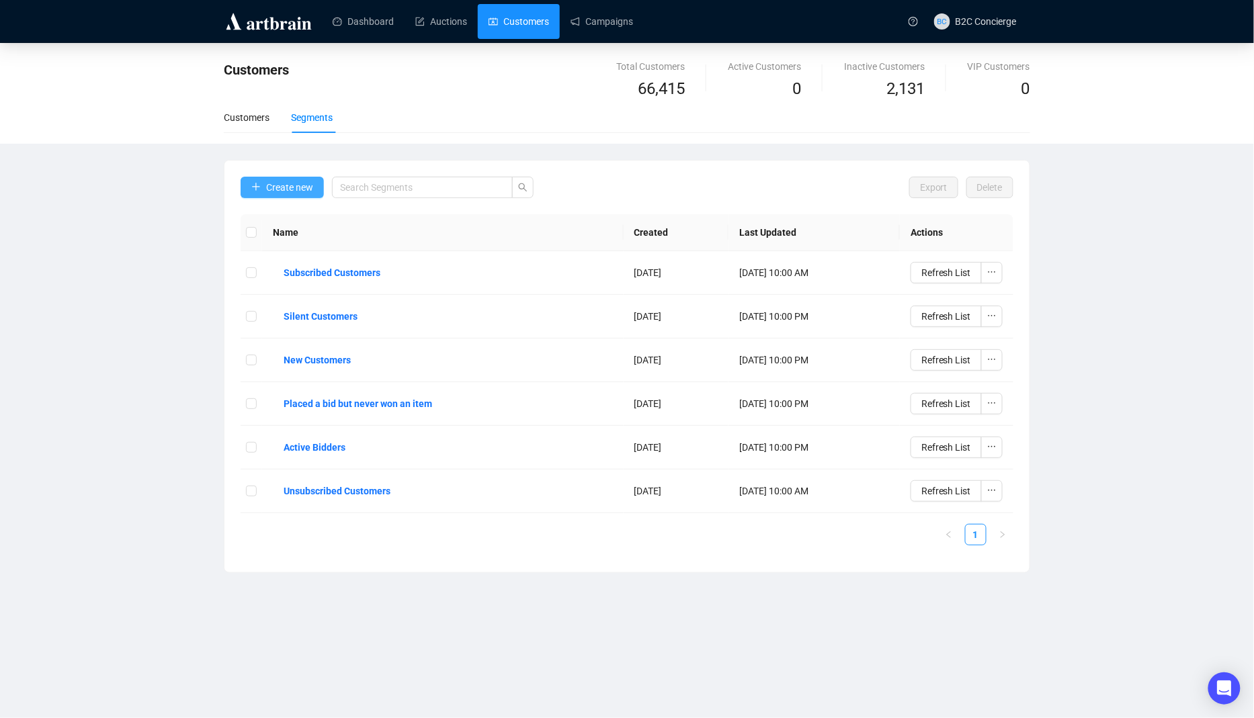
click at [294, 193] on span "Create new" at bounding box center [289, 187] width 47 height 15
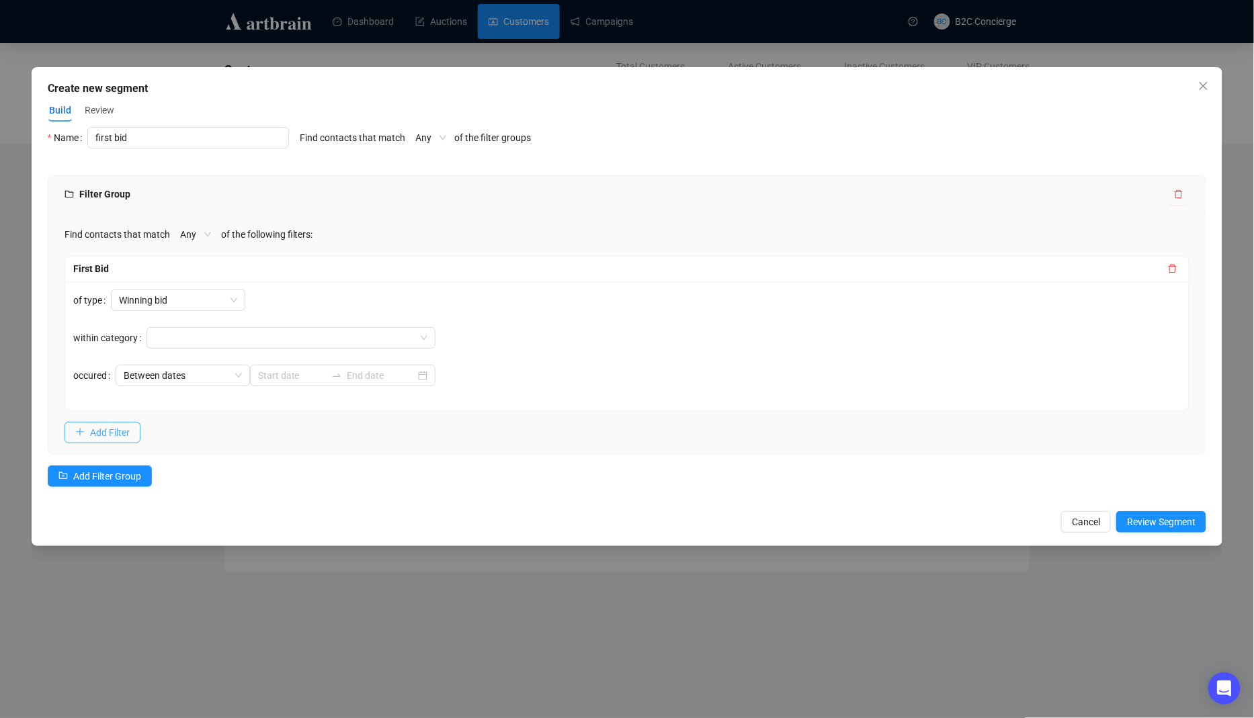
click at [134, 431] on button "Add Filter" at bounding box center [102, 432] width 76 height 21
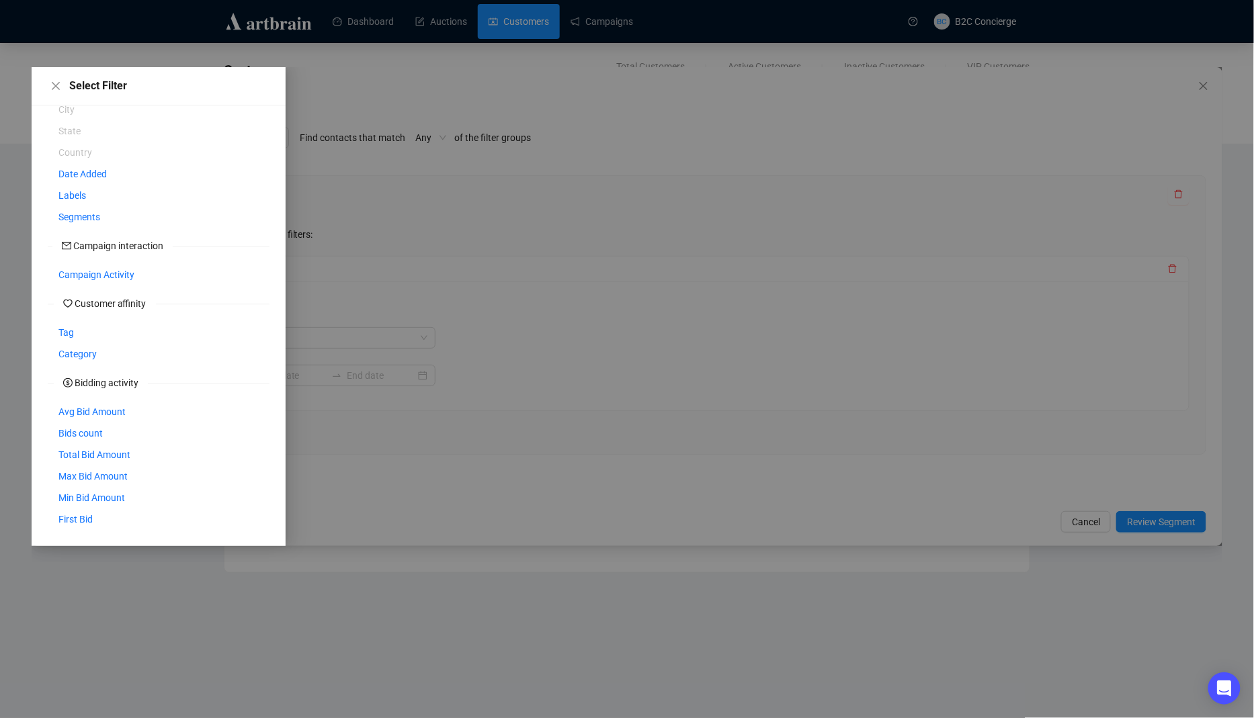
drag, startPoint x: 62, startPoint y: 382, endPoint x: 164, endPoint y: 378, distance: 102.2
click at [164, 378] on div "Bidding activity" at bounding box center [159, 383] width 222 height 15
click at [56, 87] on icon "close" at bounding box center [55, 86] width 11 height 11
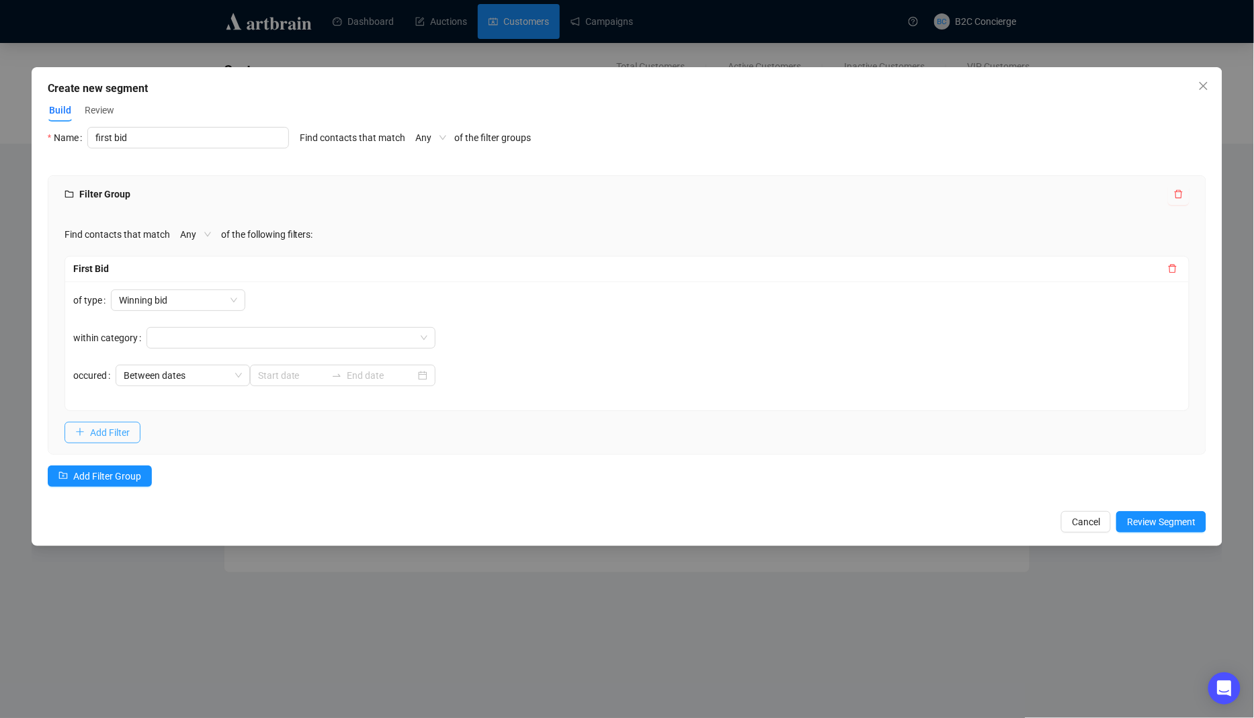
click at [124, 435] on span "Add Filter" at bounding box center [110, 432] width 40 height 15
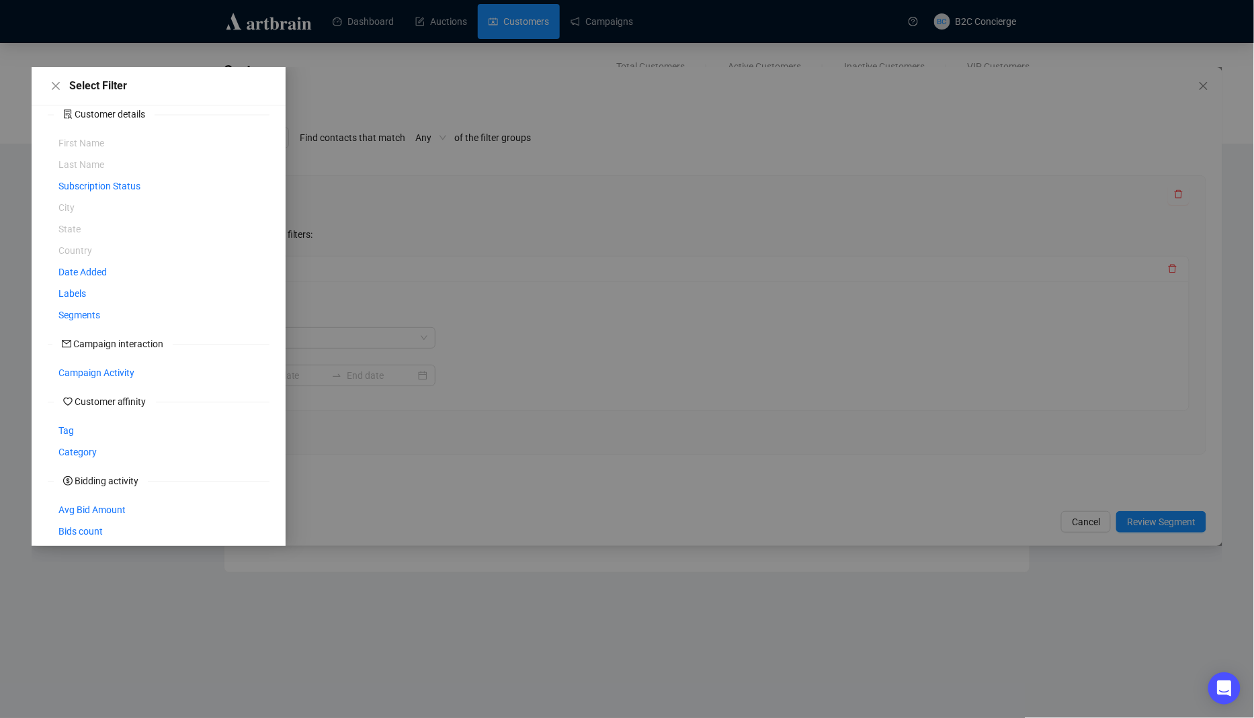
scroll to position [11, 0]
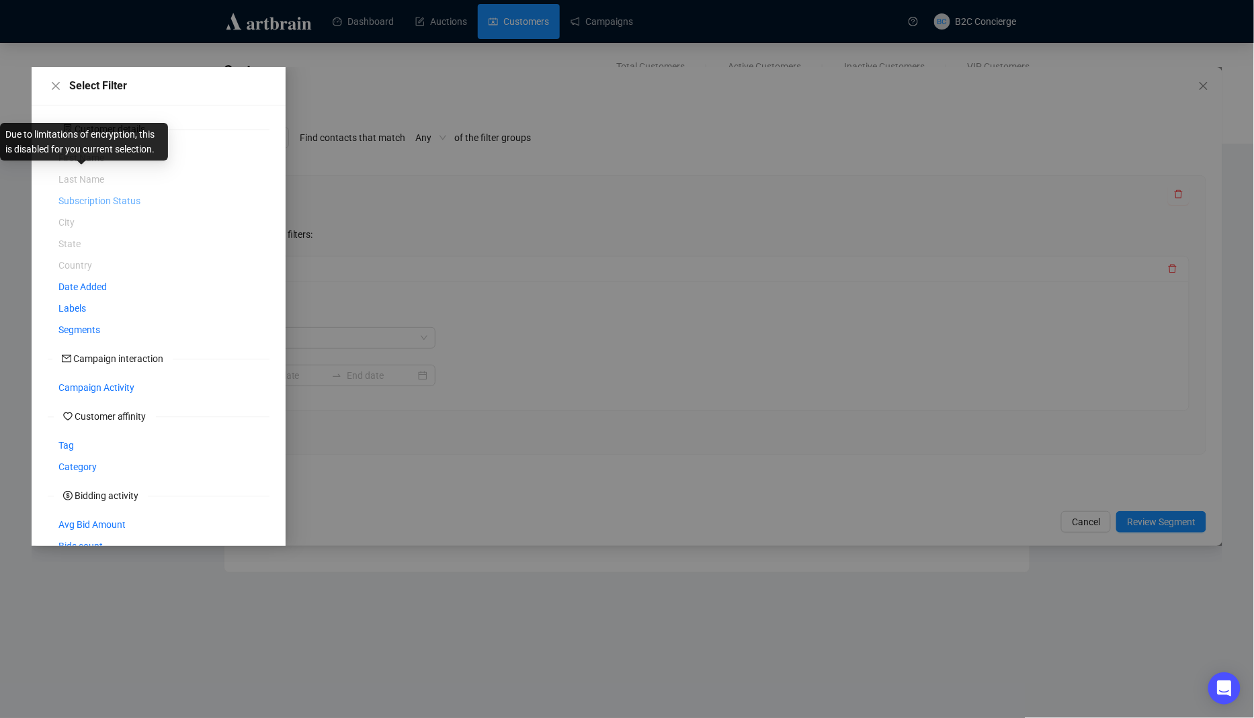
click at [98, 203] on span "Subscription Status" at bounding box center [99, 200] width 82 height 15
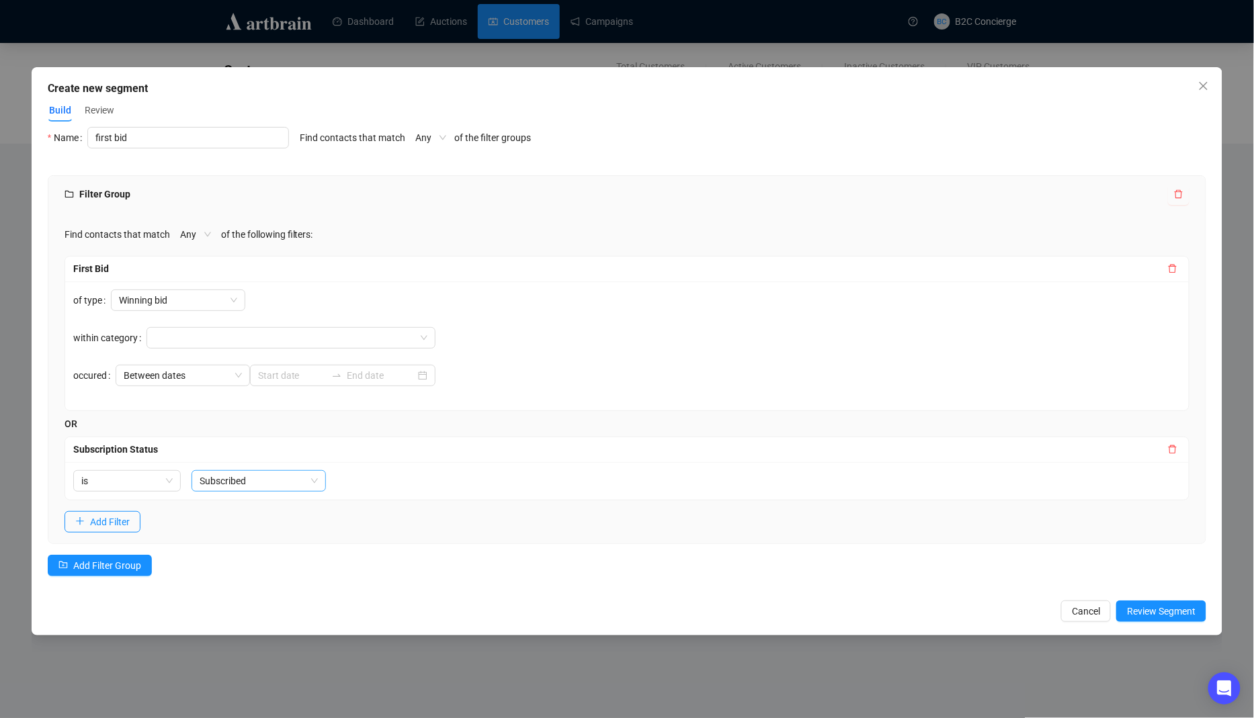
click at [220, 476] on span "Subscribed" at bounding box center [259, 481] width 118 height 20
click at [439, 451] on div "Subscription Status" at bounding box center [619, 449] width 1092 height 15
click at [1172, 265] on icon "delete" at bounding box center [1172, 268] width 9 height 9
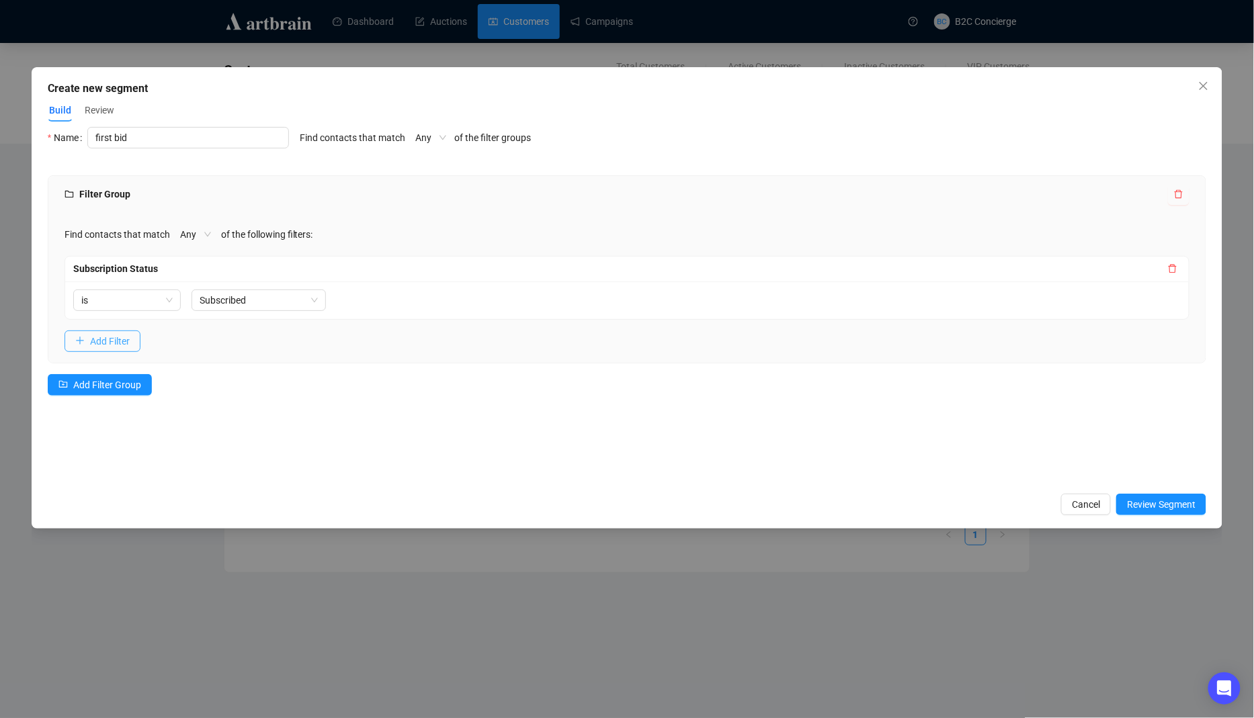
click at [131, 343] on button "Add Filter" at bounding box center [102, 341] width 76 height 21
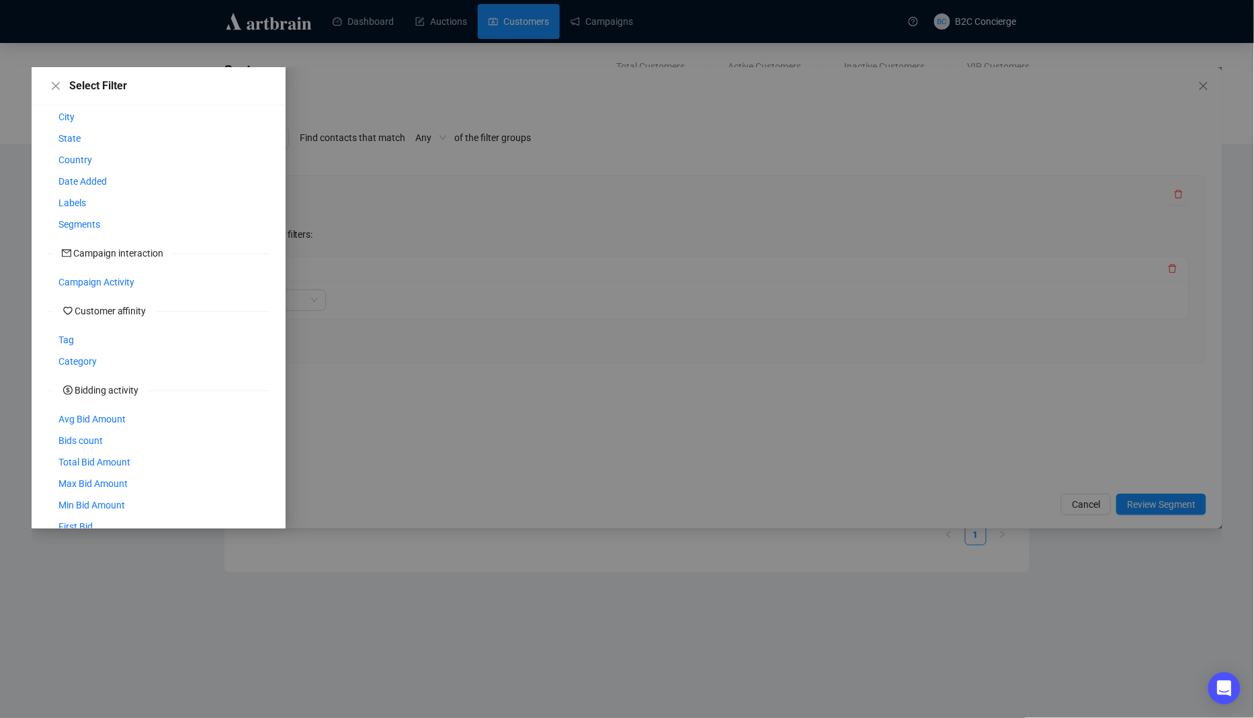
scroll to position [140, 0]
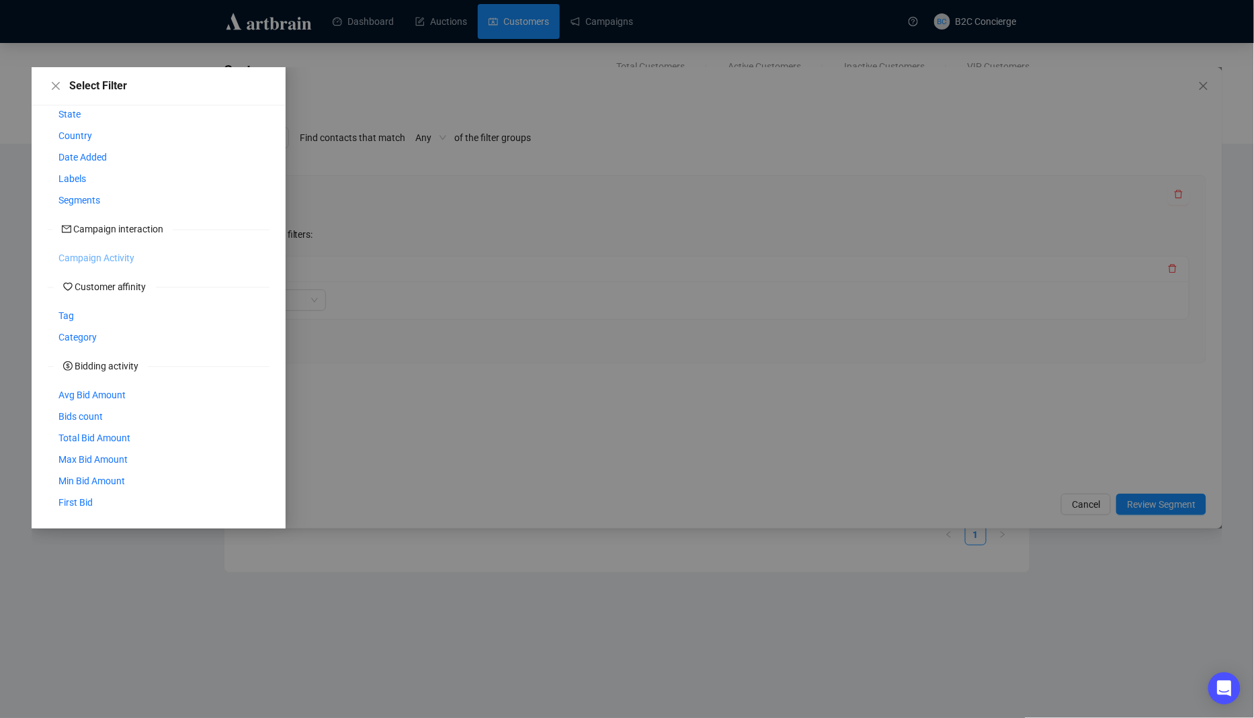
click at [112, 256] on span "Campaign Activity" at bounding box center [96, 258] width 76 height 15
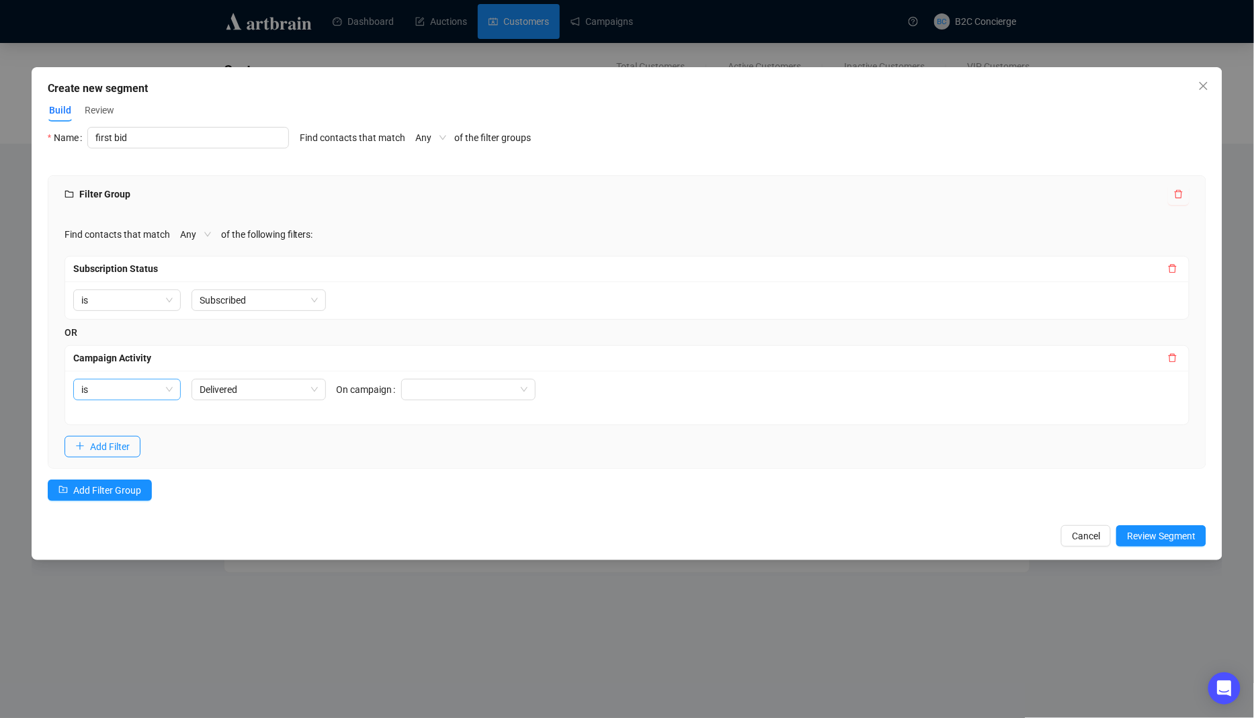
click at [158, 386] on span "is" at bounding box center [126, 390] width 91 height 20
click at [251, 395] on span "Delivered" at bounding box center [259, 390] width 118 height 20
click at [436, 470] on div "Filter Group Find contacts that match Any of the following filters: Subscriptio…" at bounding box center [627, 346] width 1159 height 342
click at [1203, 91] on icon "close" at bounding box center [1203, 86] width 11 height 11
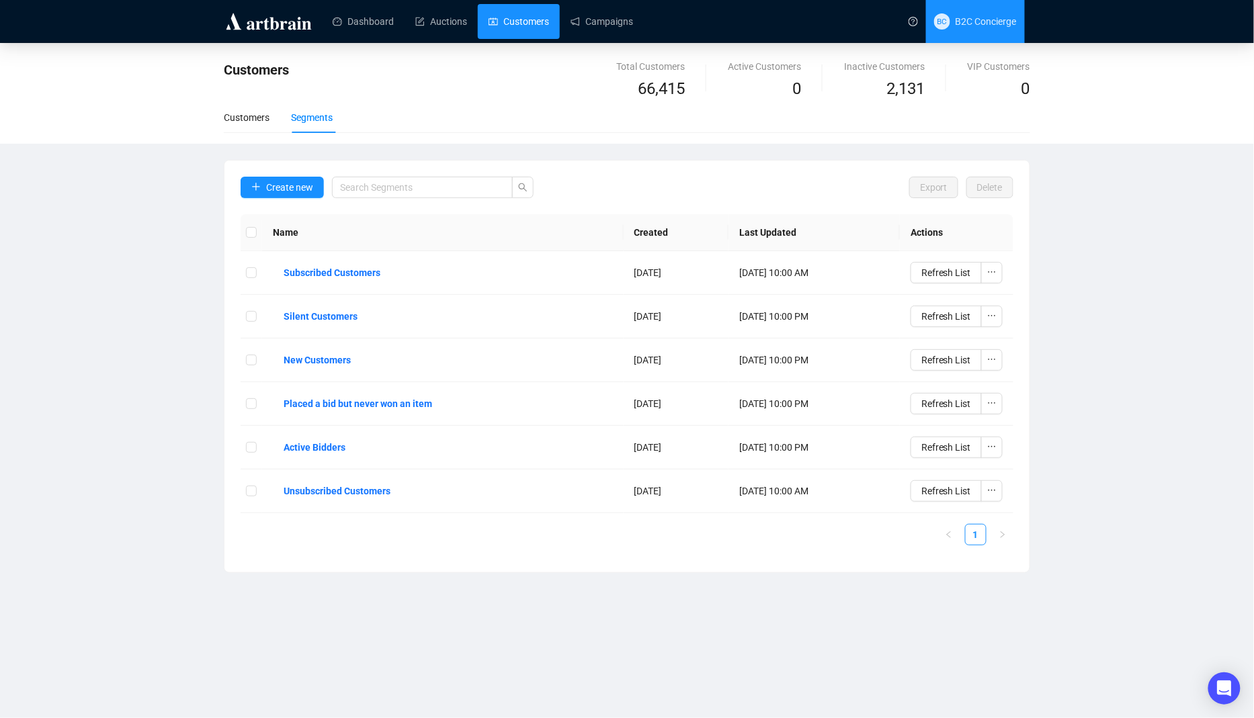
click at [974, 8] on span "BC B2C Concierge" at bounding box center [975, 21] width 83 height 43
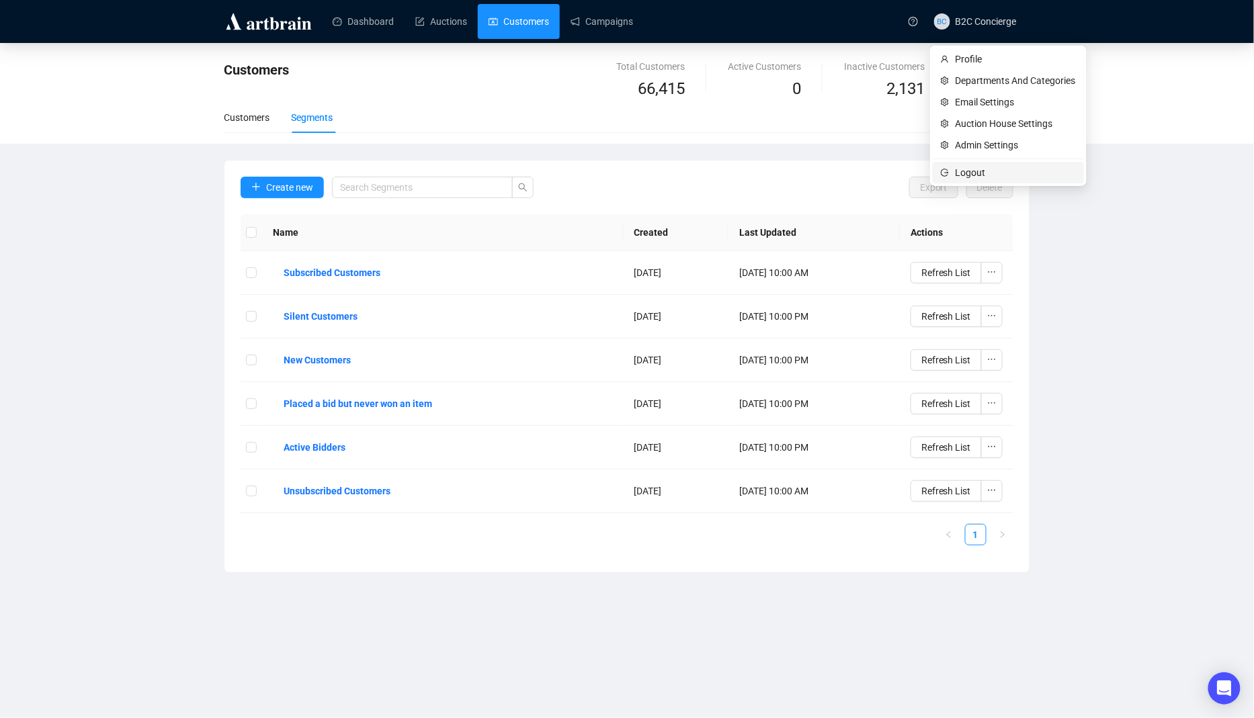
click at [962, 177] on span "Logout" at bounding box center [1015, 172] width 120 height 15
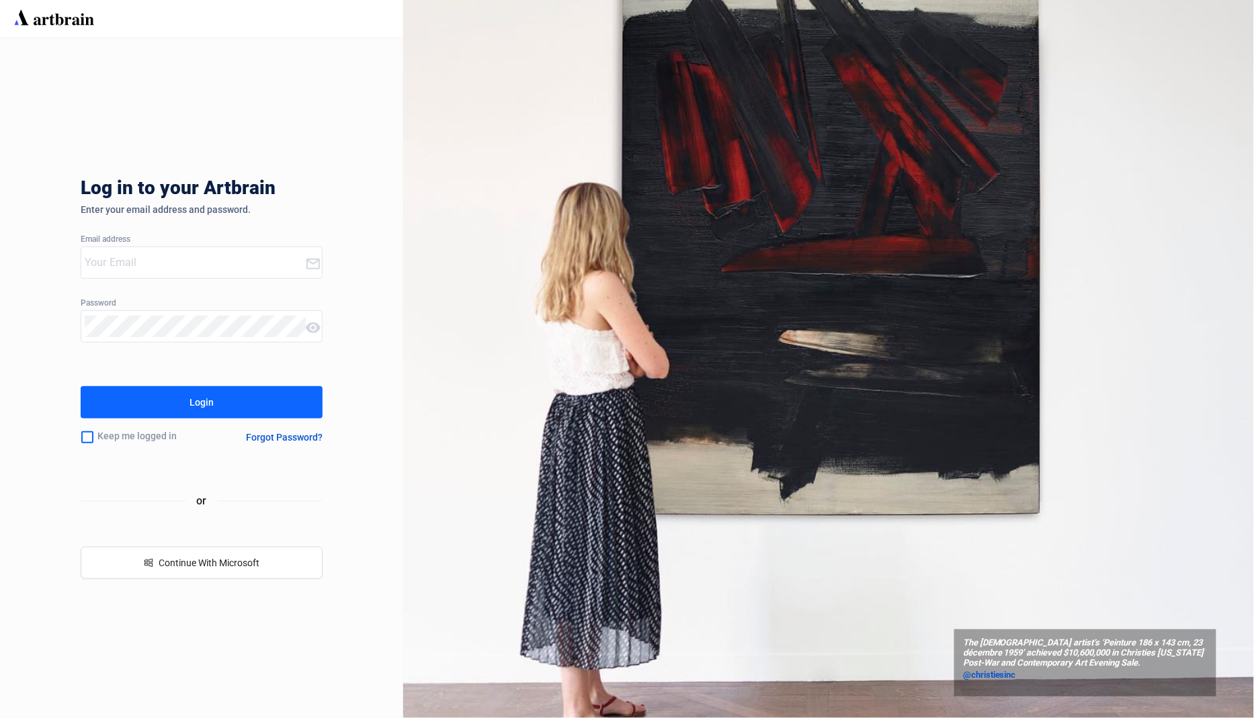
click at [271, 266] on input "email" at bounding box center [195, 262] width 220 height 21
click at [0, 717] on com-1password-button at bounding box center [0, 718] width 0 height 0
type input "concierge+OzBid@artbrain.co"
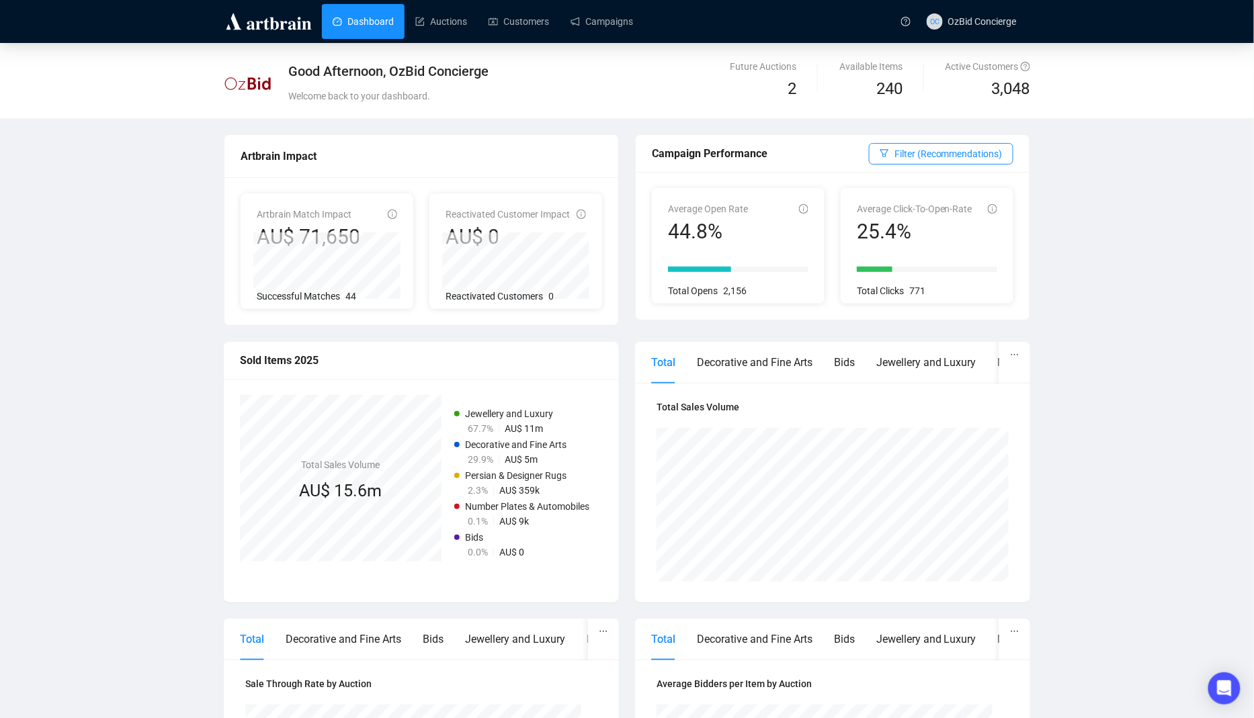
click at [449, 40] on div "Dashboard Auctions Customers Campaigns" at bounding box center [605, 21] width 575 height 42
click at [447, 34] on link "Auctions" at bounding box center [441, 21] width 52 height 35
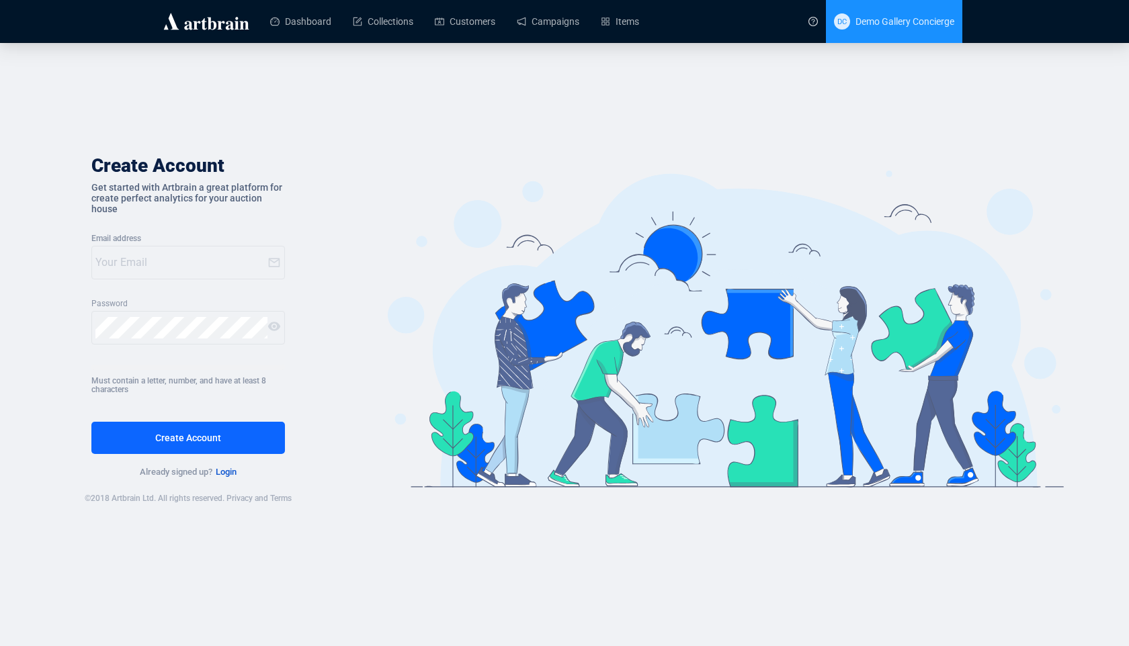
click at [898, 14] on span "DC Demo Gallery Concierge" at bounding box center [894, 21] width 120 height 43
click at [208, 271] on input "email" at bounding box center [181, 262] width 172 height 21
click at [859, 48] on main "Create Account Get started with Artbrain a great platform for create perfect an…" at bounding box center [564, 329] width 1129 height 573
click at [891, 24] on span "Demo Gallery Concierge" at bounding box center [904, 21] width 99 height 11
type input "[EMAIL_ADDRESS][DOMAIN_NAME]"
